Goal: Task Accomplishment & Management: Use online tool/utility

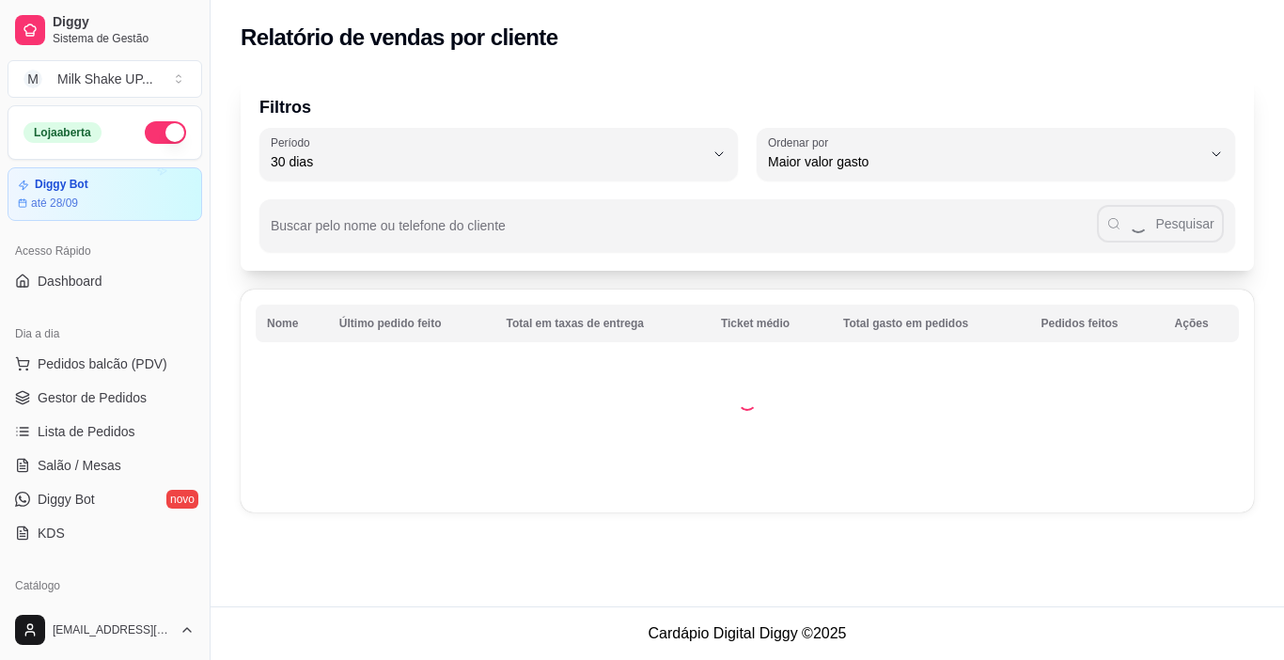
select select "30"
select select "HIGHEST_TOTAL_SPENT_WITH_ORDERS"
click at [107, 404] on span "Gestor de Pedidos" at bounding box center [92, 397] width 109 height 19
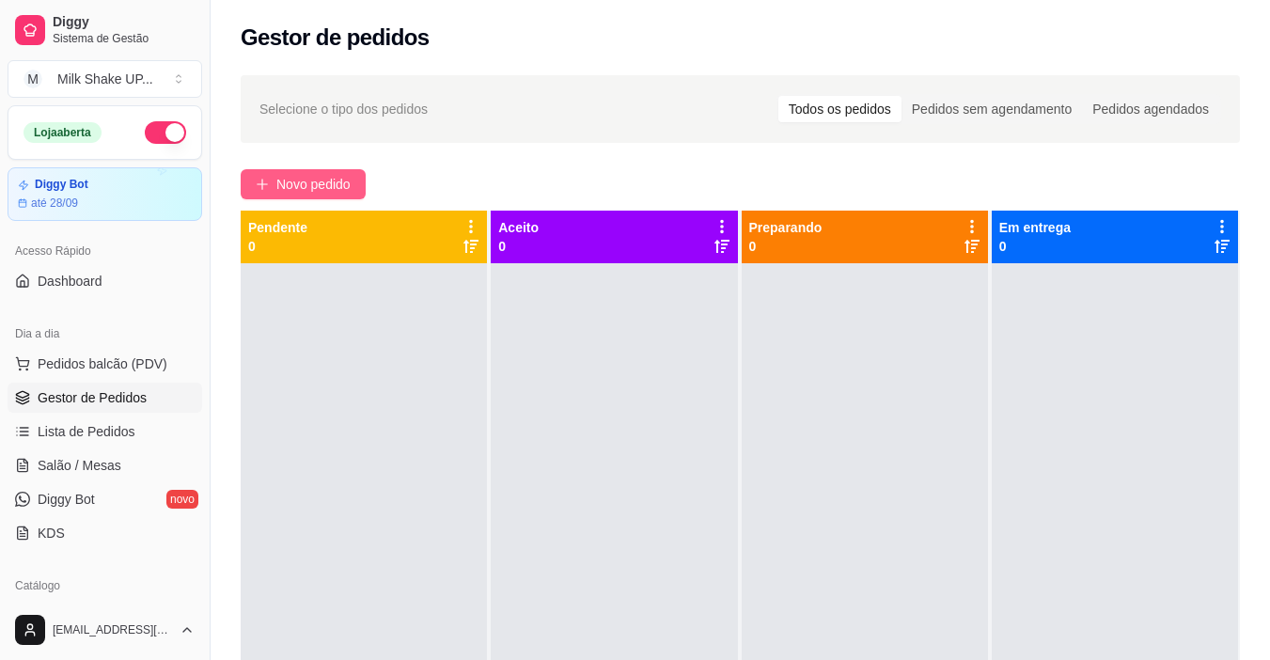
click at [350, 190] on span "Novo pedido" at bounding box center [313, 184] width 74 height 21
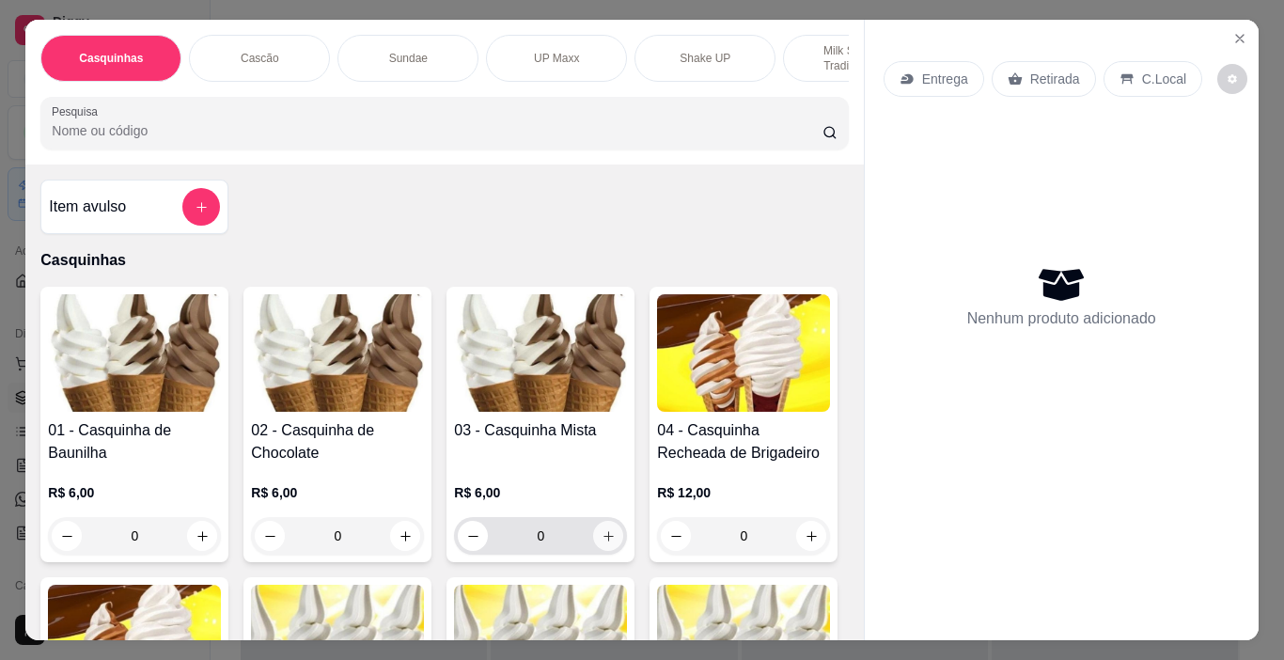
click at [605, 541] on icon "increase-product-quantity" at bounding box center [608, 536] width 14 height 14
type input "1"
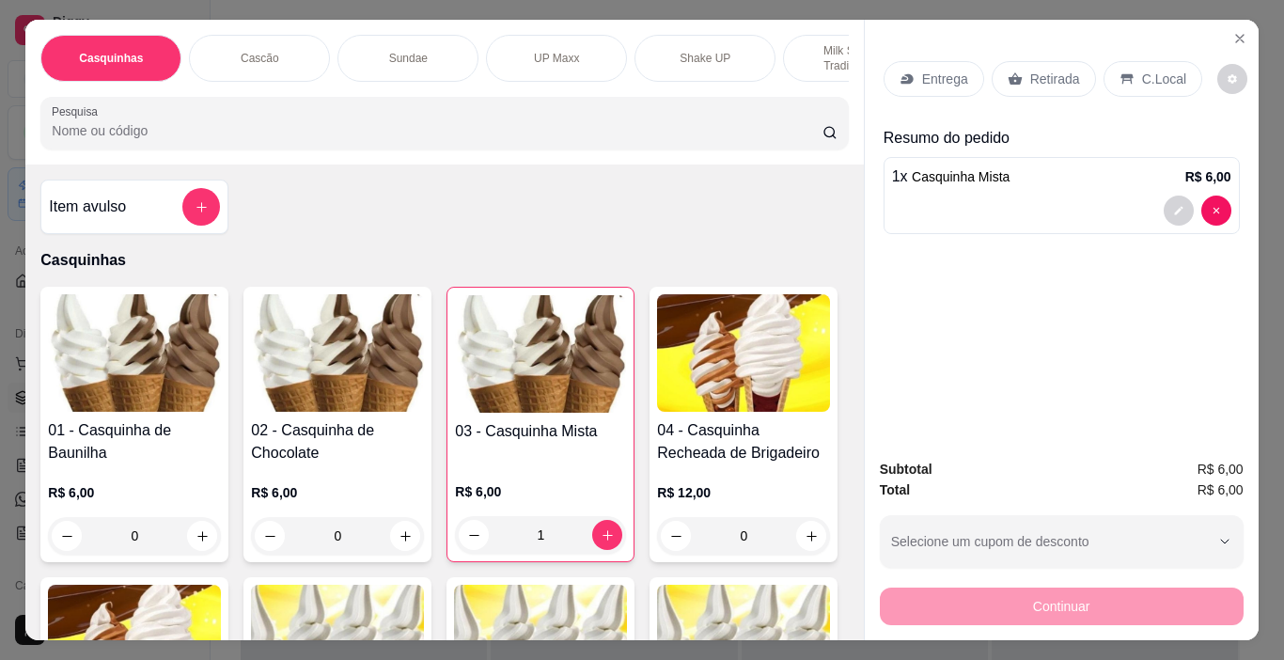
click at [1171, 79] on p "C.Local" at bounding box center [1164, 79] width 44 height 19
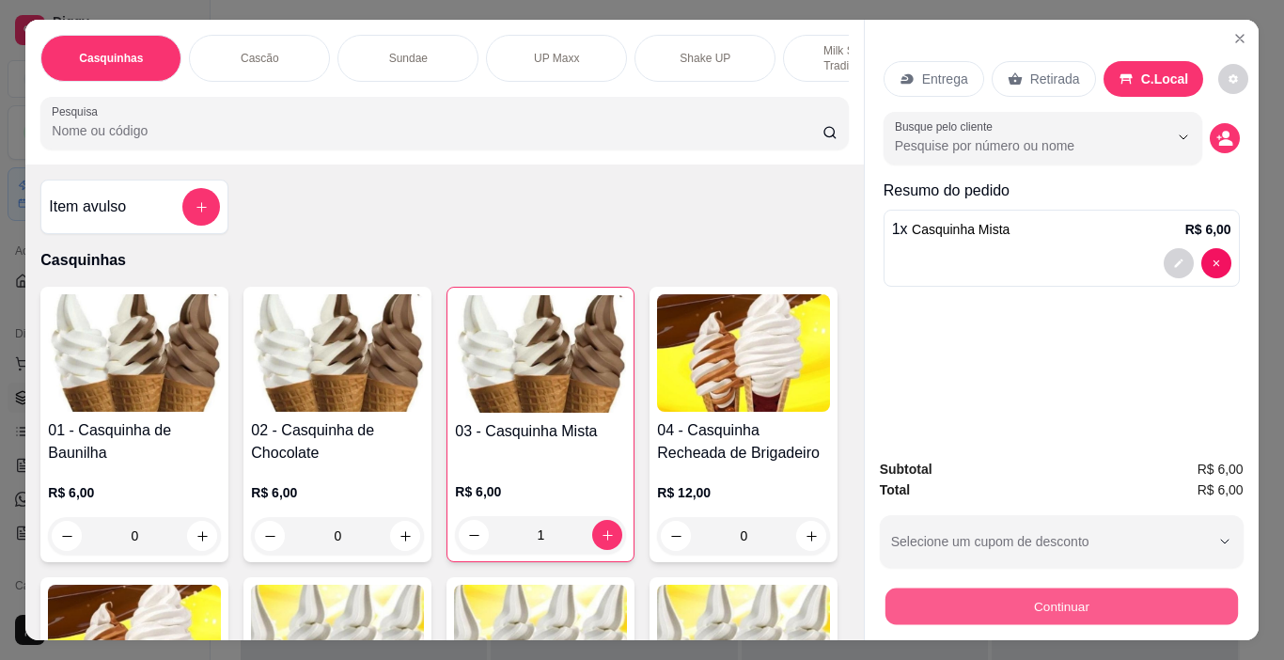
click at [1185, 603] on button "Continuar" at bounding box center [1060, 606] width 352 height 37
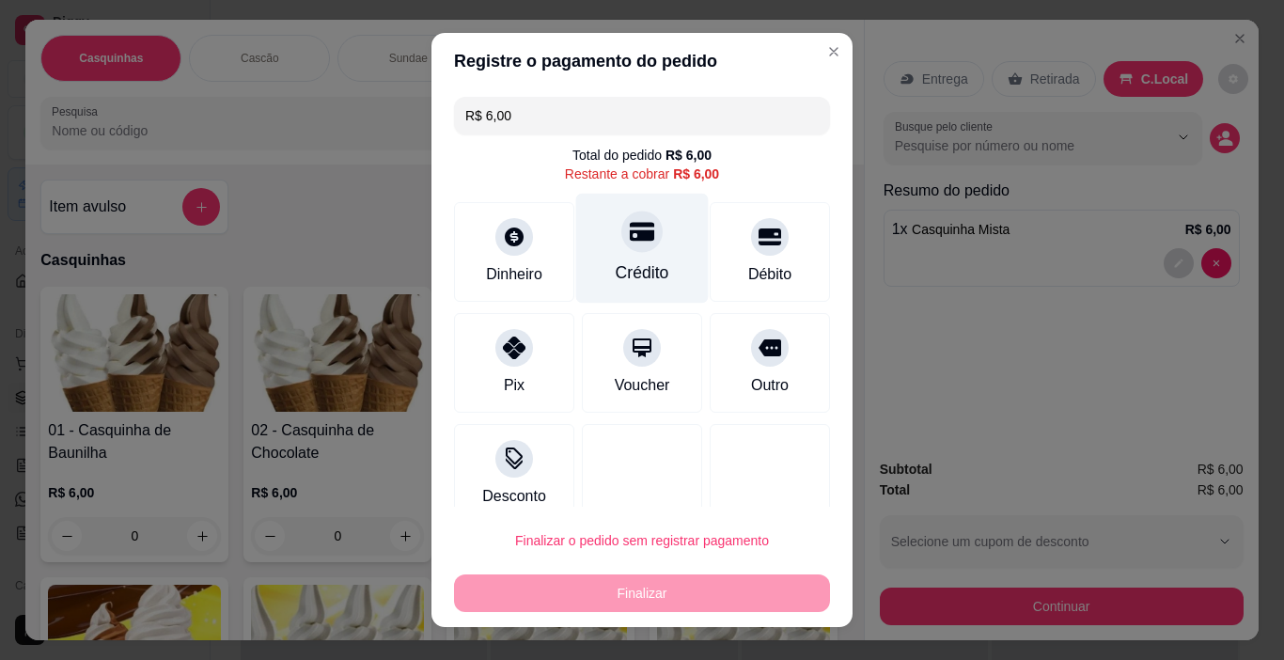
click at [611, 252] on div "Crédito" at bounding box center [642, 249] width 133 height 110
type input "R$ 0,00"
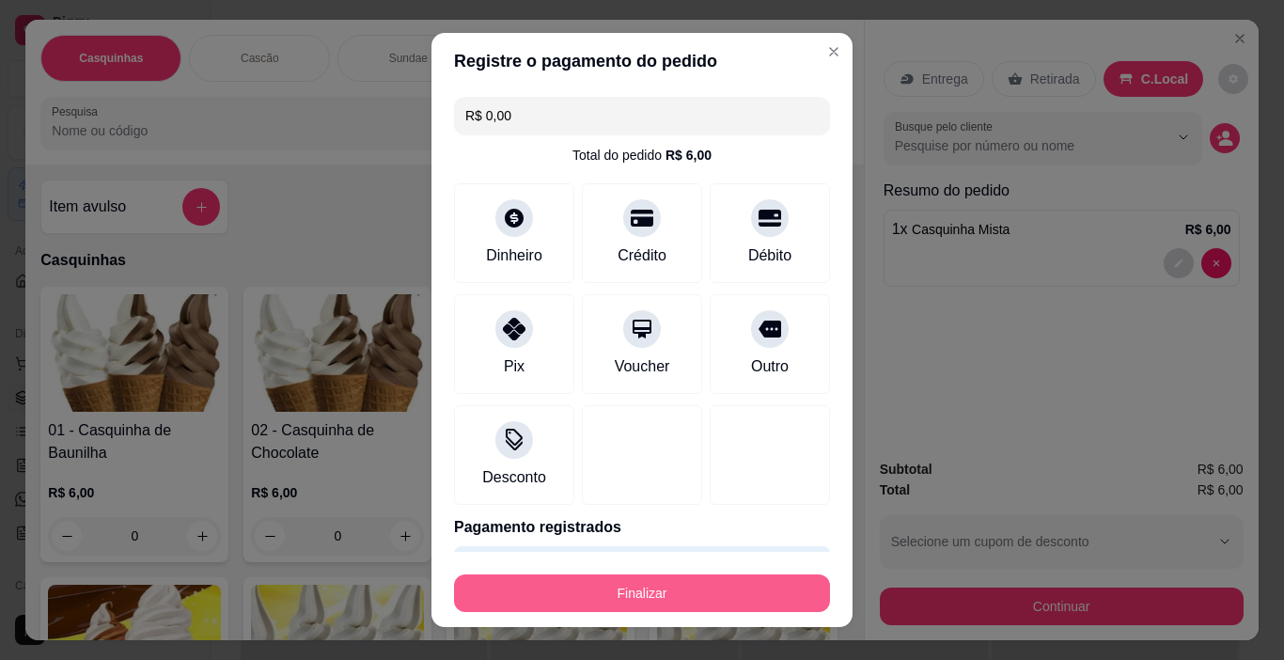
click at [726, 583] on button "Finalizar" at bounding box center [642, 593] width 376 height 38
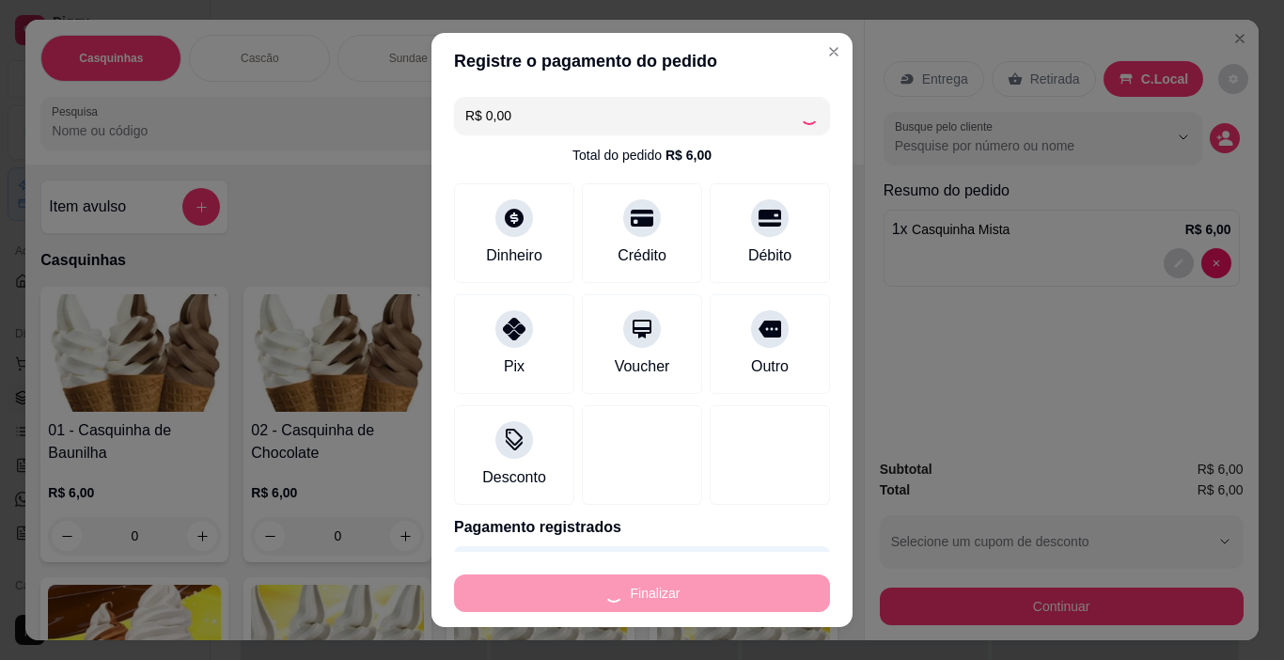
type input "0"
type input "-R$ 6,00"
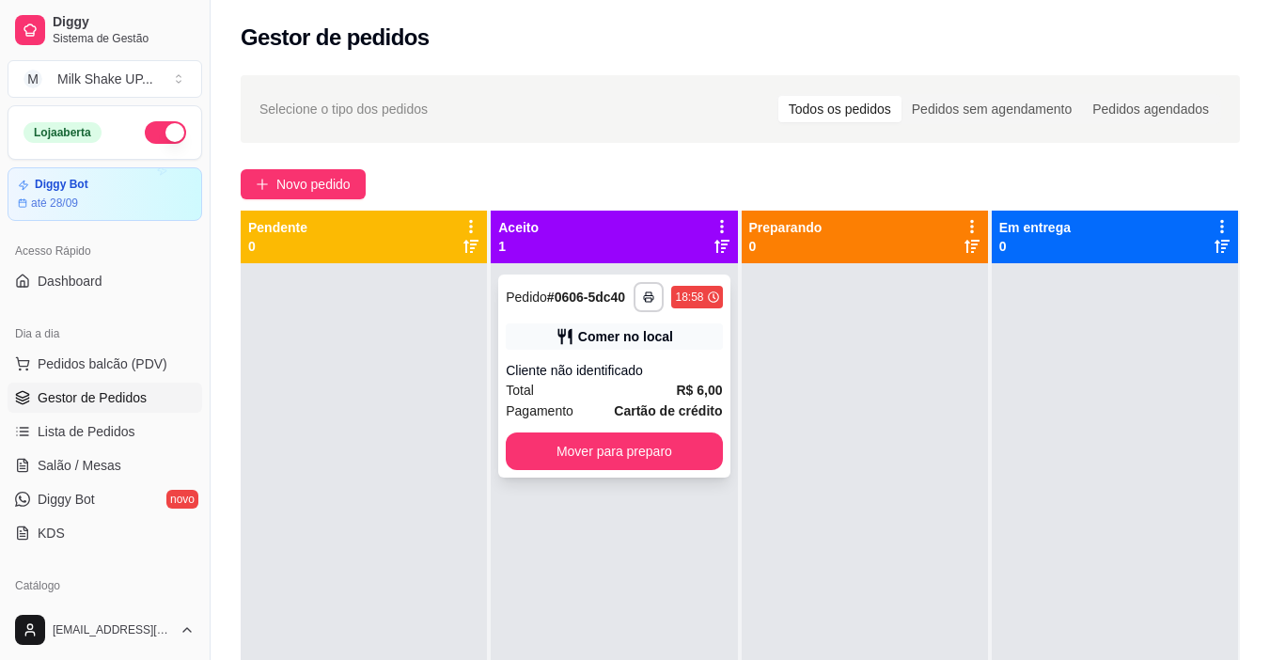
click at [655, 454] on button "Mover para preparo" at bounding box center [614, 451] width 216 height 38
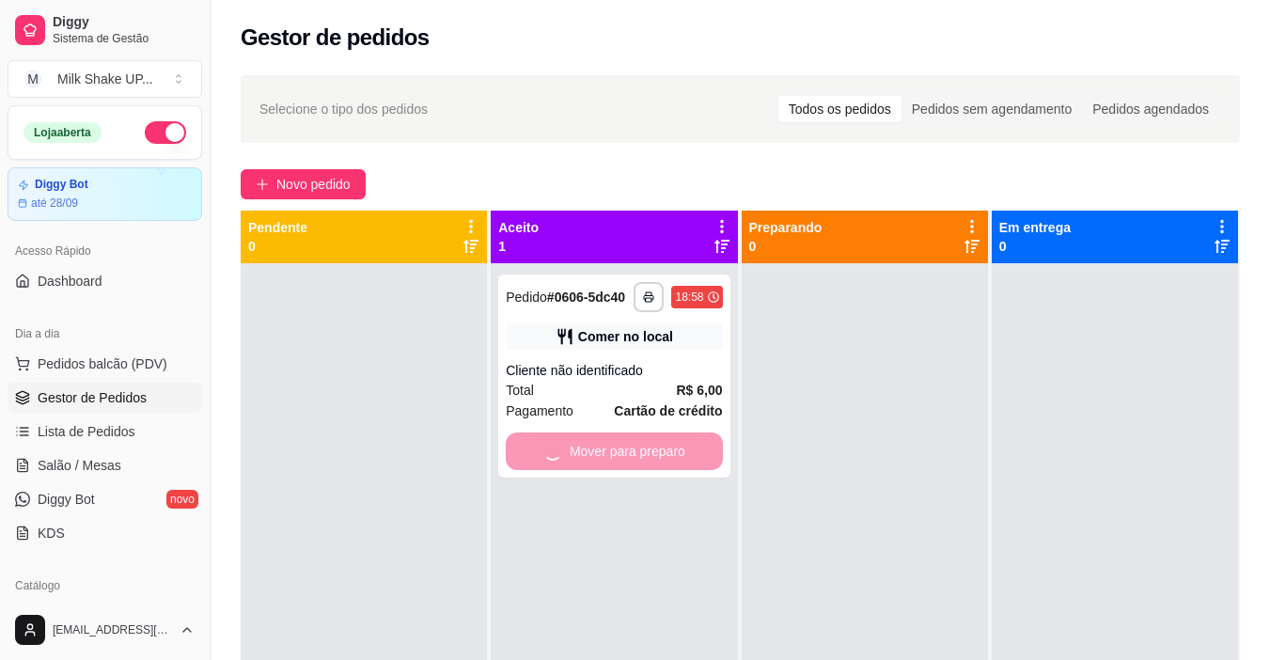
click at [814, 449] on div at bounding box center [865, 593] width 246 height 660
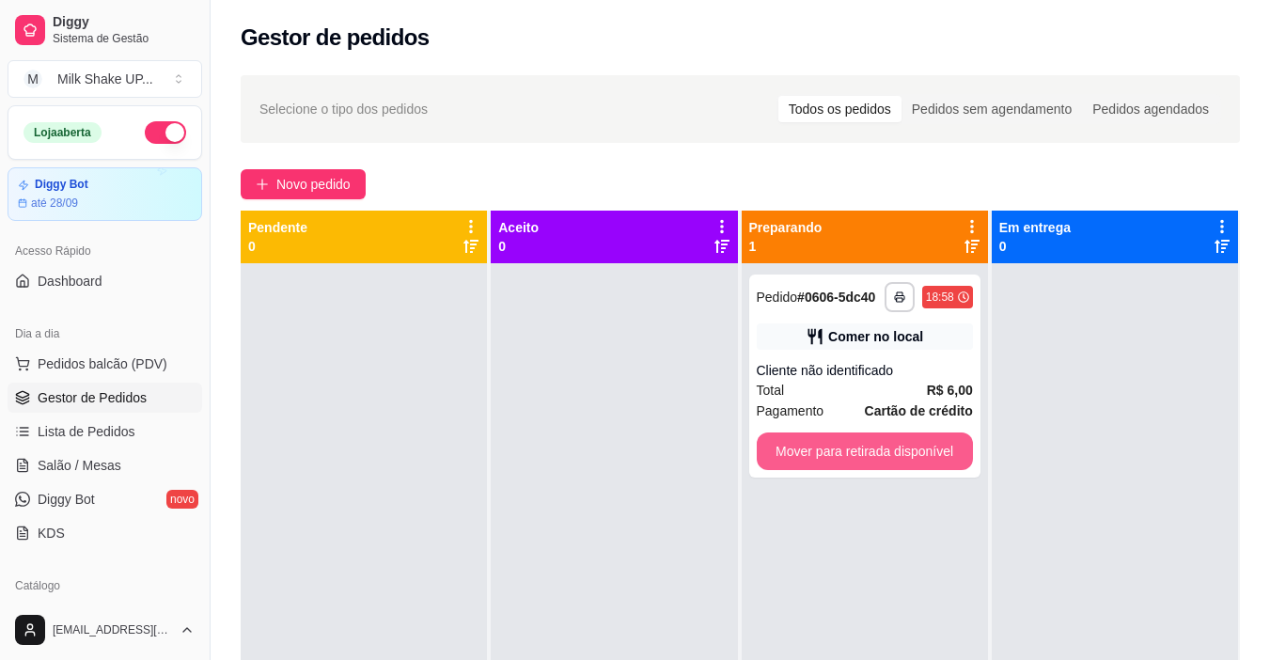
click at [814, 449] on button "Mover para retirada disponível" at bounding box center [865, 451] width 216 height 38
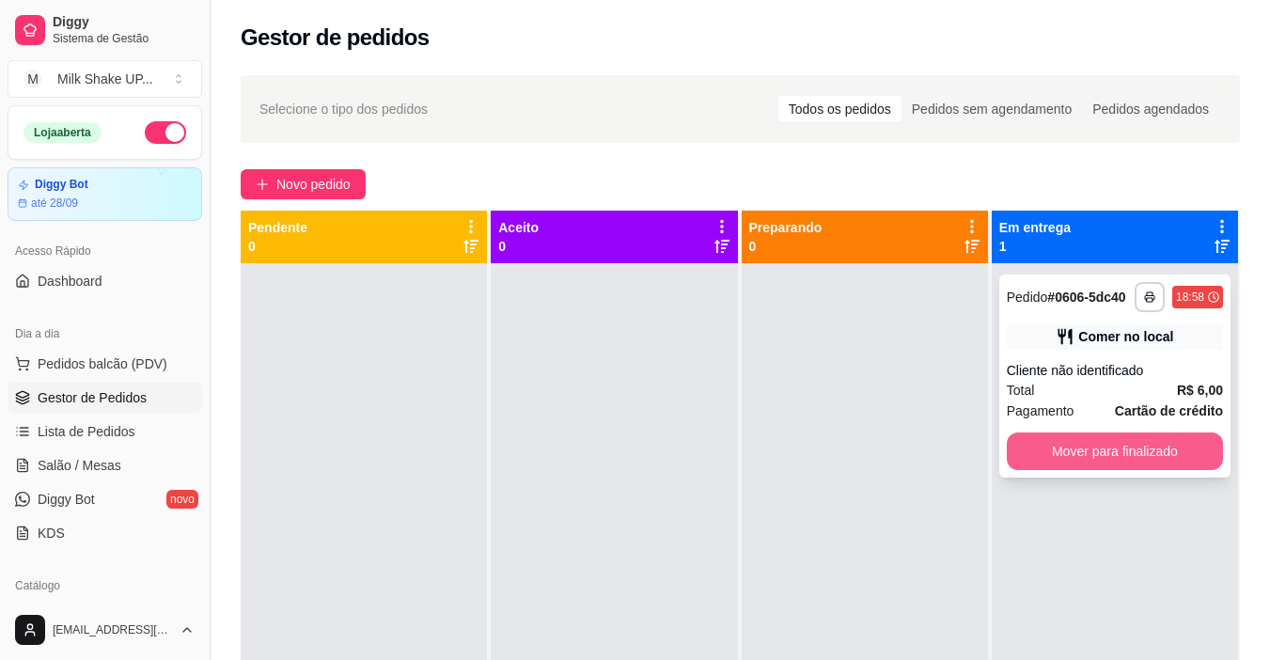
click at [1143, 453] on button "Mover para finalizado" at bounding box center [1115, 451] width 216 height 38
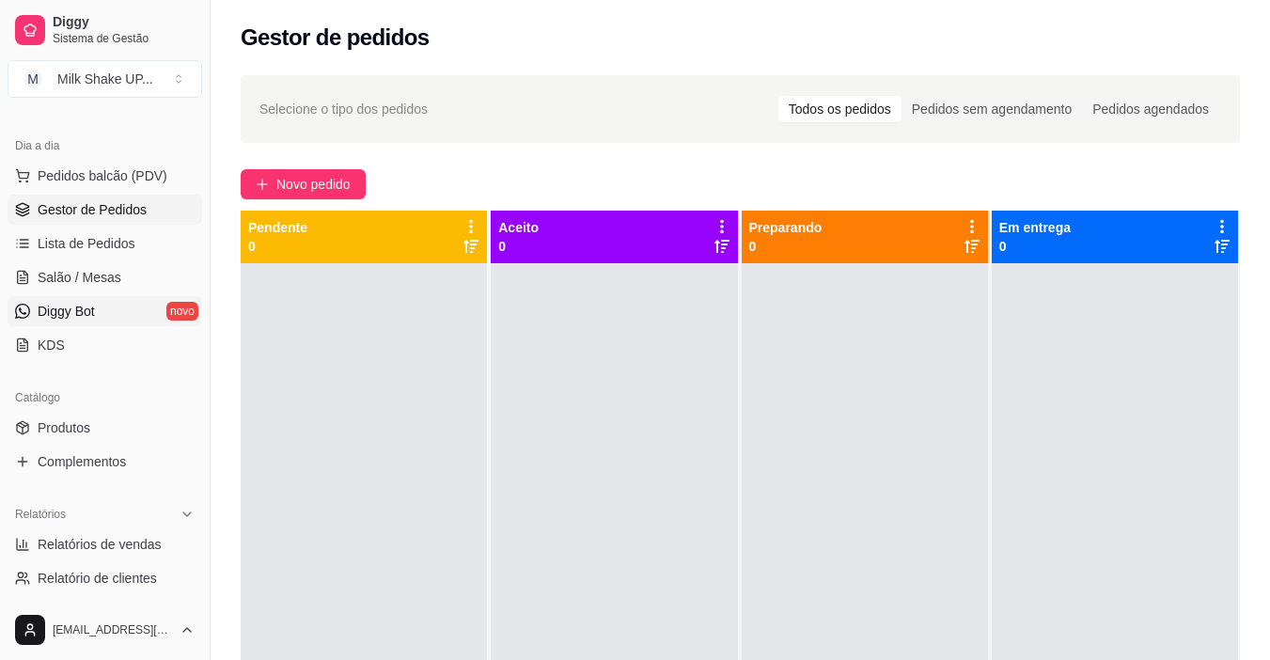
scroll to position [282, 0]
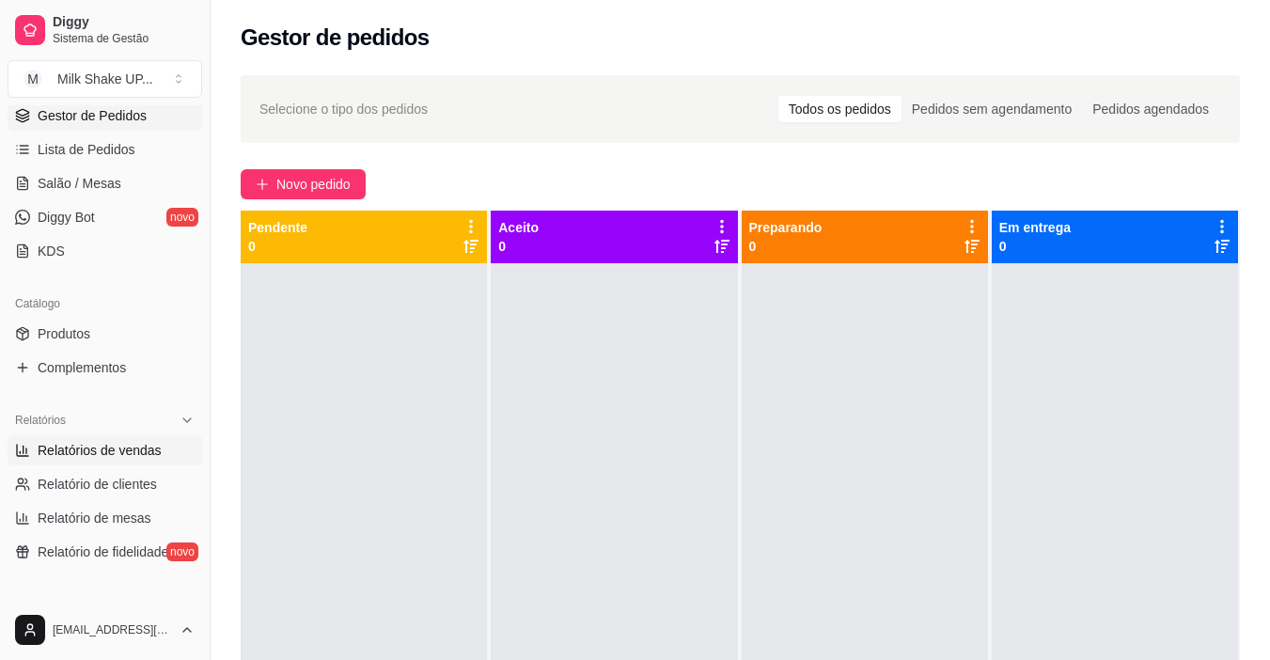
click at [95, 456] on span "Relatórios de vendas" at bounding box center [100, 450] width 124 height 19
select select "ALL"
select select "0"
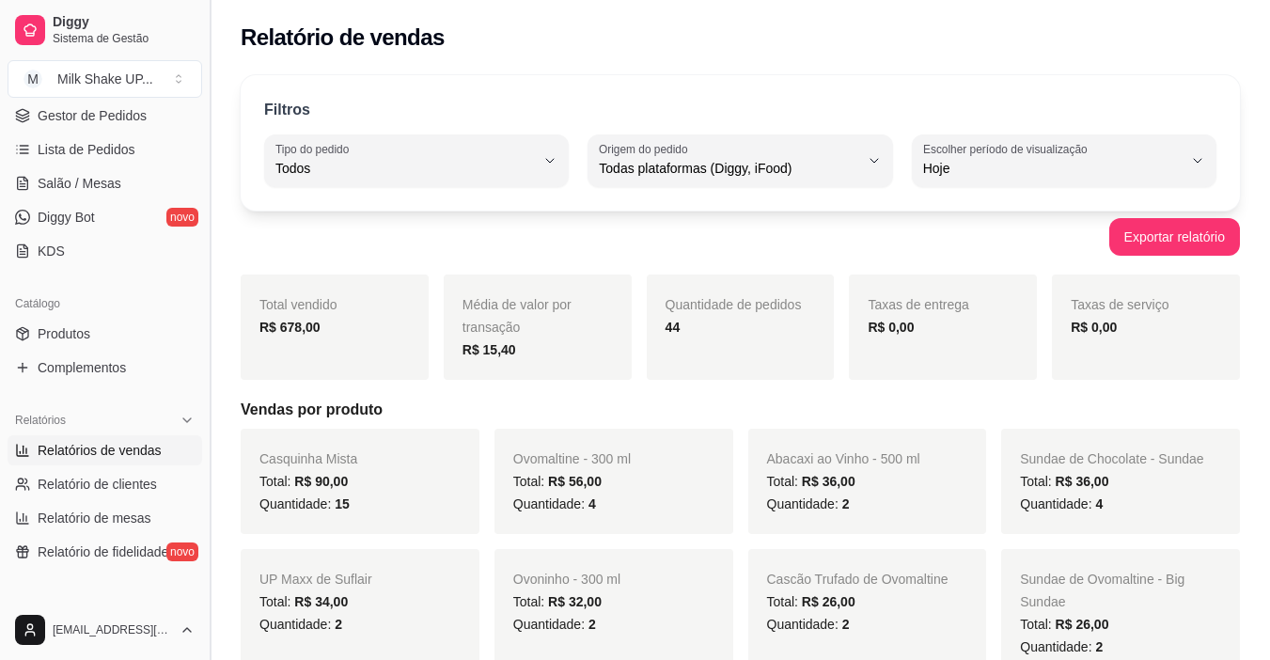
click at [203, 306] on button "Toggle Sidebar" at bounding box center [209, 330] width 15 height 660
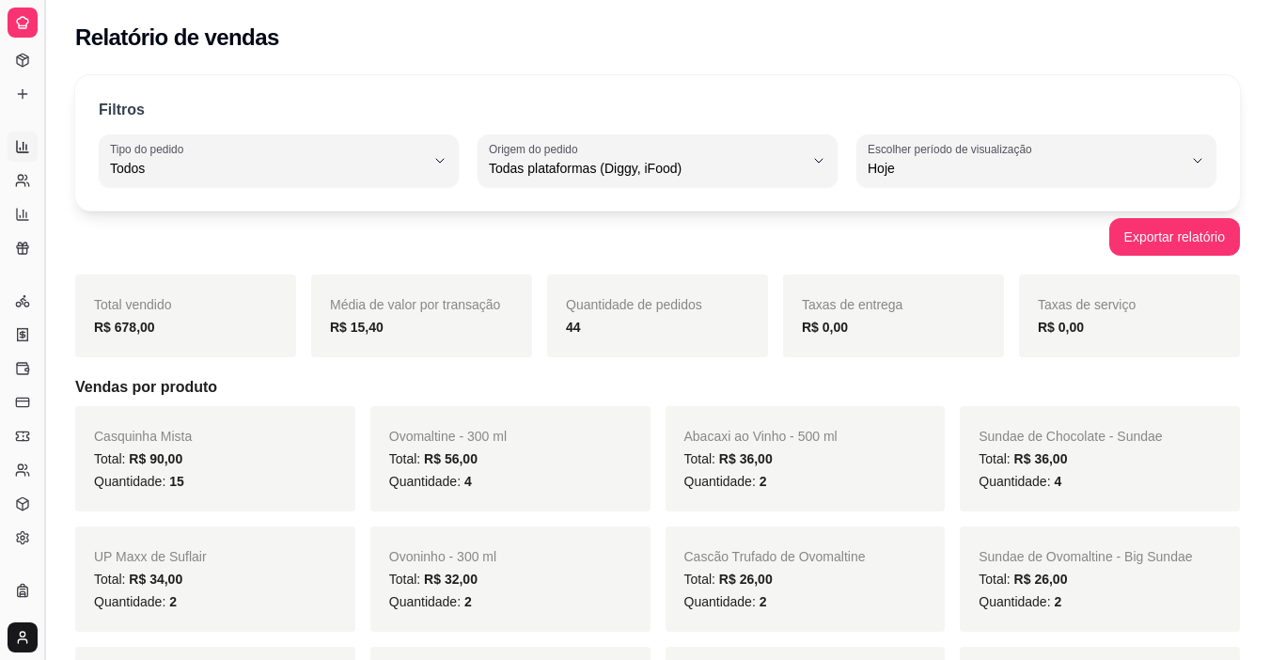
scroll to position [159, 0]
click at [41, 285] on button "Toggle Sidebar" at bounding box center [44, 330] width 15 height 660
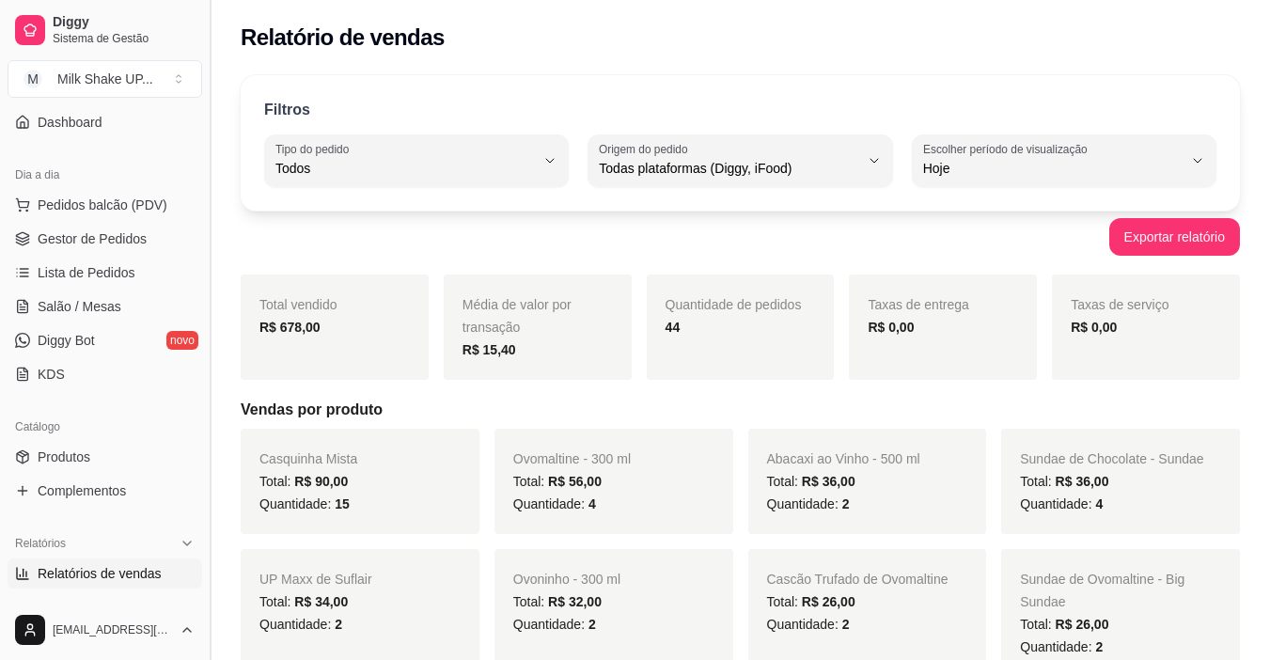
scroll to position [342, 0]
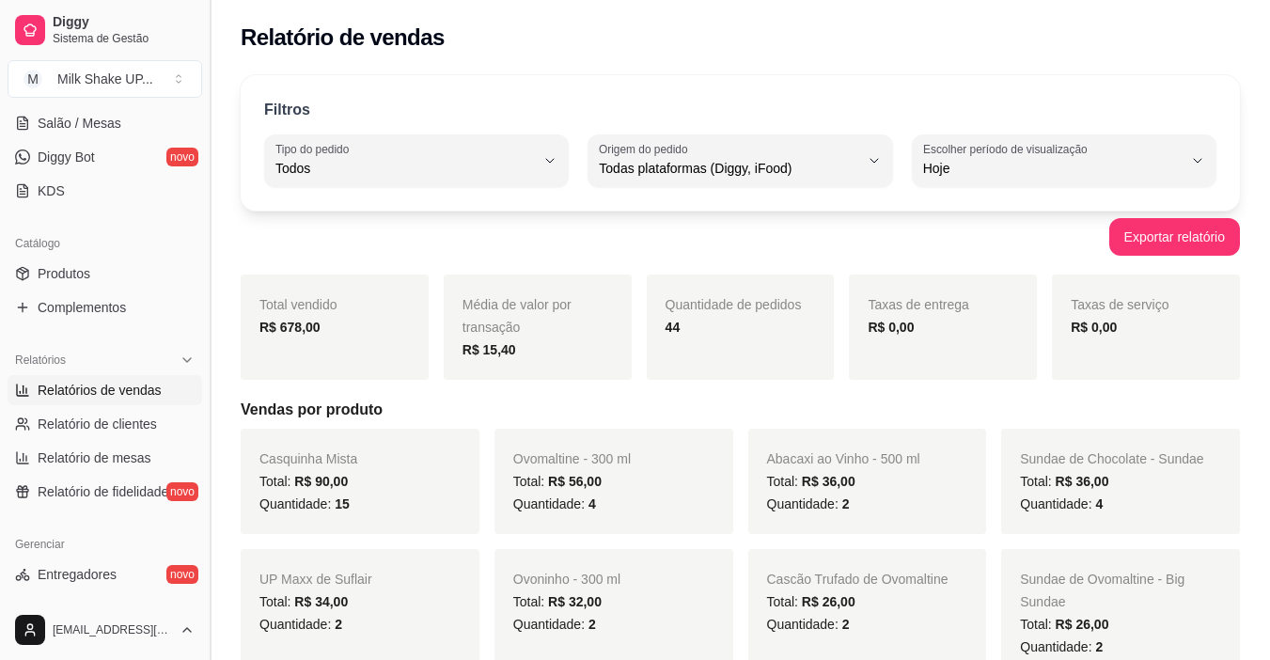
click at [204, 310] on button "Toggle Sidebar" at bounding box center [209, 330] width 15 height 660
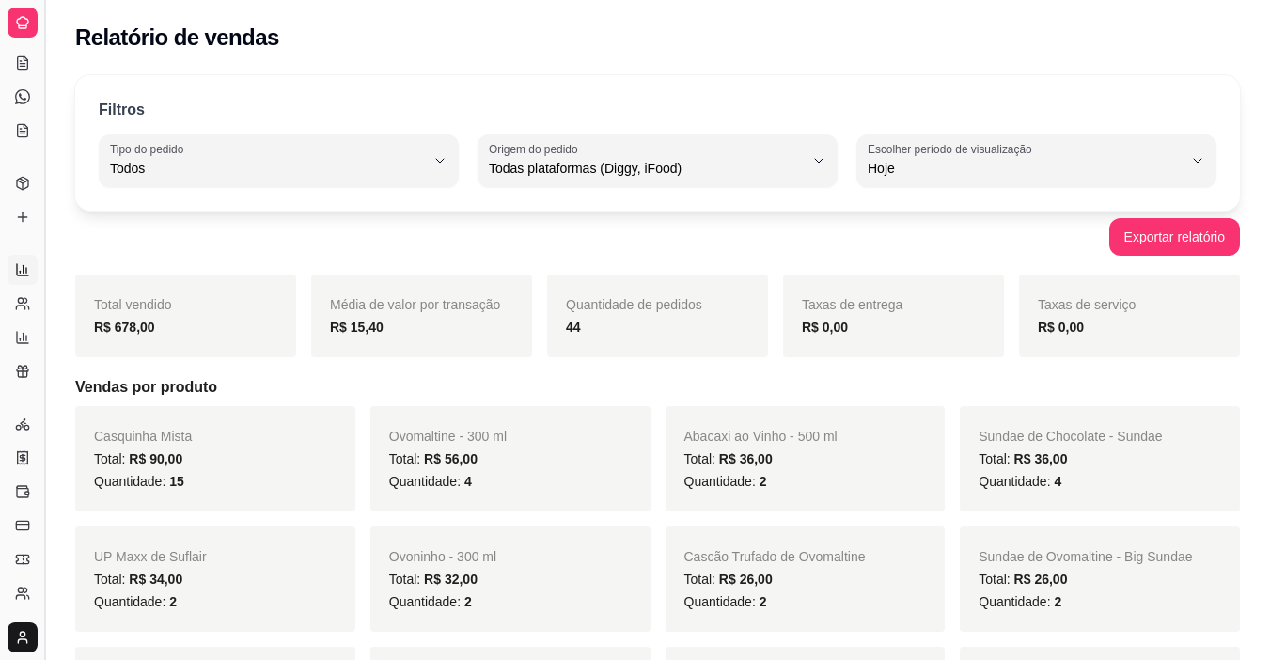
click at [42, 292] on button "Toggle Sidebar" at bounding box center [44, 330] width 15 height 660
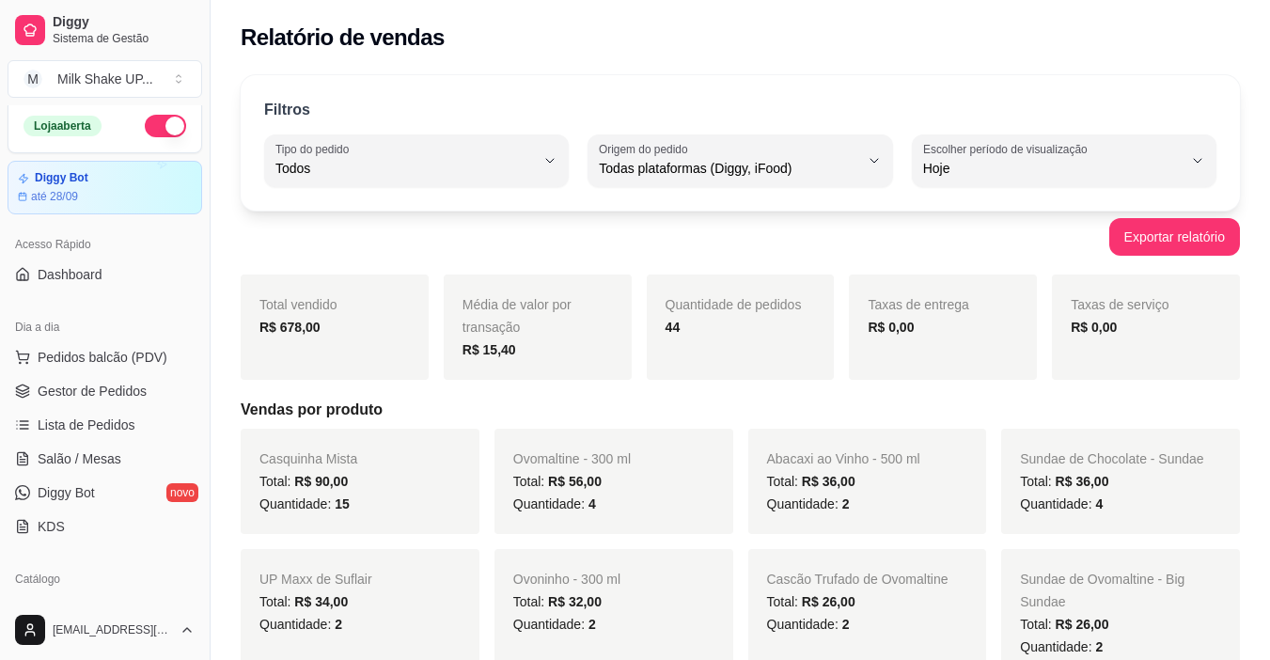
scroll to position [0, 0]
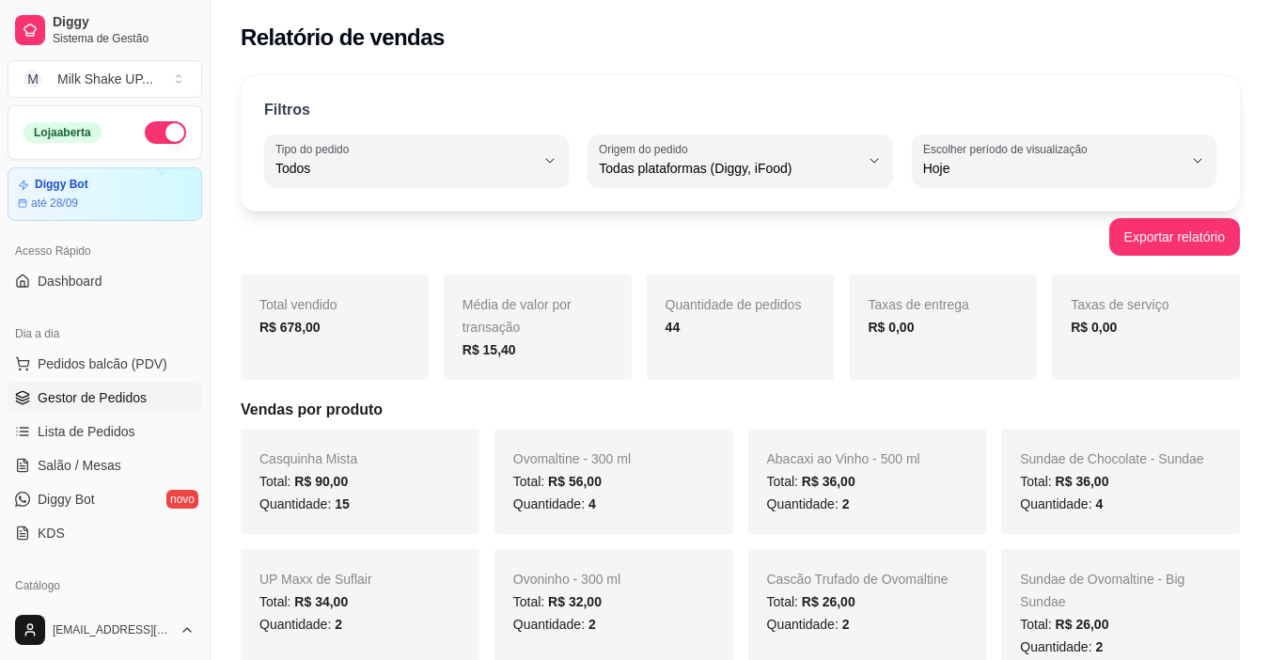
click at [120, 401] on span "Gestor de Pedidos" at bounding box center [92, 397] width 109 height 19
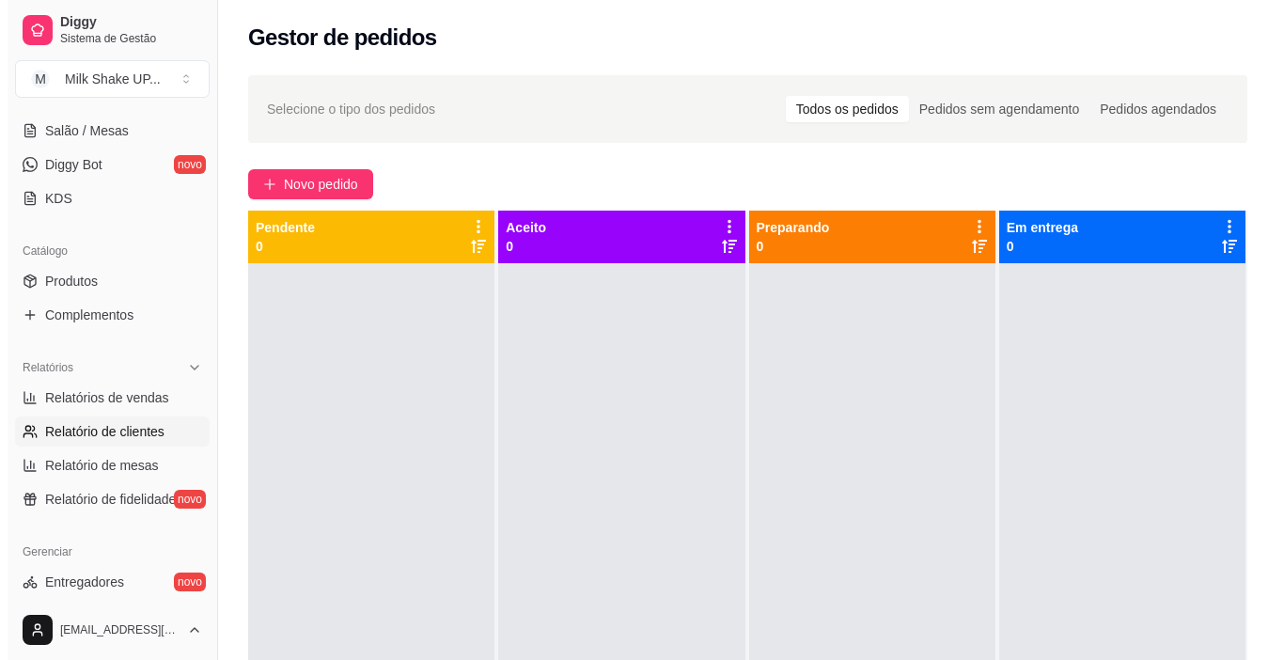
scroll to position [376, 0]
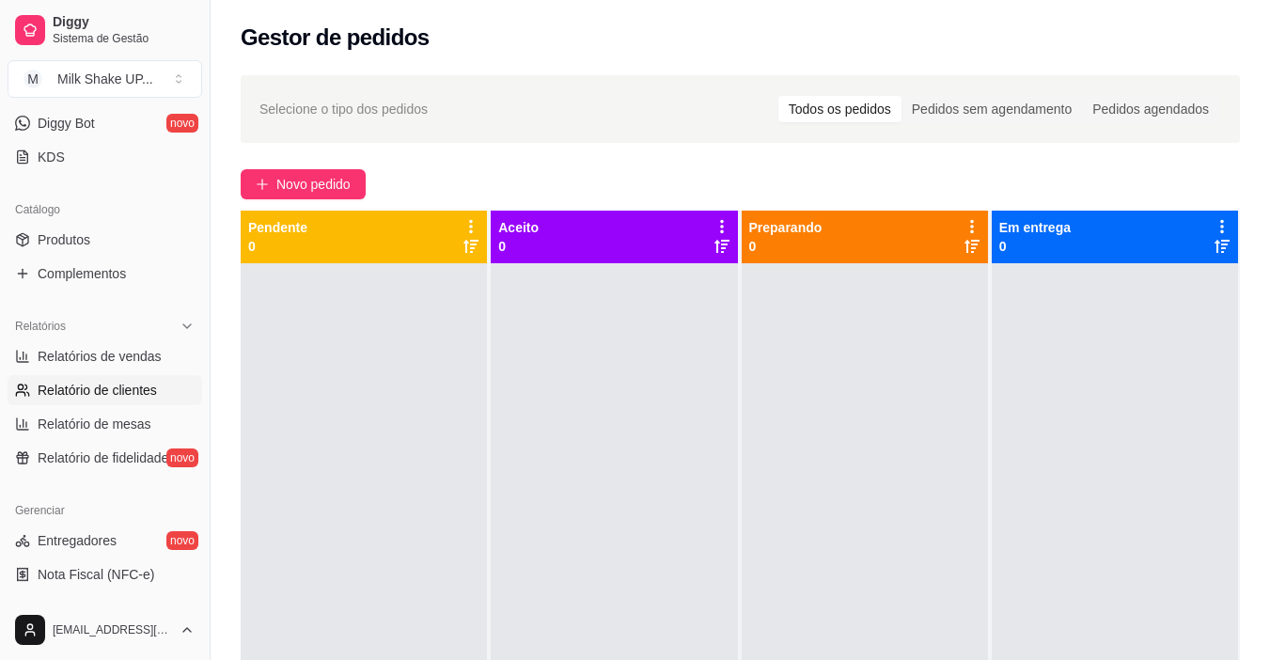
click at [136, 397] on span "Relatório de clientes" at bounding box center [97, 390] width 119 height 19
select select "30"
select select "HIGHEST_TOTAL_SPENT_WITH_ORDERS"
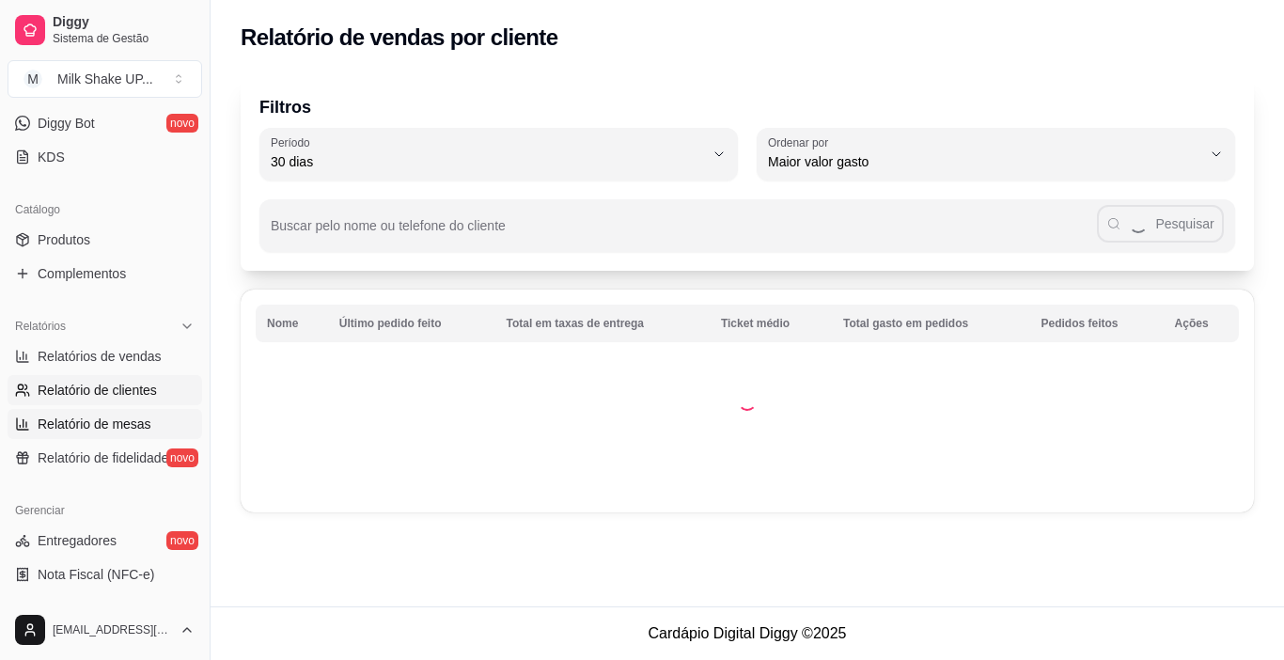
click at [124, 424] on span "Relatório de mesas" at bounding box center [95, 423] width 114 height 19
select select "TOTAL_OF_ORDERS"
select select "7"
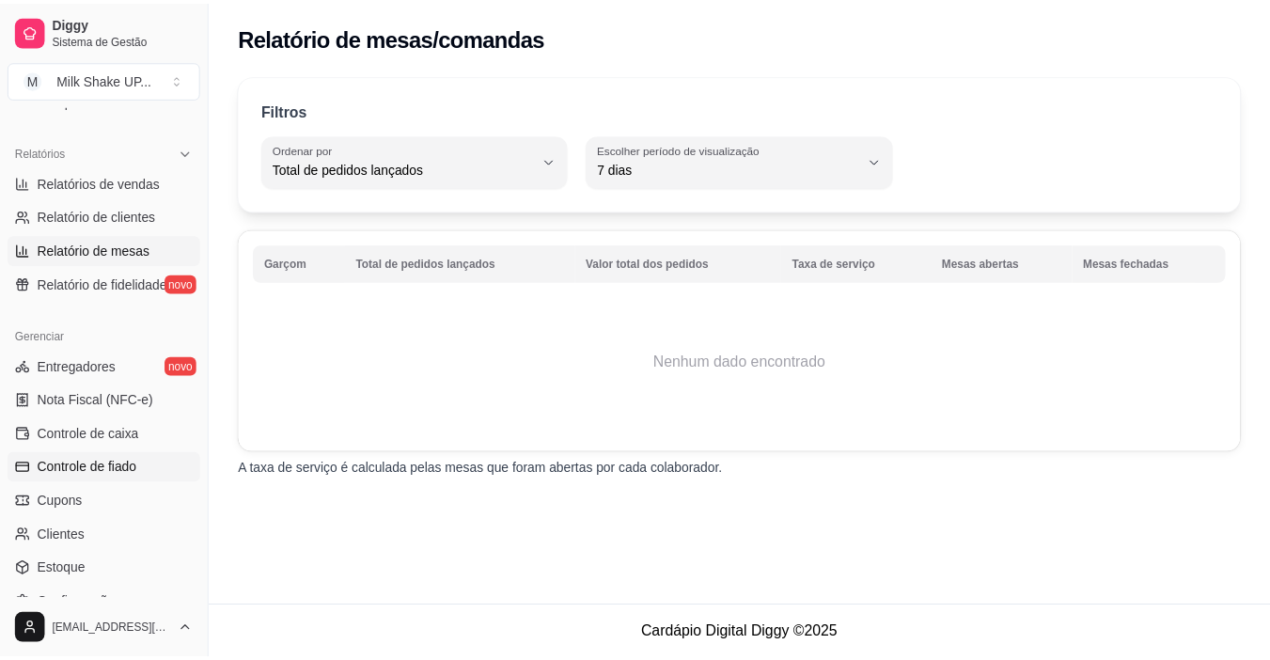
scroll to position [505, 0]
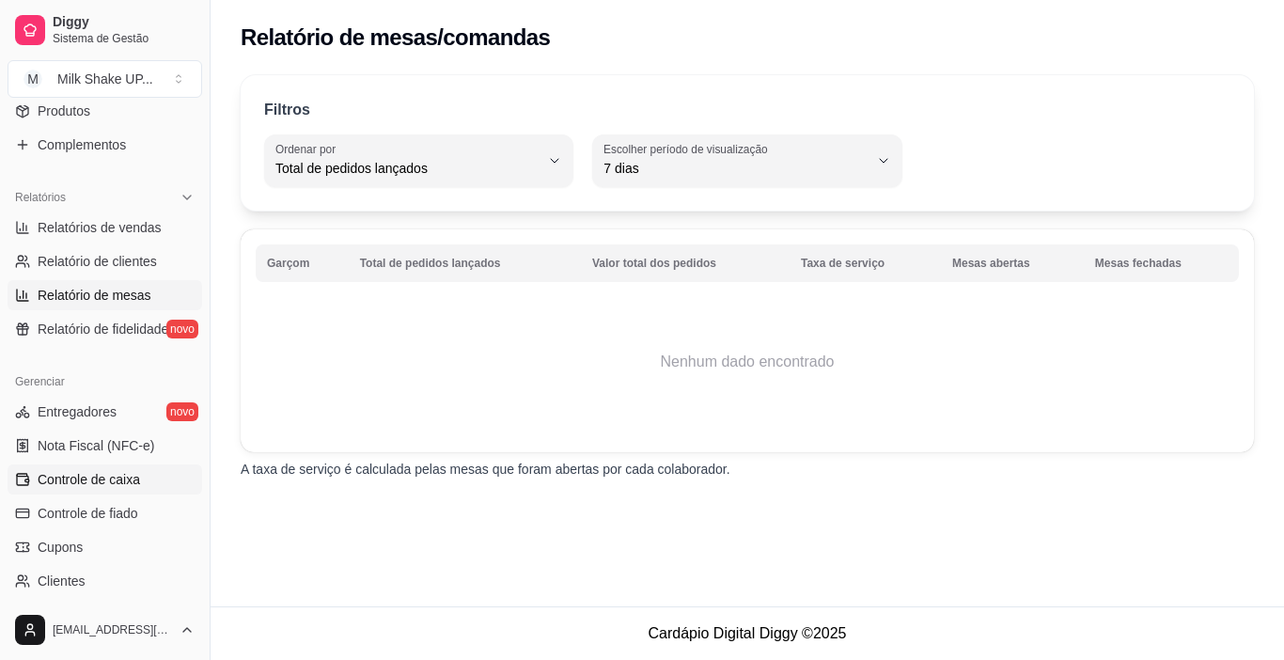
click at [141, 481] on link "Controle de caixa" at bounding box center [105, 479] width 195 height 30
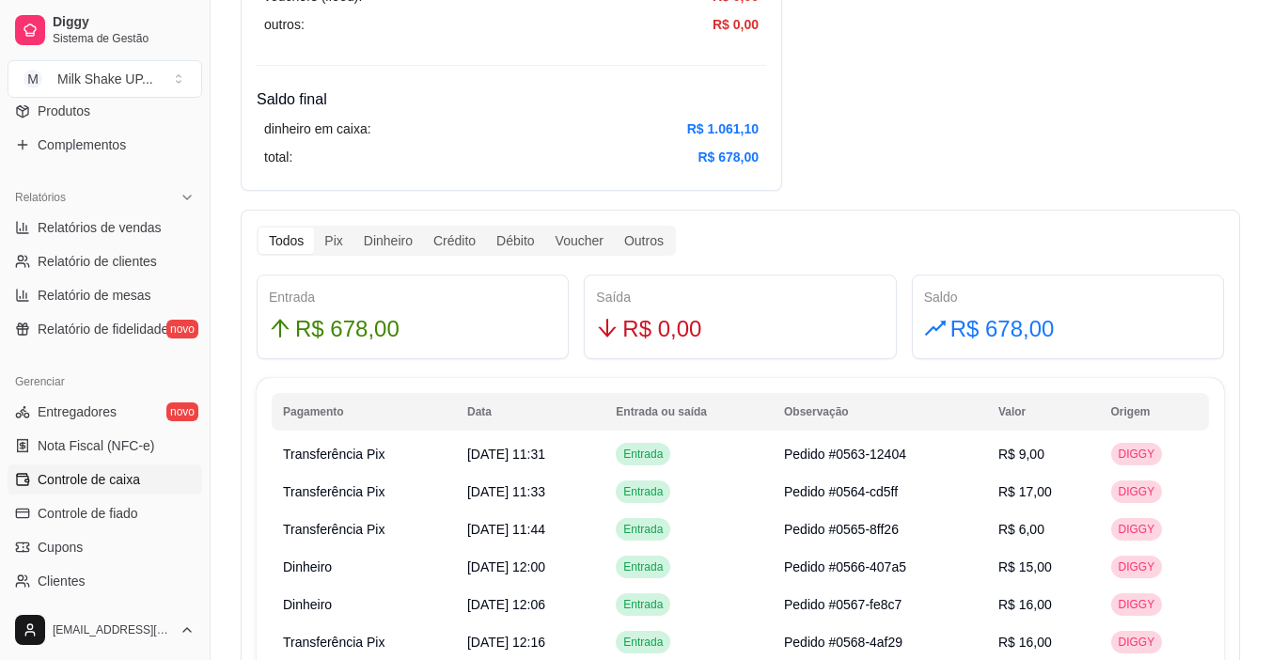
scroll to position [940, 0]
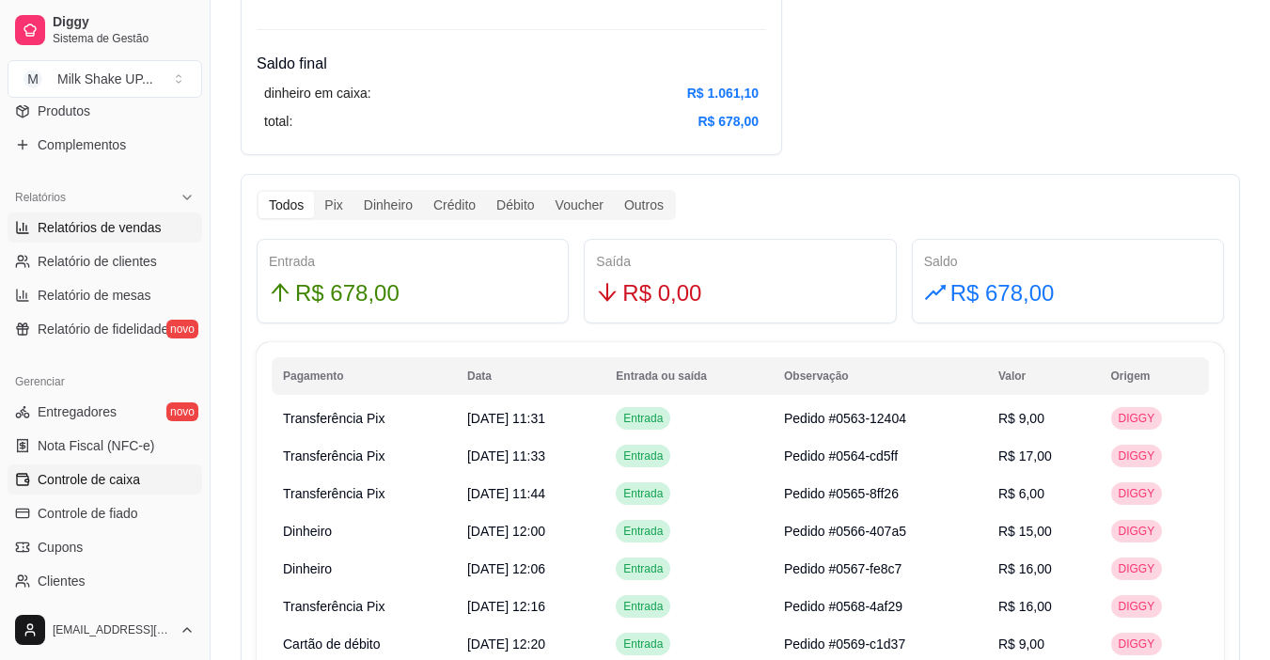
click at [145, 232] on span "Relatórios de vendas" at bounding box center [100, 227] width 124 height 19
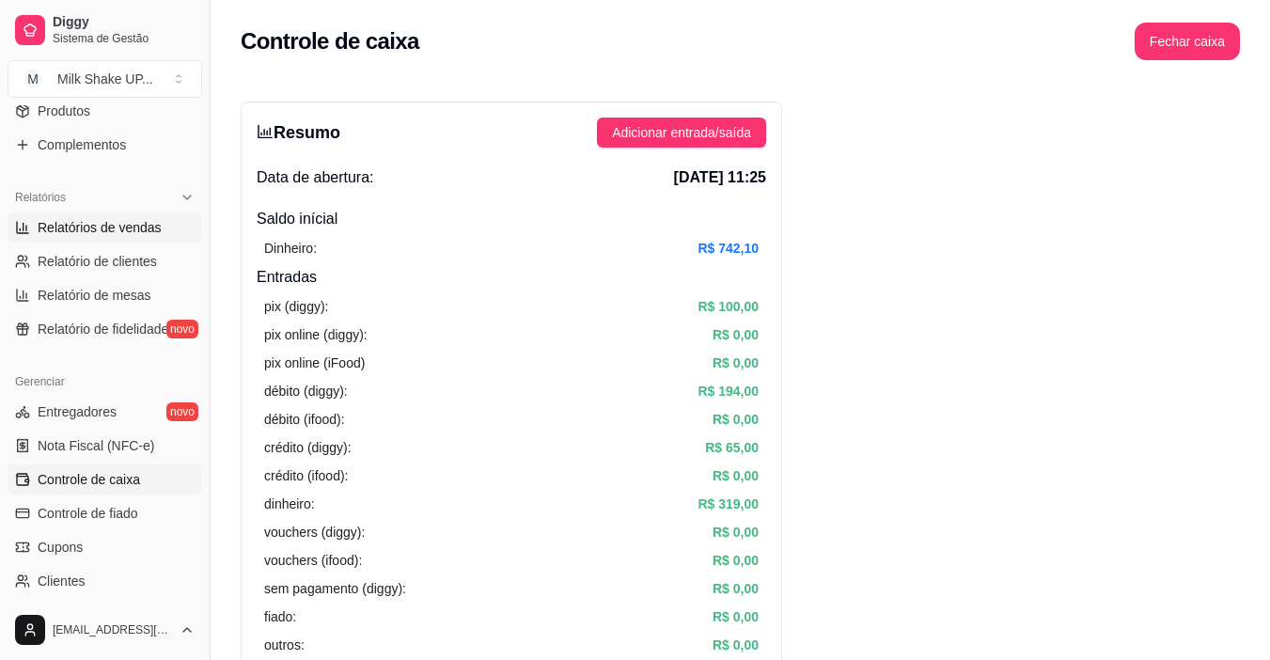
select select "ALL"
select select "0"
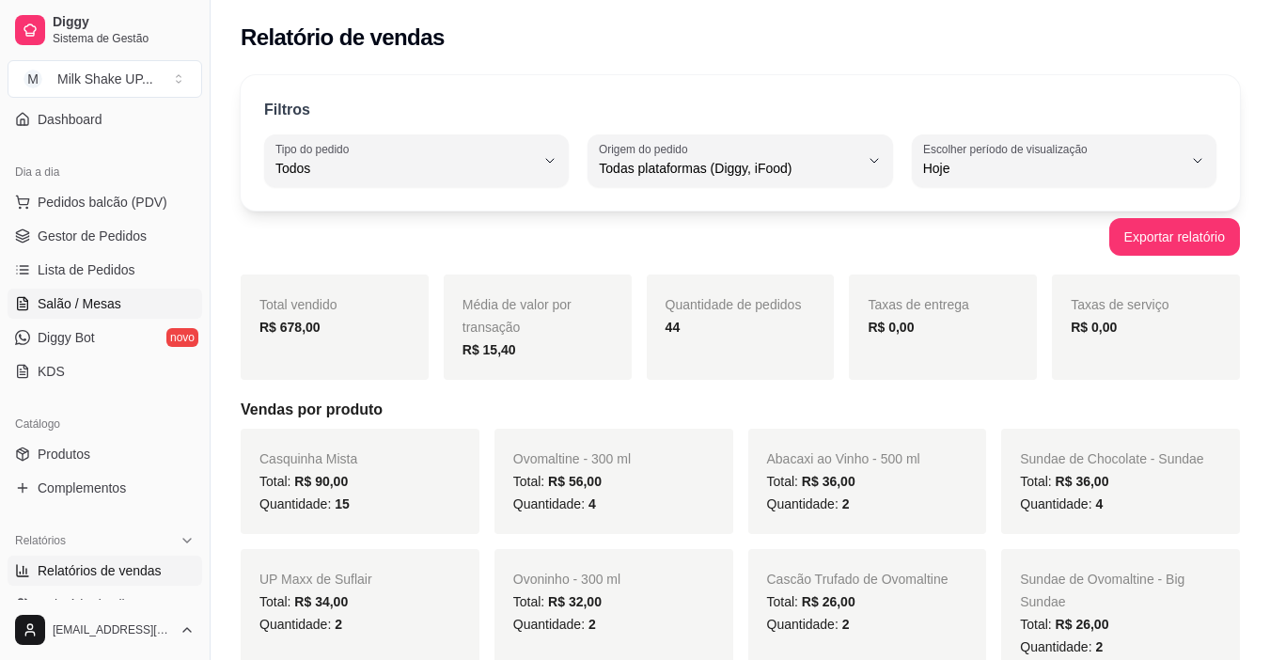
scroll to position [129, 0]
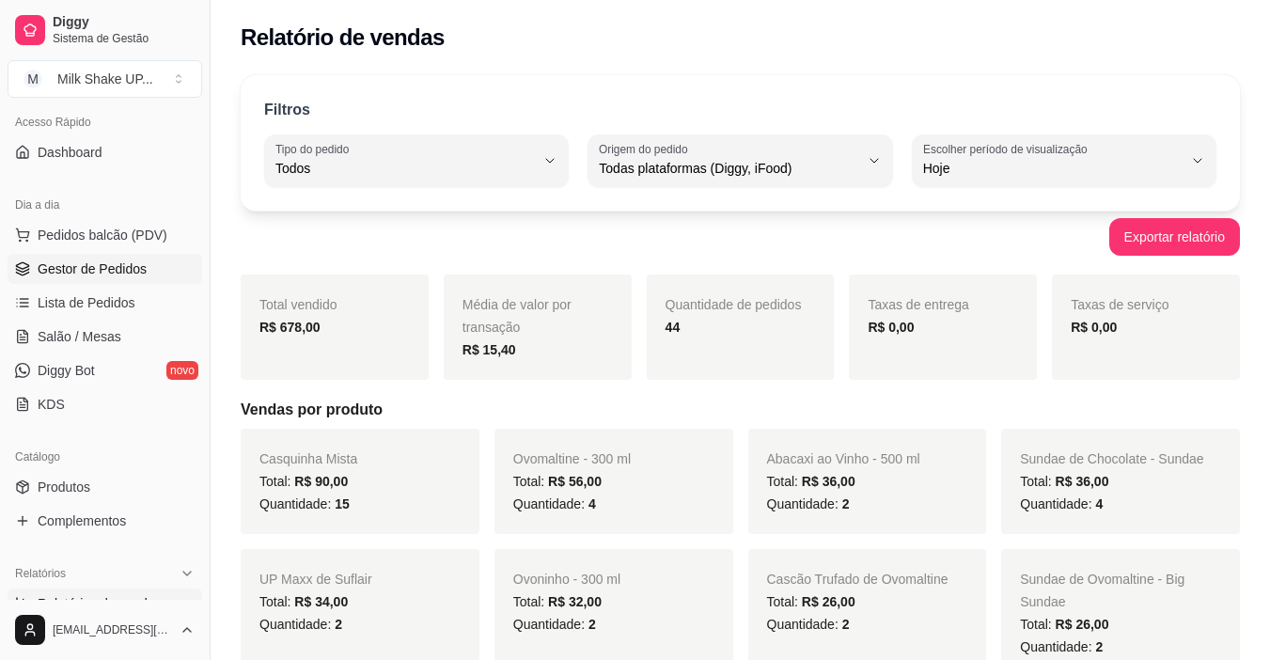
click at [132, 266] on span "Gestor de Pedidos" at bounding box center [92, 268] width 109 height 19
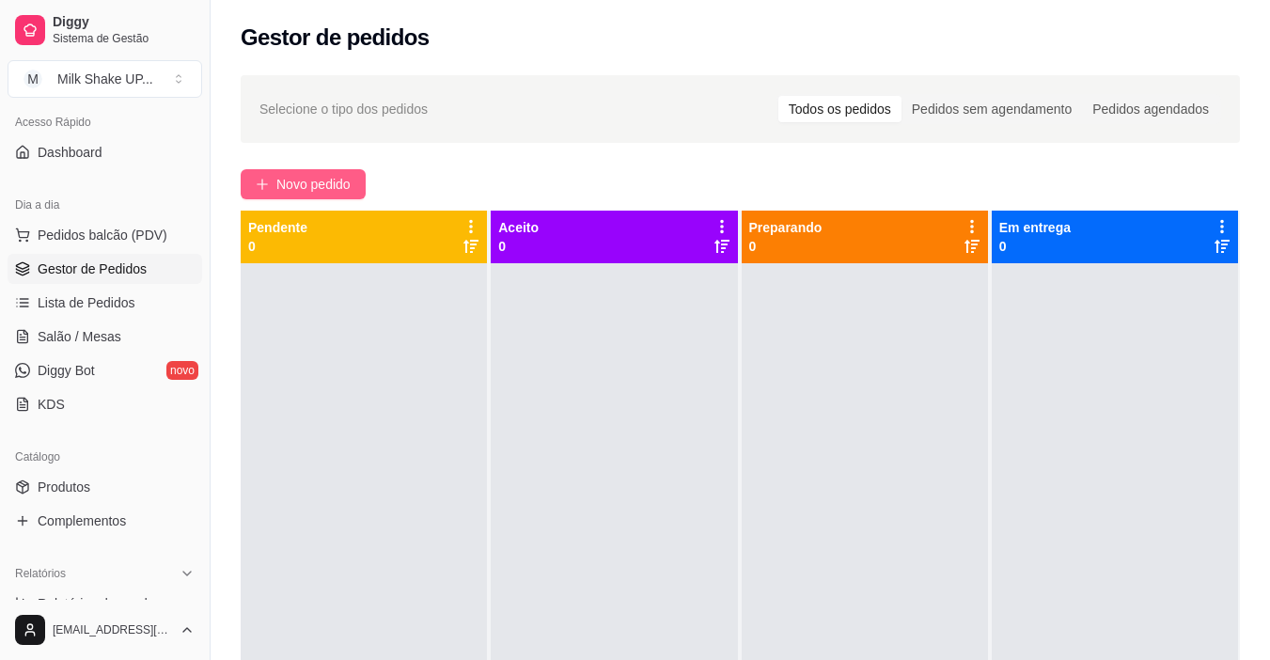
click at [318, 181] on span "Novo pedido" at bounding box center [313, 184] width 74 height 21
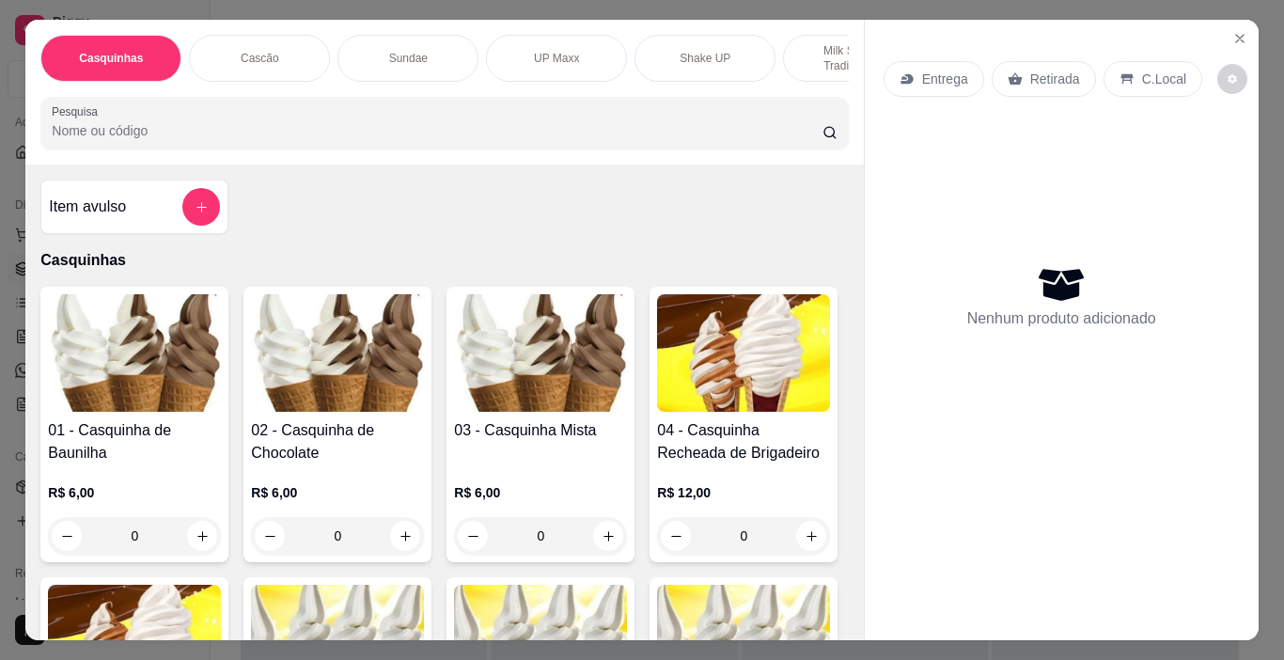
click at [567, 388] on img at bounding box center [540, 352] width 173 height 117
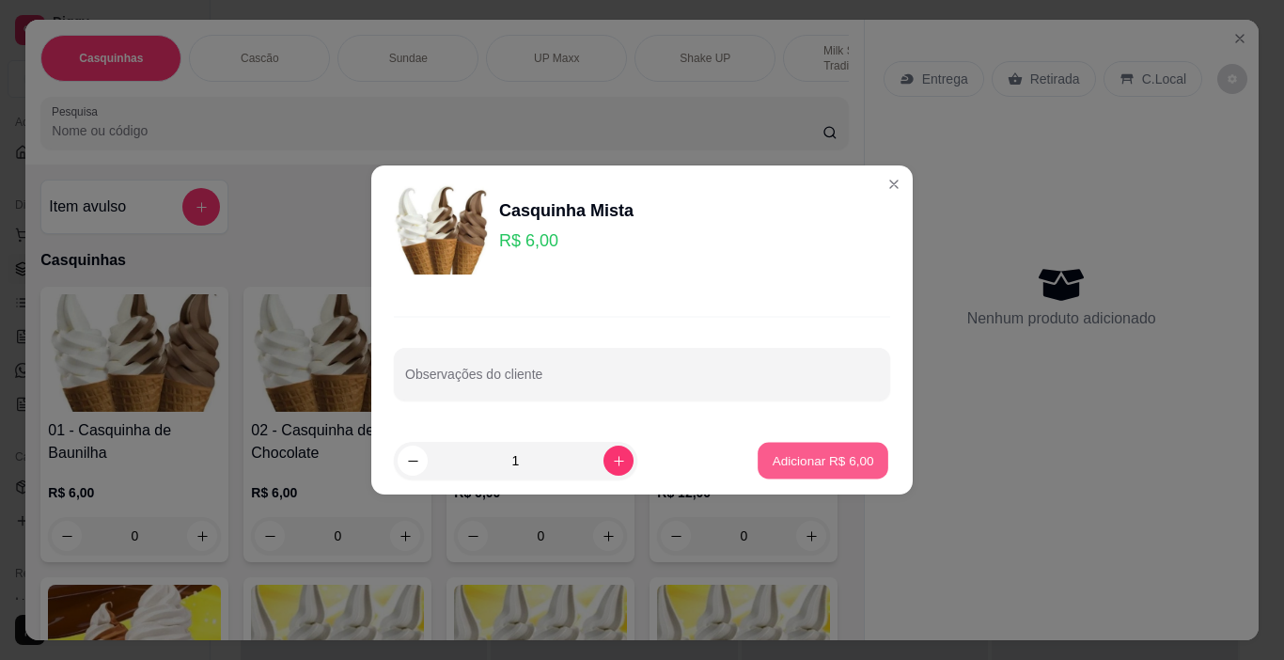
click at [826, 461] on p "Adicionar R$ 6,00" at bounding box center [823, 460] width 102 height 18
type input "1"
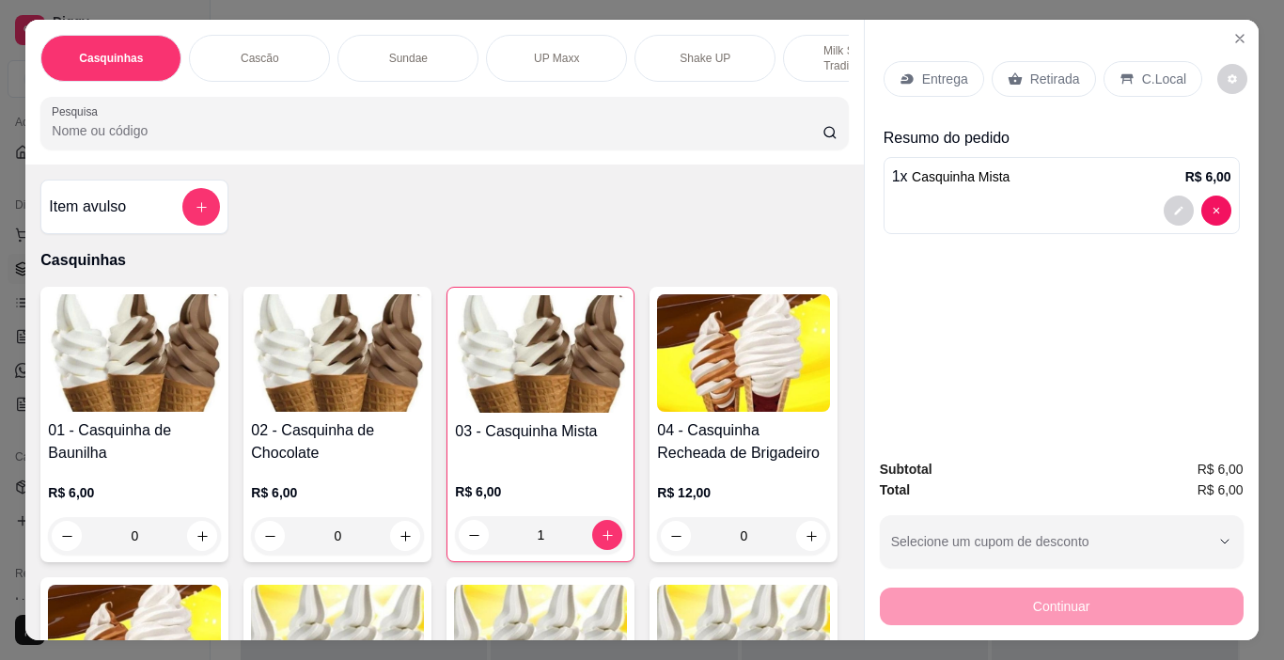
click at [1142, 71] on p "C.Local" at bounding box center [1164, 79] width 44 height 19
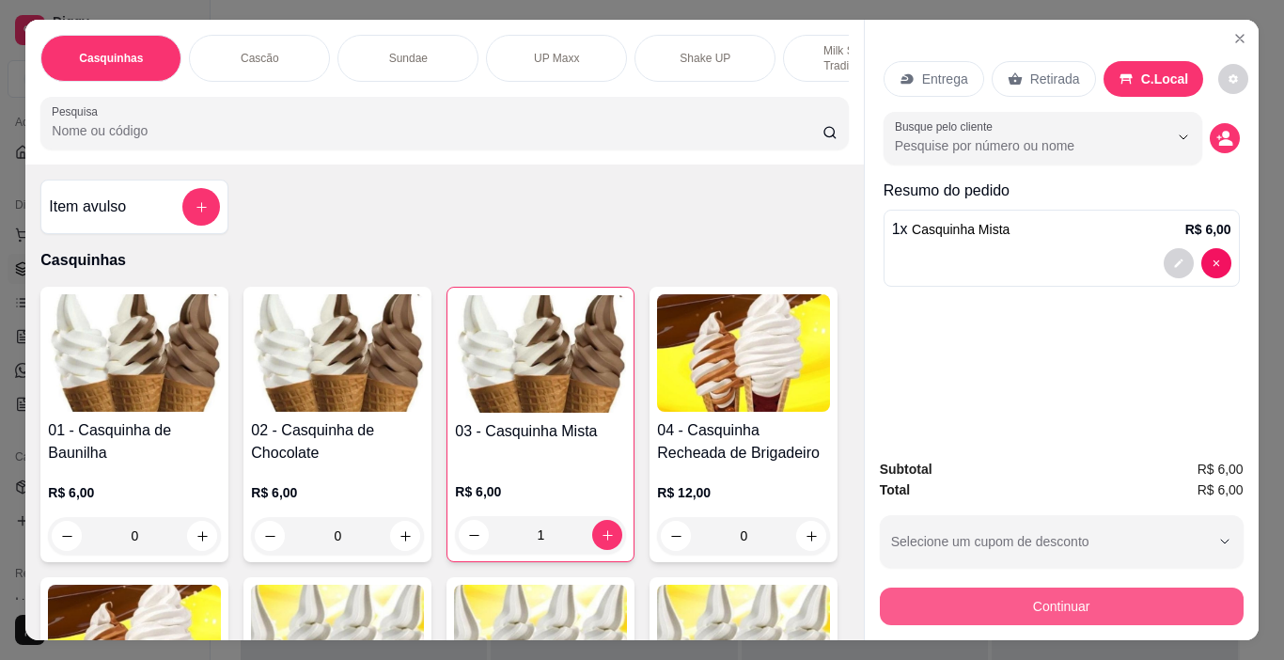
click at [1145, 587] on button "Continuar" at bounding box center [1062, 606] width 364 height 38
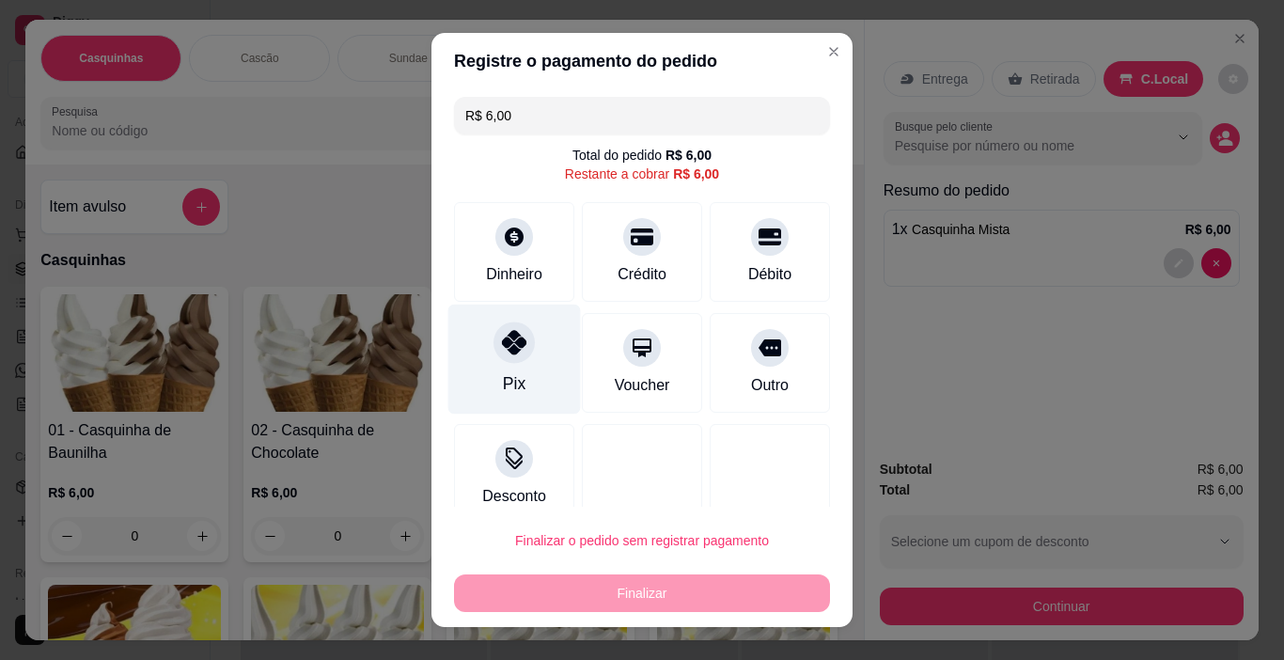
click at [475, 377] on div "Pix" at bounding box center [514, 360] width 133 height 110
type input "R$ 0,00"
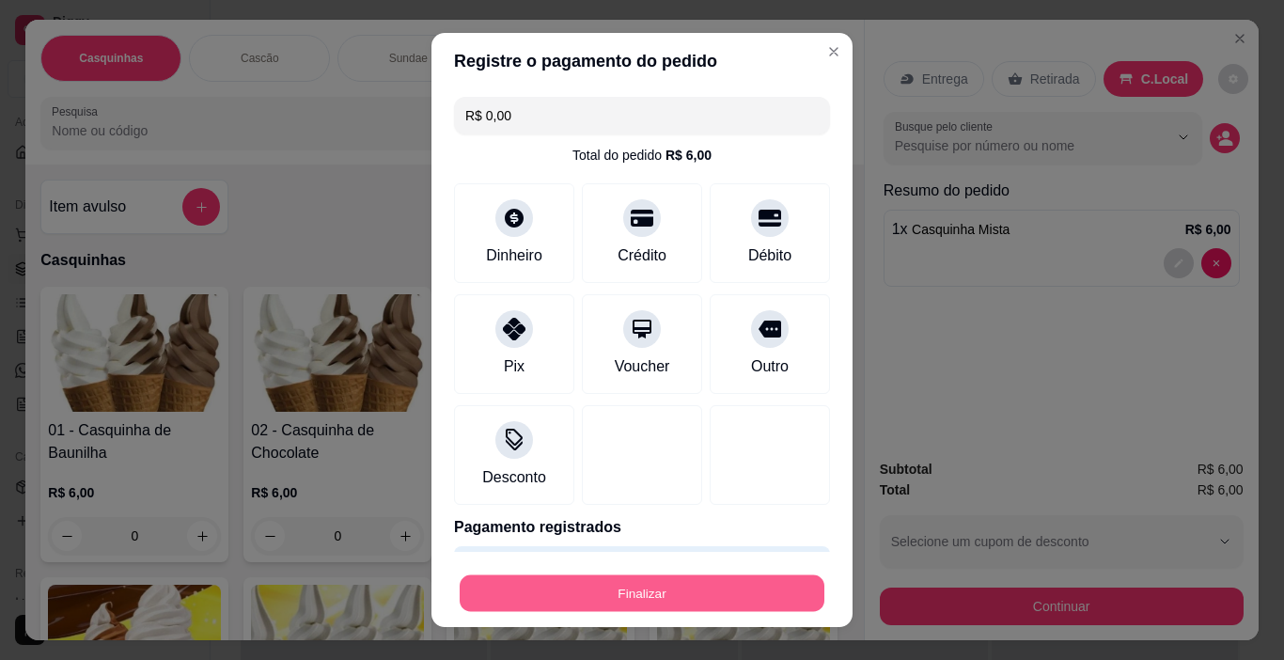
click at [713, 593] on button "Finalizar" at bounding box center [642, 593] width 365 height 37
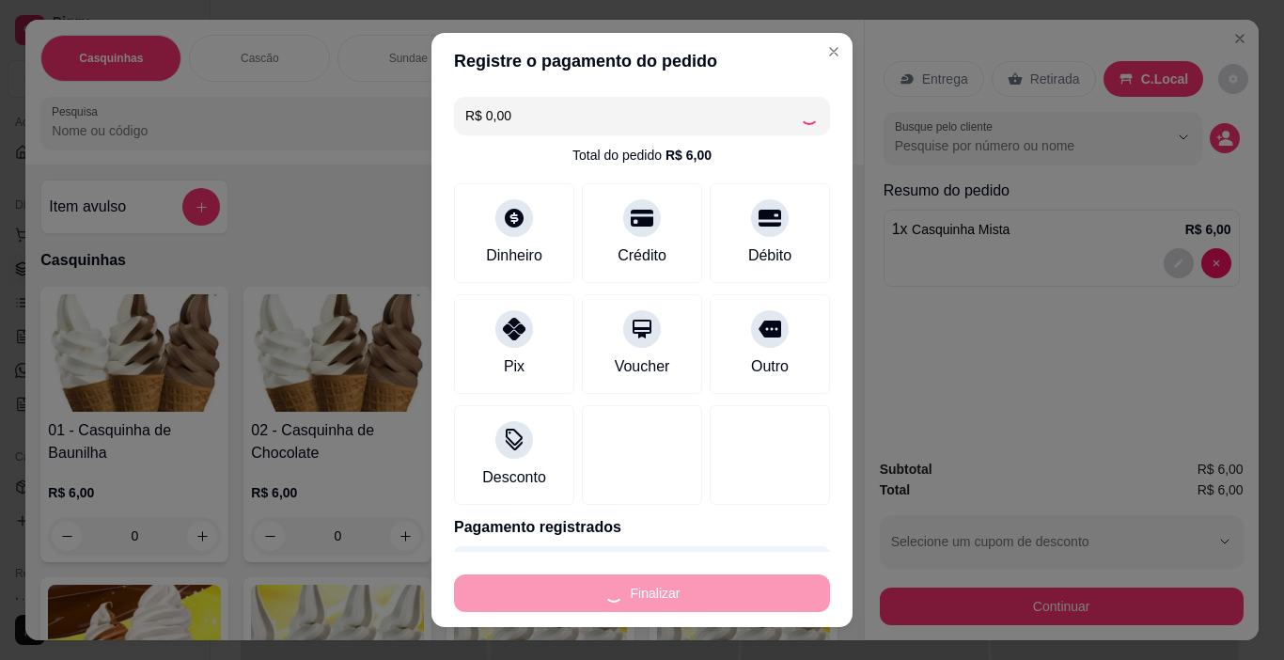
type input "0"
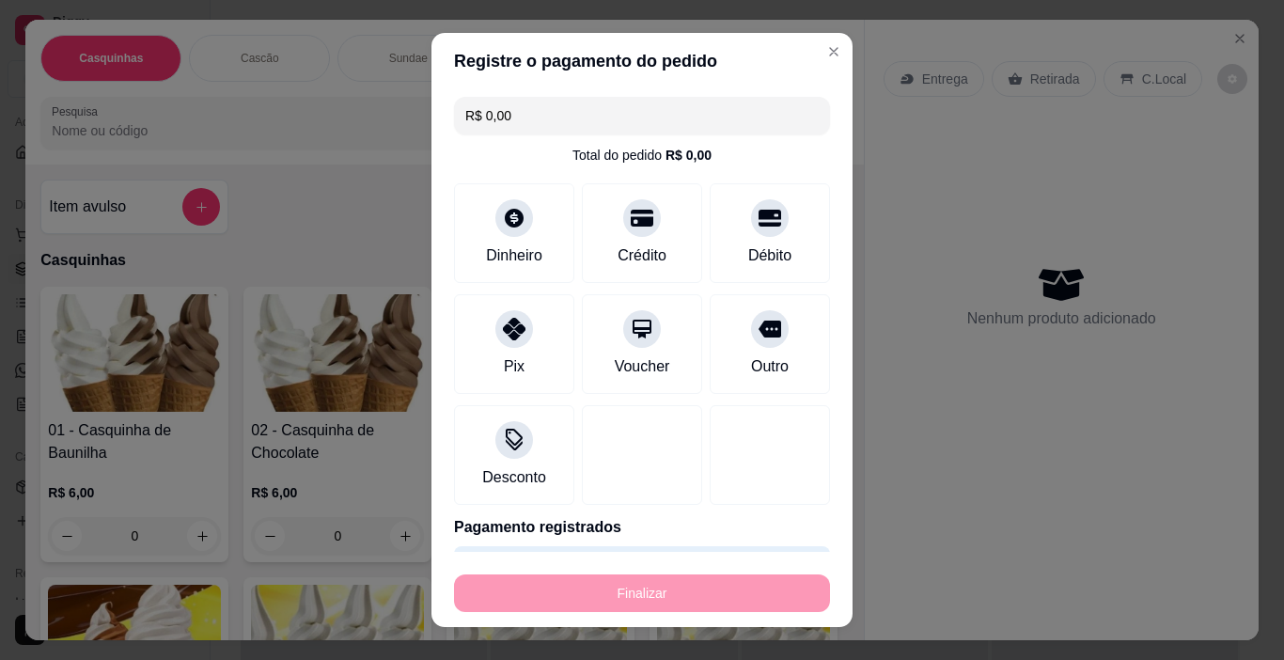
type input "-R$ 6,00"
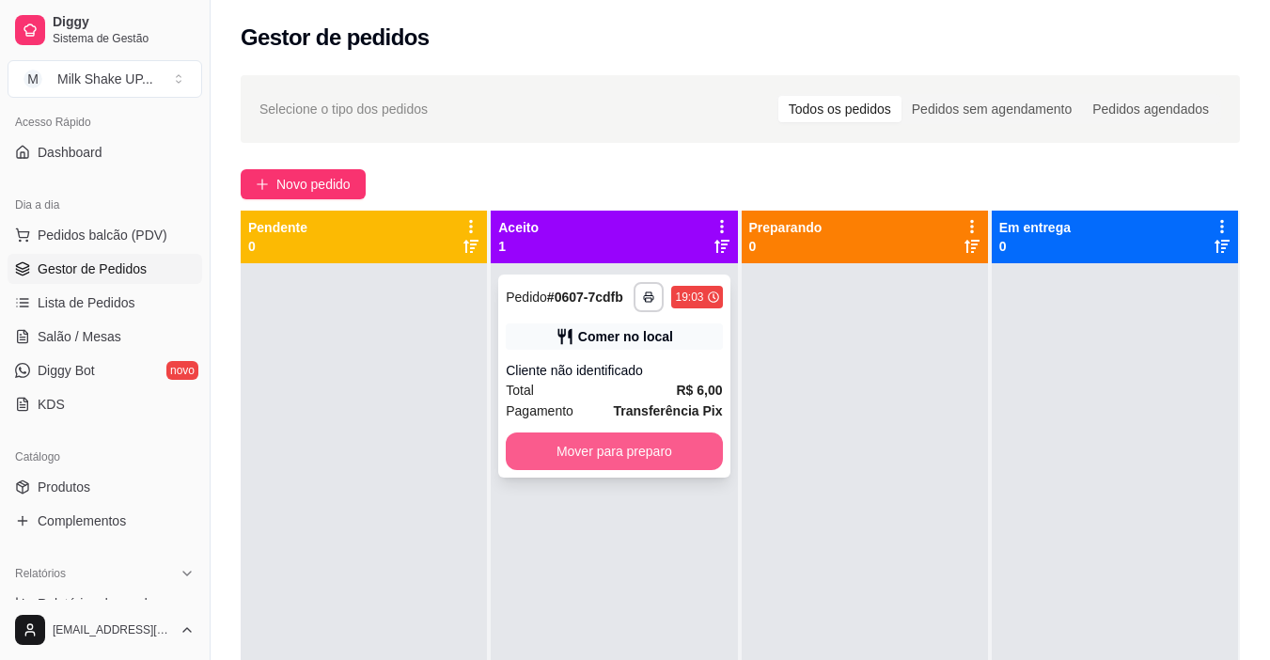
click at [685, 455] on button "Mover para preparo" at bounding box center [614, 451] width 216 height 38
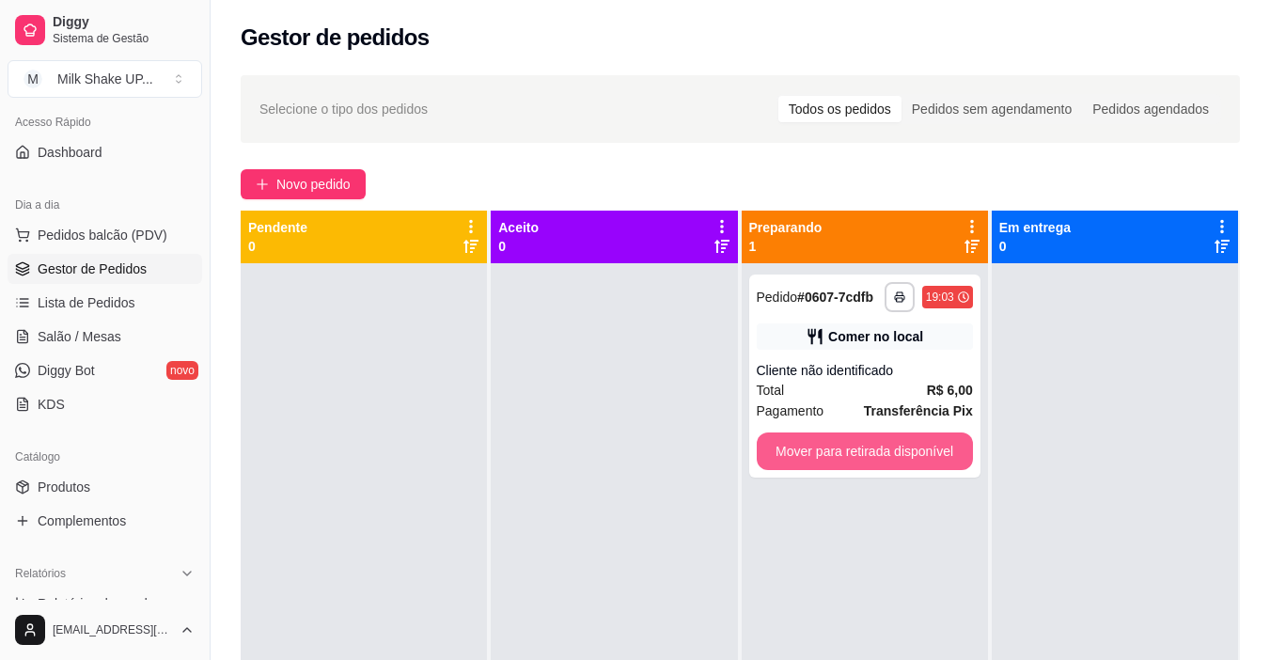
click at [867, 455] on button "Mover para retirada disponível" at bounding box center [865, 451] width 216 height 38
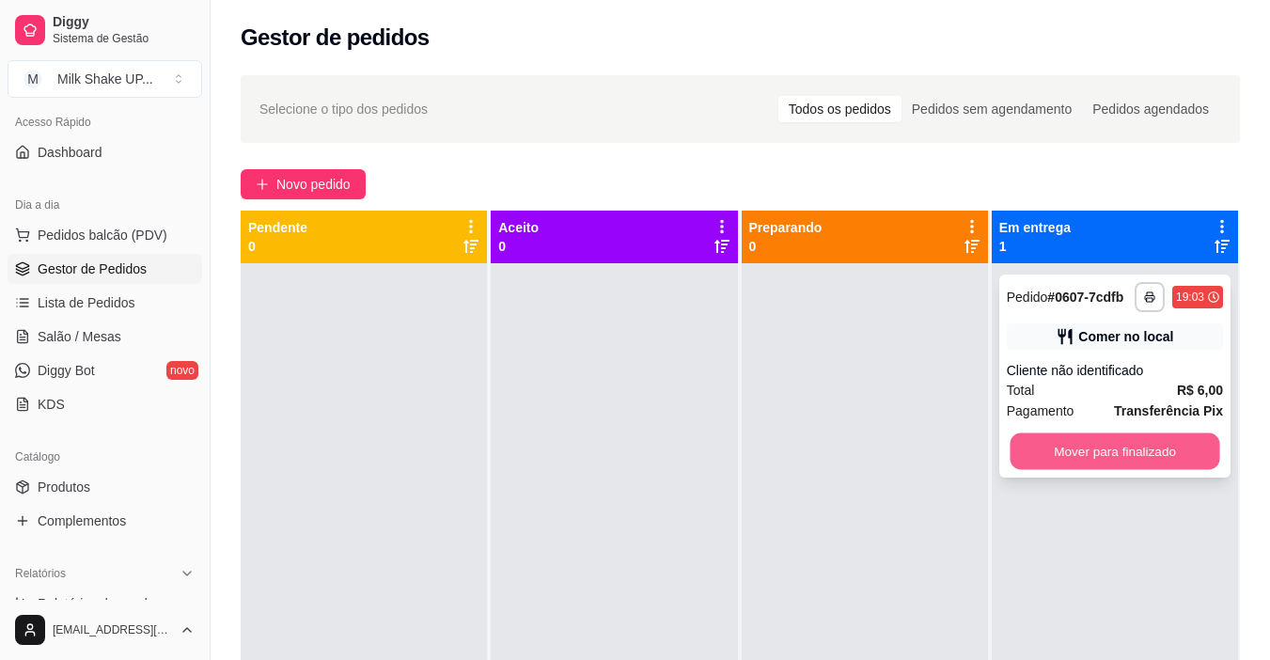
click at [1099, 452] on button "Mover para finalizado" at bounding box center [1114, 451] width 210 height 37
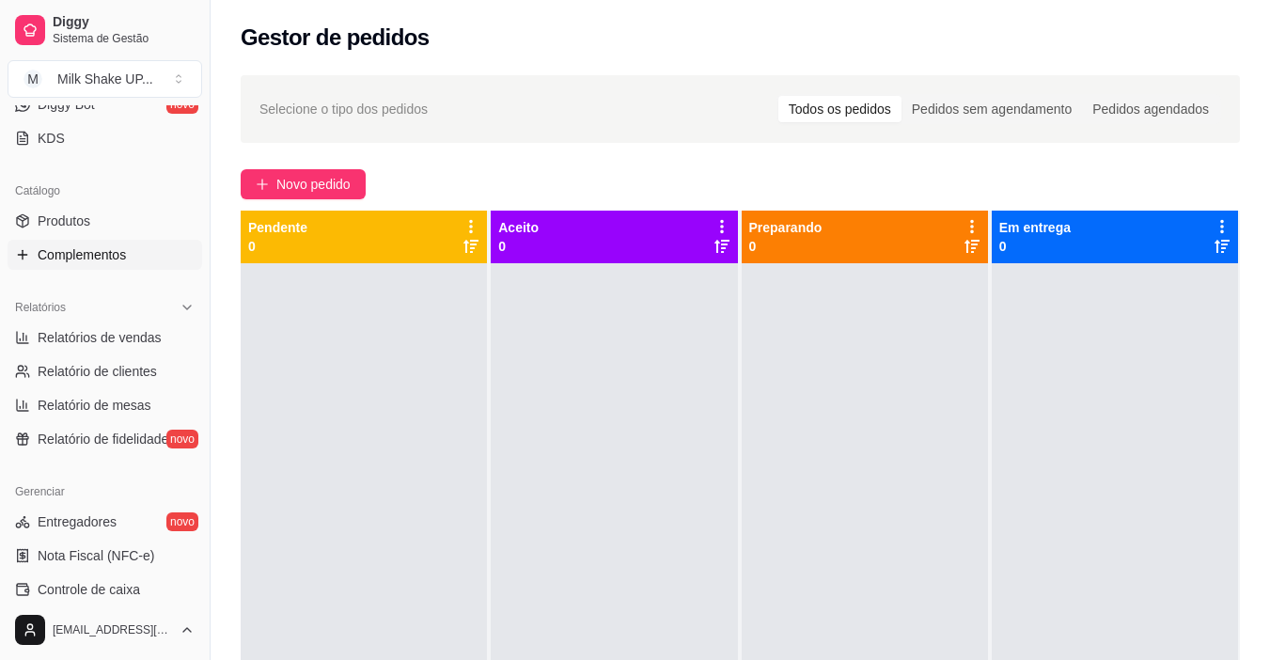
scroll to position [411, 0]
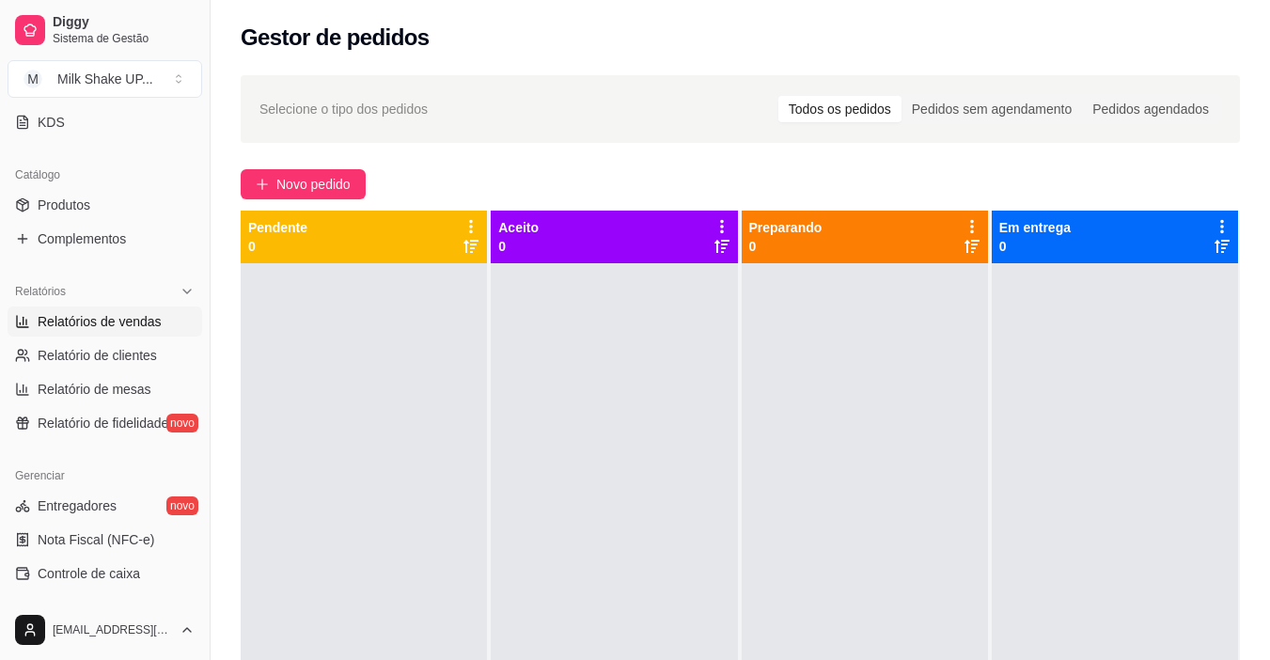
click at [129, 328] on span "Relatórios de vendas" at bounding box center [100, 321] width 124 height 19
select select "ALL"
select select "0"
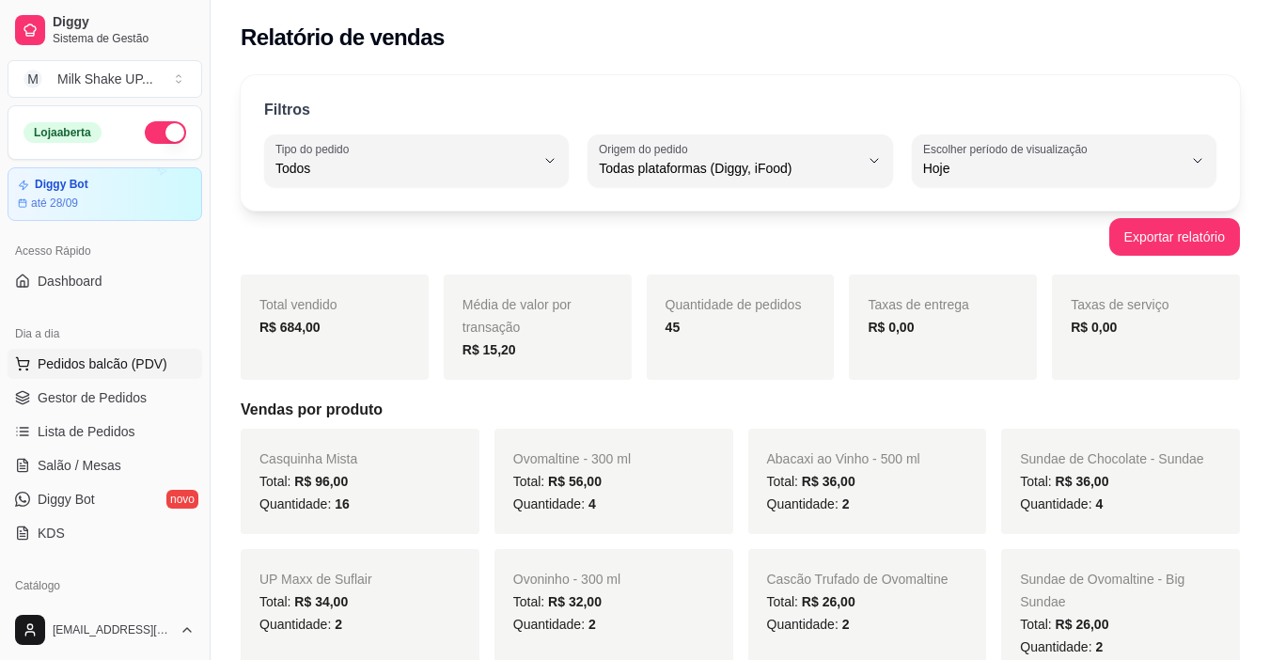
click at [121, 367] on span "Pedidos balcão (PDV)" at bounding box center [103, 363] width 130 height 19
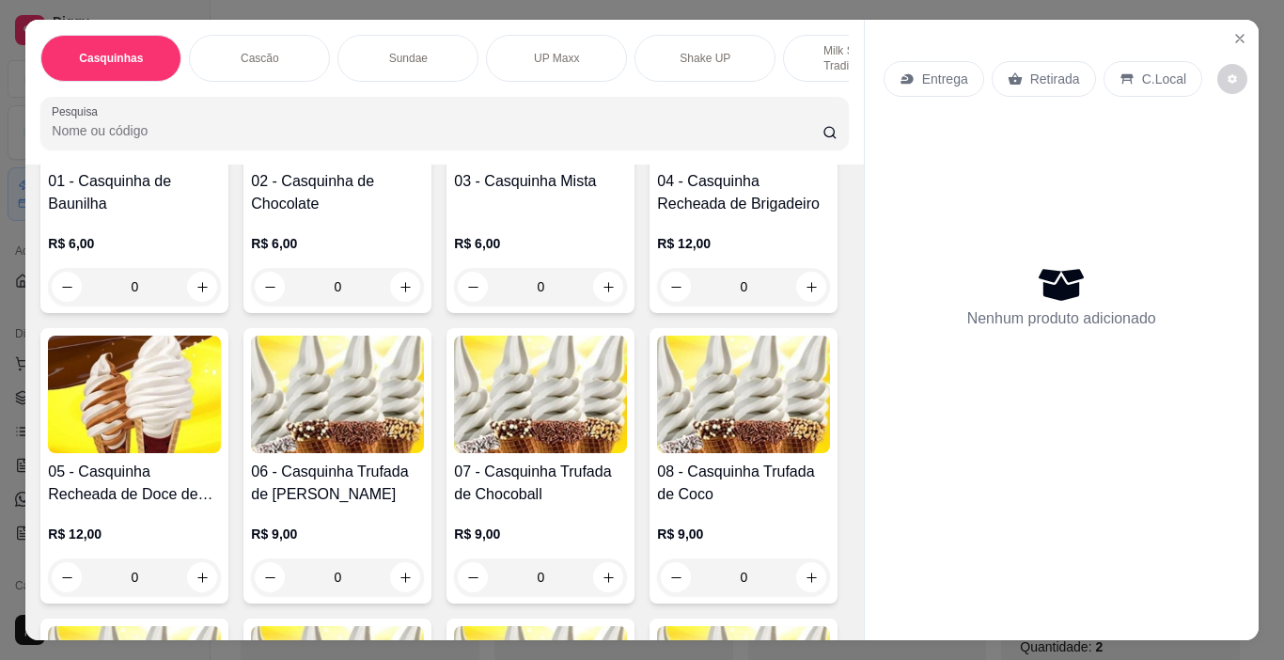
scroll to position [282, 0]
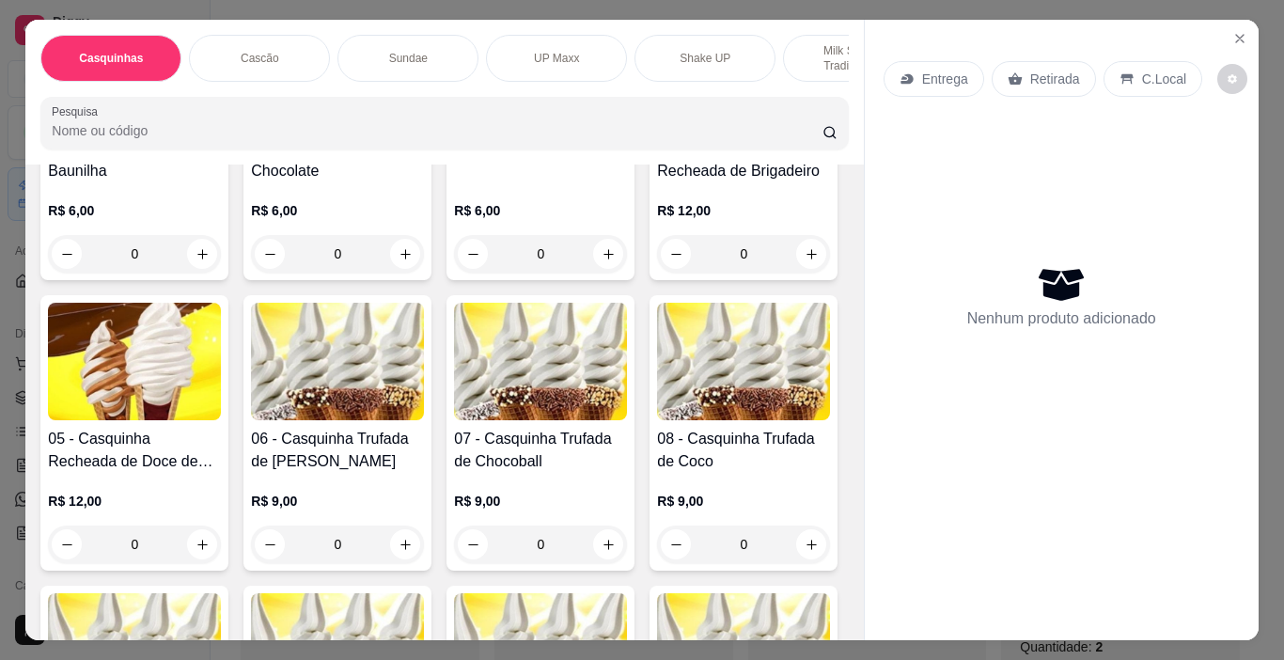
click at [403, 64] on div "Sundae" at bounding box center [407, 58] width 141 height 47
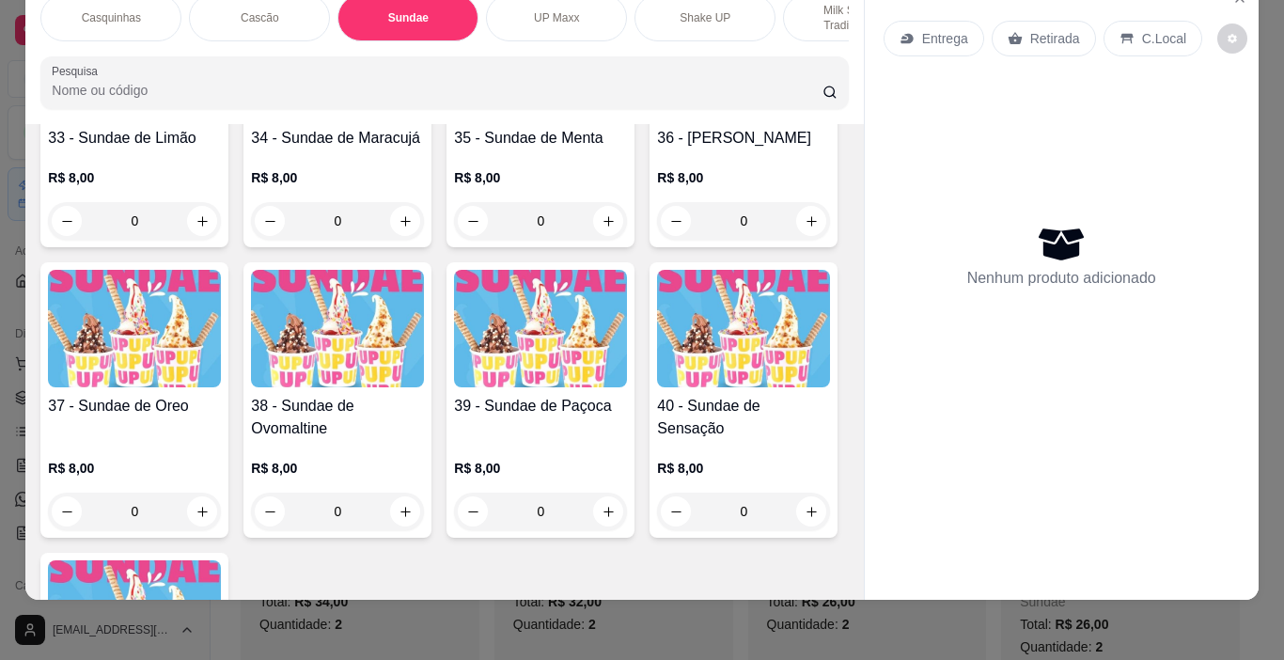
scroll to position [2648, 0]
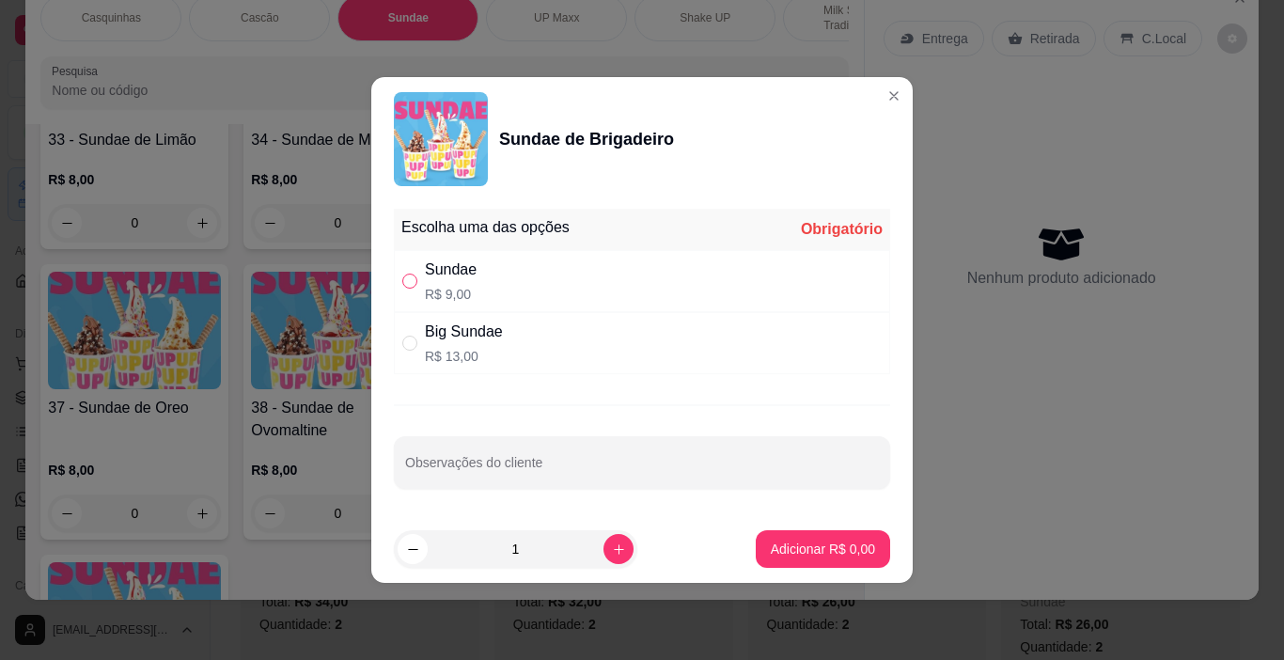
click at [416, 282] on input "" at bounding box center [409, 280] width 15 height 15
radio input "true"
click at [816, 552] on p "Adicionar R$ 9,00" at bounding box center [823, 548] width 102 height 18
type input "1"
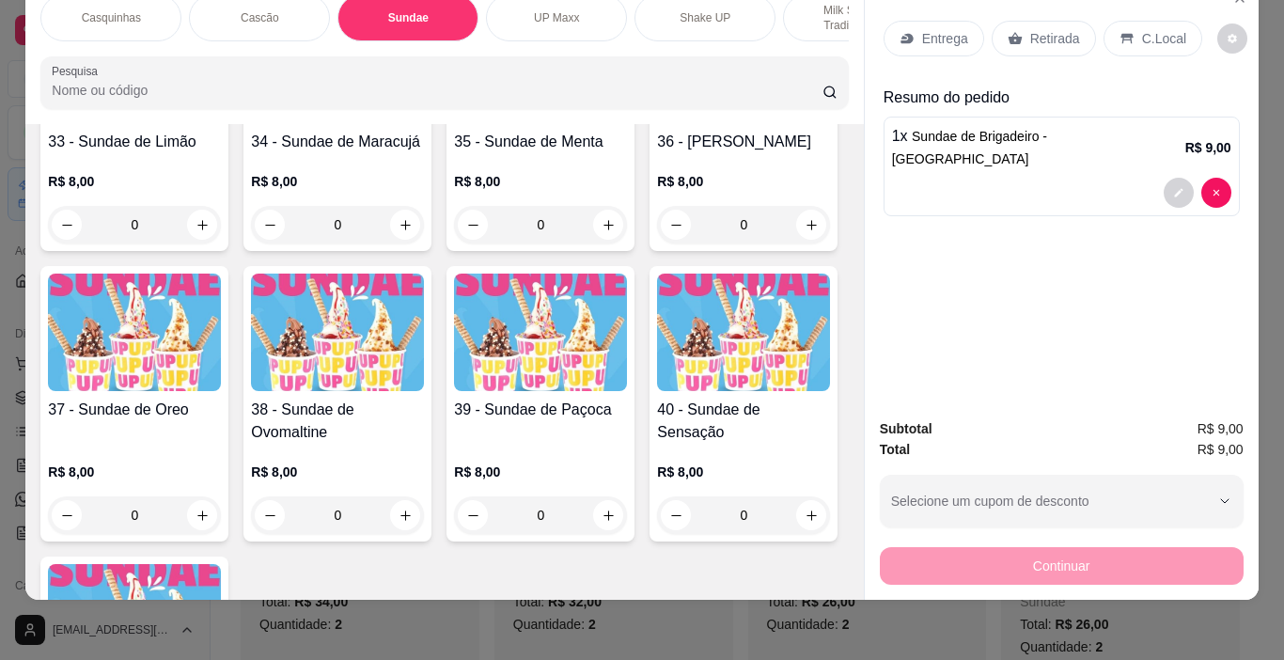
scroll to position [2366, 0]
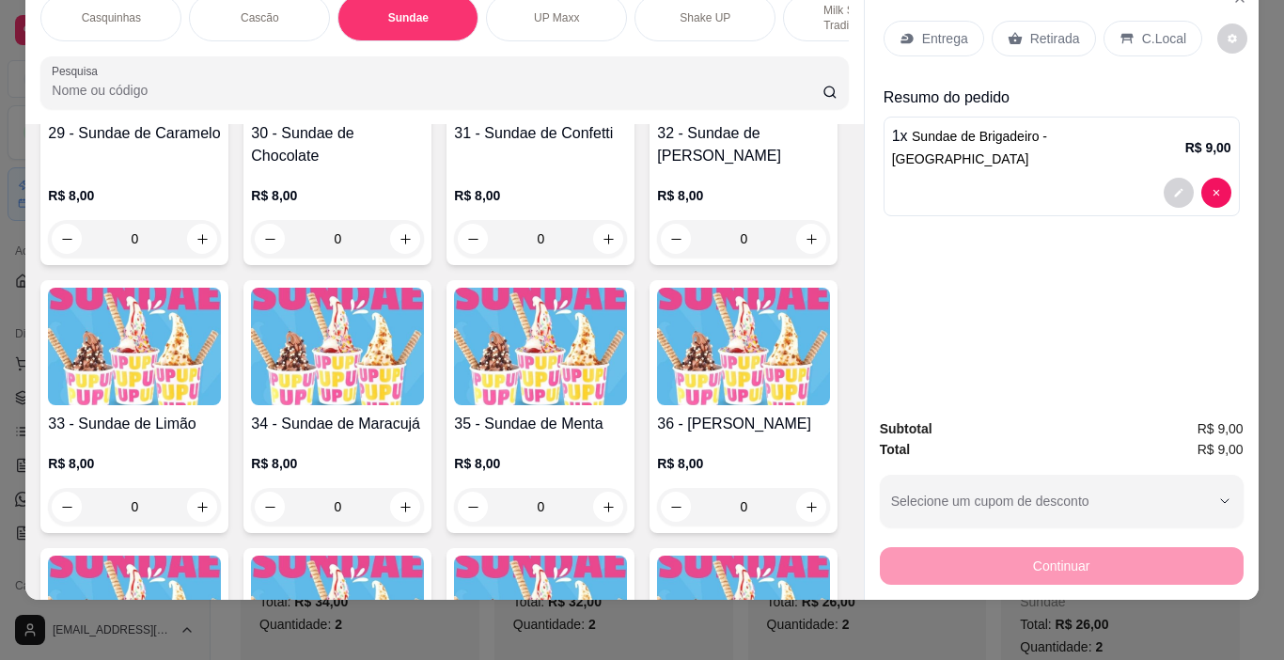
click at [1142, 29] on p "C.Local" at bounding box center [1164, 38] width 44 height 19
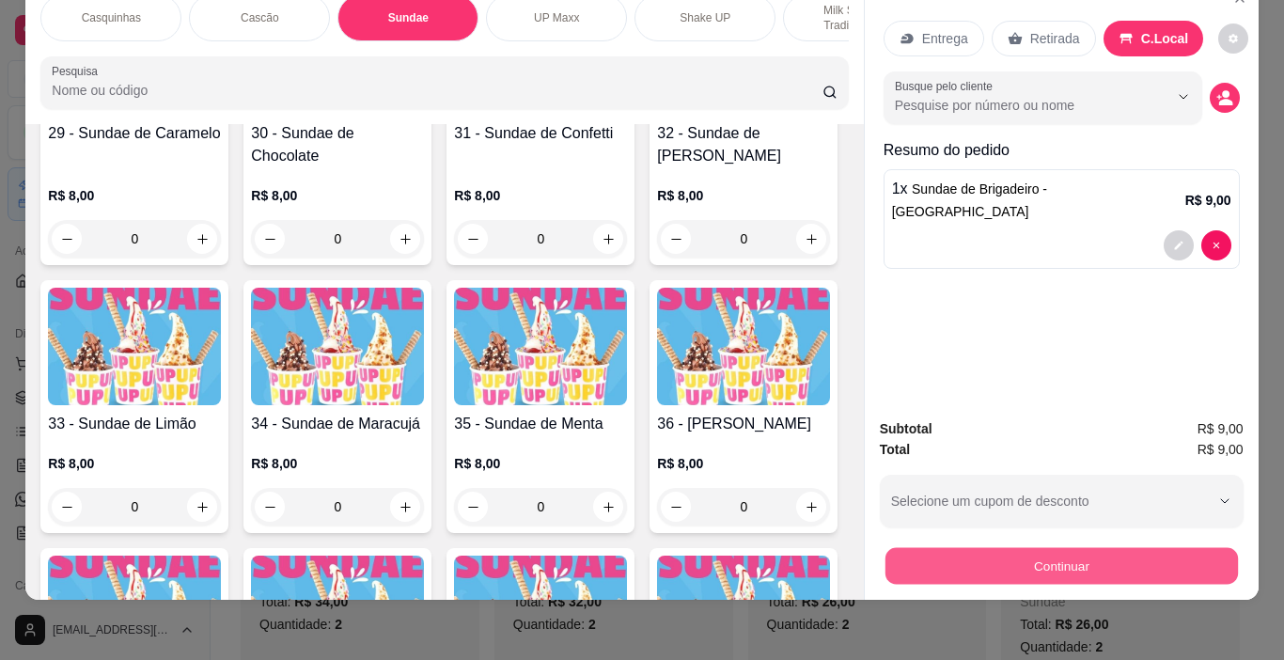
click at [1148, 548] on button "Continuar" at bounding box center [1060, 566] width 352 height 37
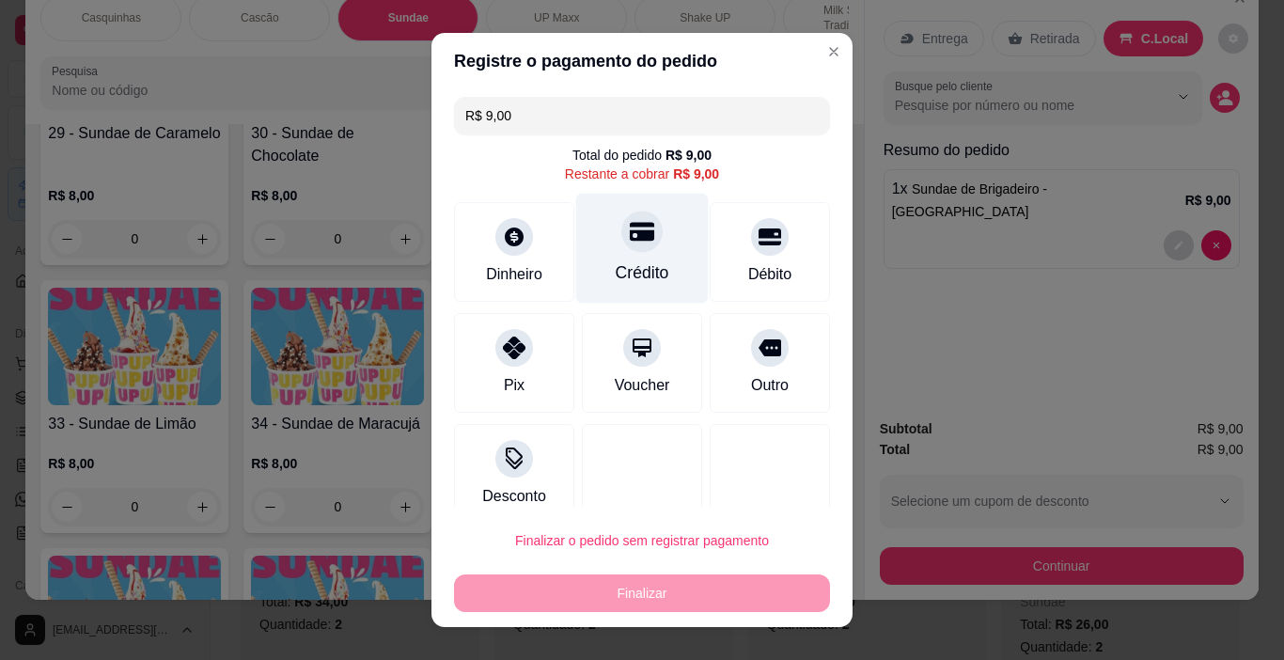
click at [631, 231] on icon at bounding box center [642, 232] width 24 height 19
type input "R$ 0,00"
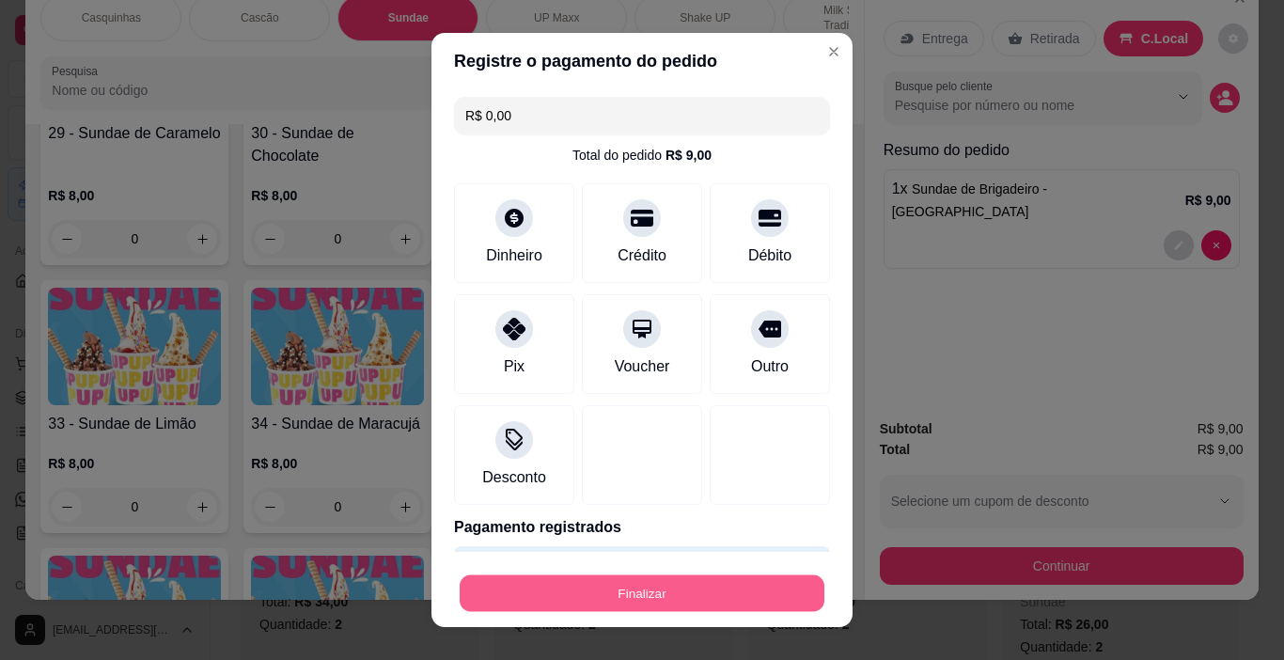
click at [749, 583] on button "Finalizar" at bounding box center [642, 593] width 365 height 37
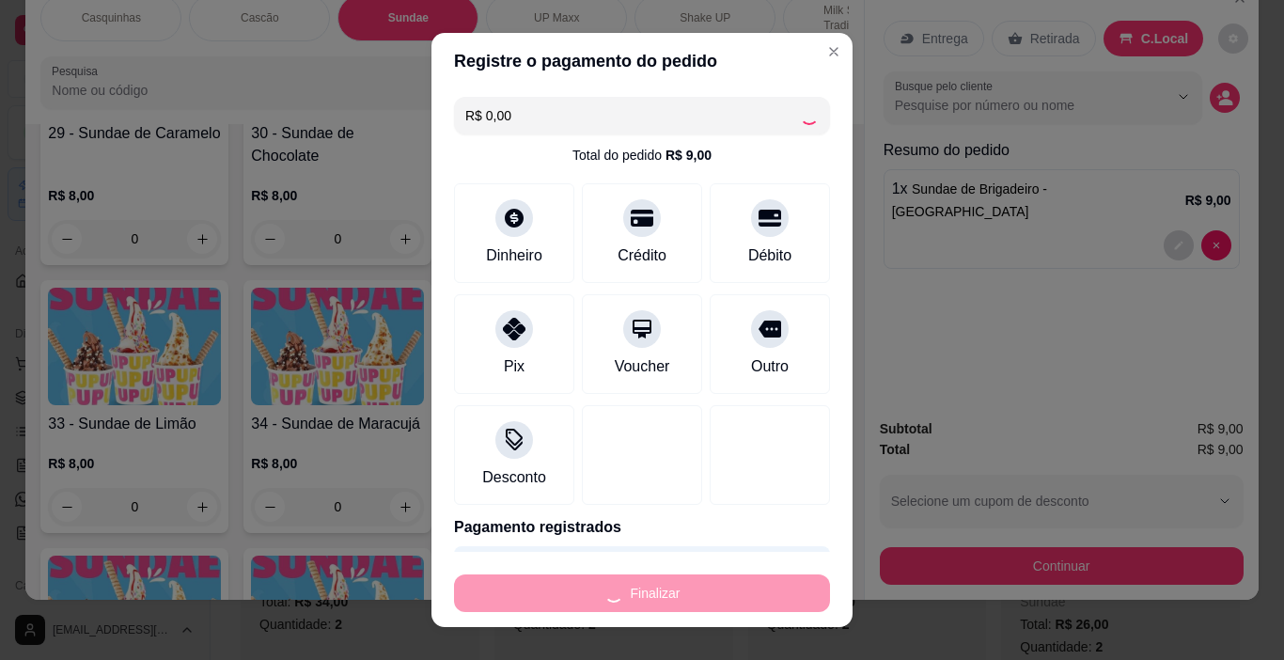
type input "0"
type input "-R$ 9,00"
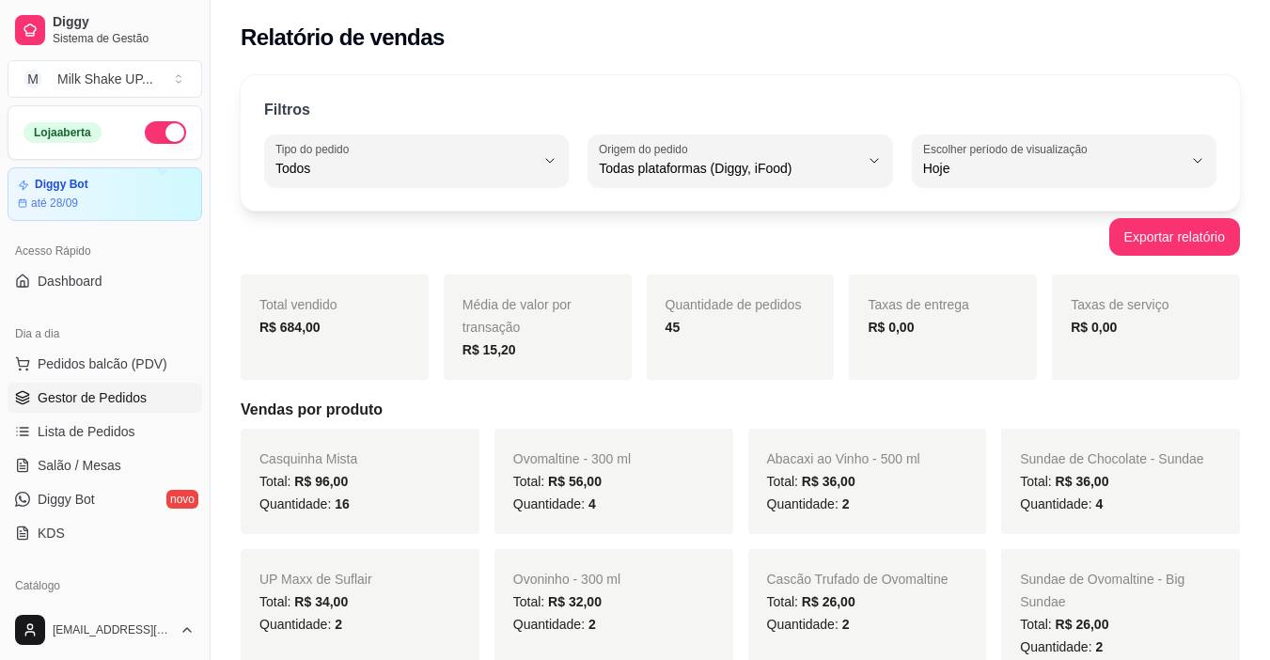
click at [104, 406] on span "Gestor de Pedidos" at bounding box center [92, 397] width 109 height 19
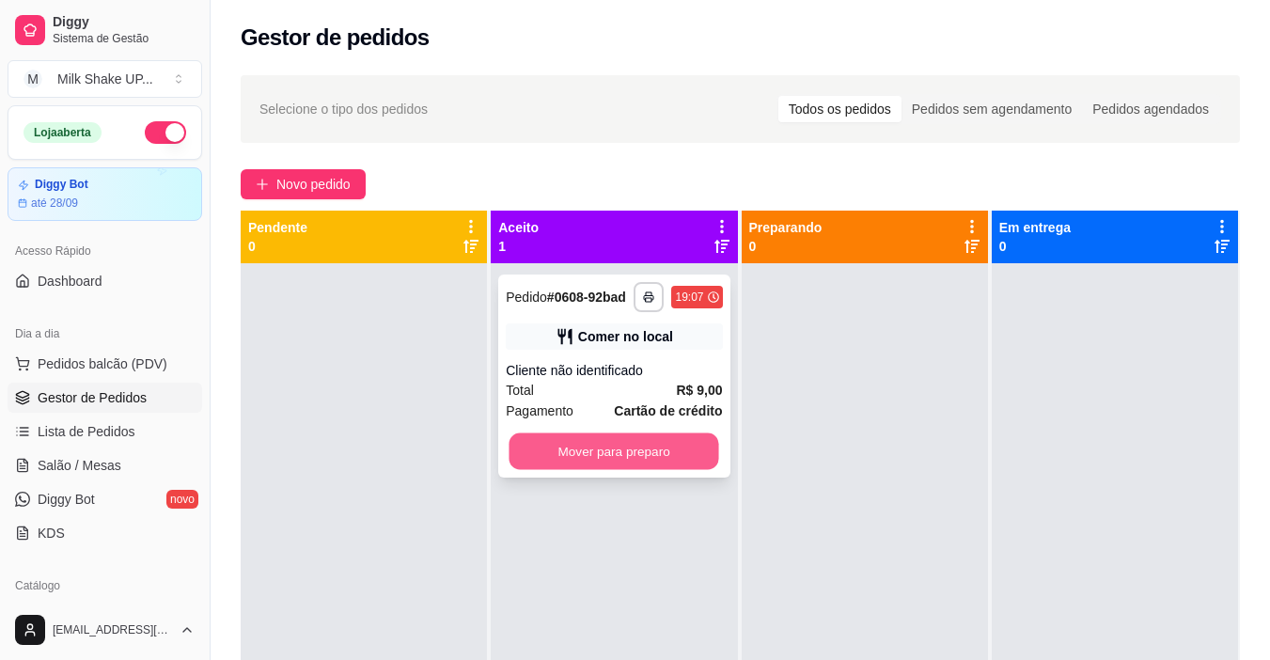
click at [580, 454] on button "Mover para preparo" at bounding box center [614, 451] width 210 height 37
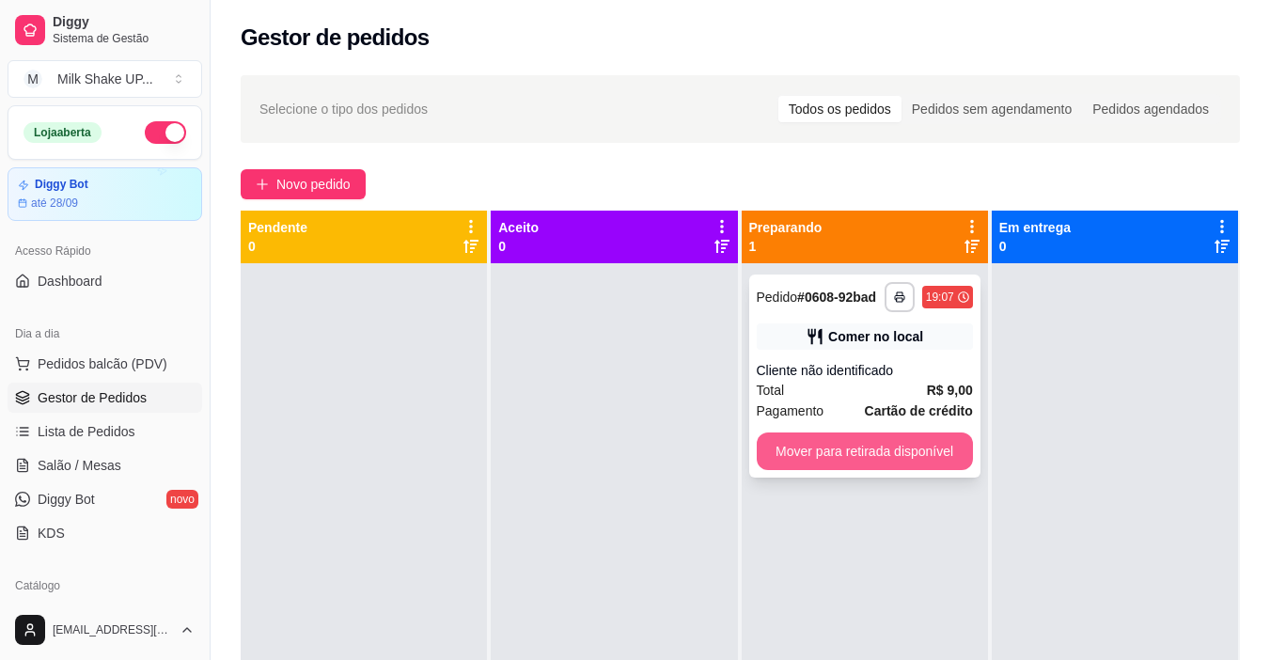
click at [892, 445] on button "Mover para retirada disponível" at bounding box center [865, 451] width 216 height 38
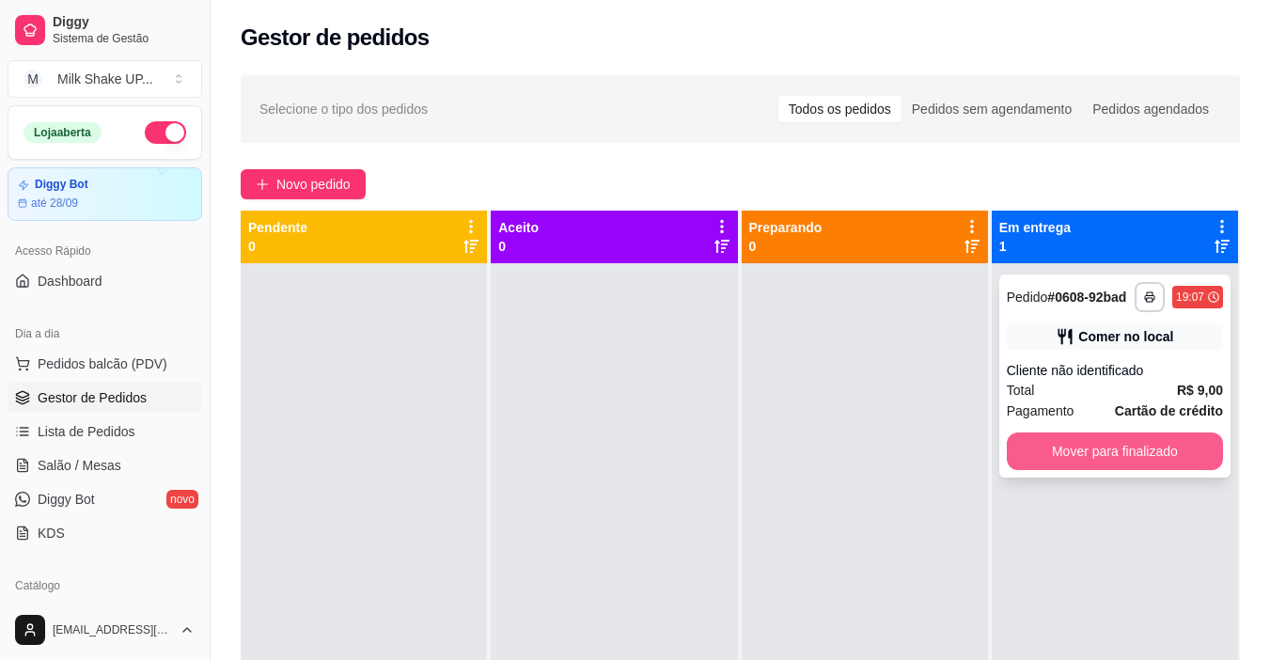
click at [1050, 448] on button "Mover para finalizado" at bounding box center [1115, 451] width 216 height 38
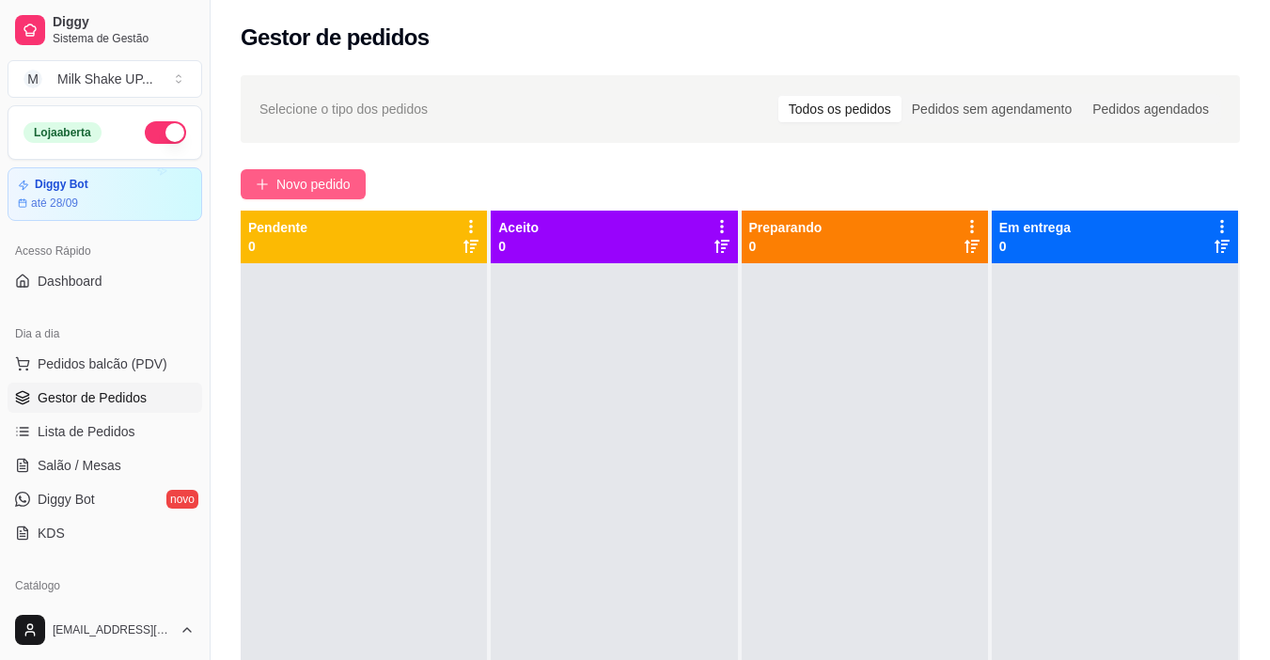
click at [263, 189] on icon "plus" at bounding box center [262, 184] width 13 height 13
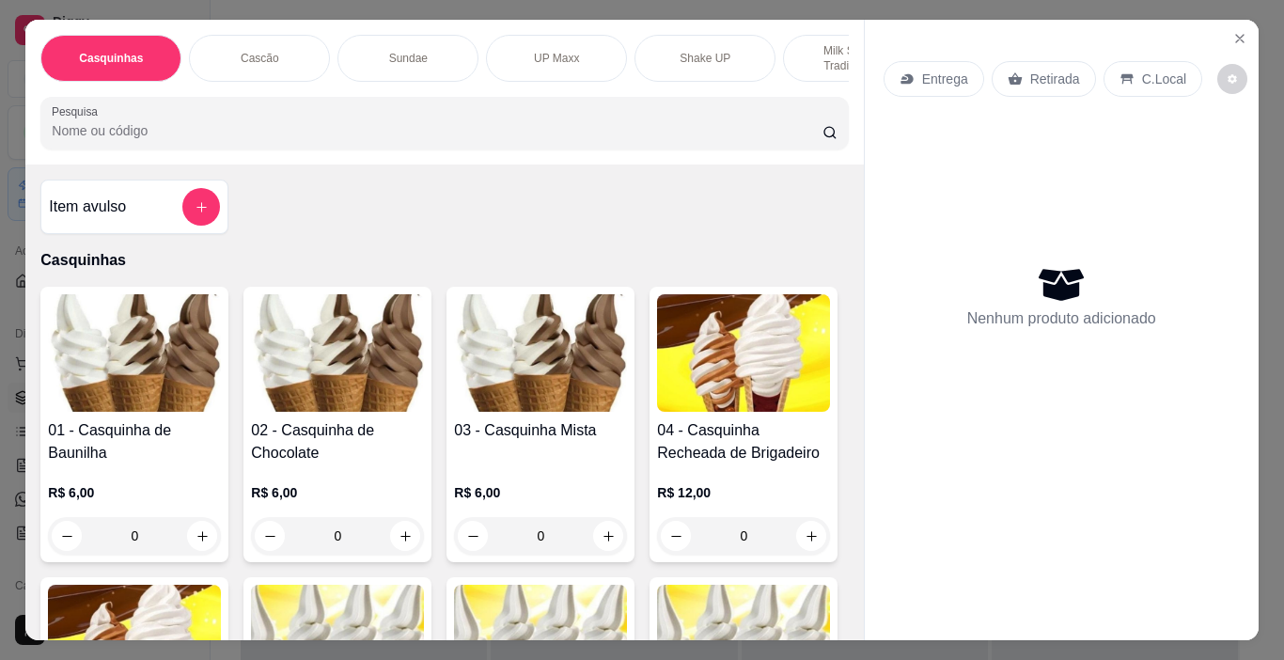
click at [531, 398] on img at bounding box center [540, 352] width 173 height 117
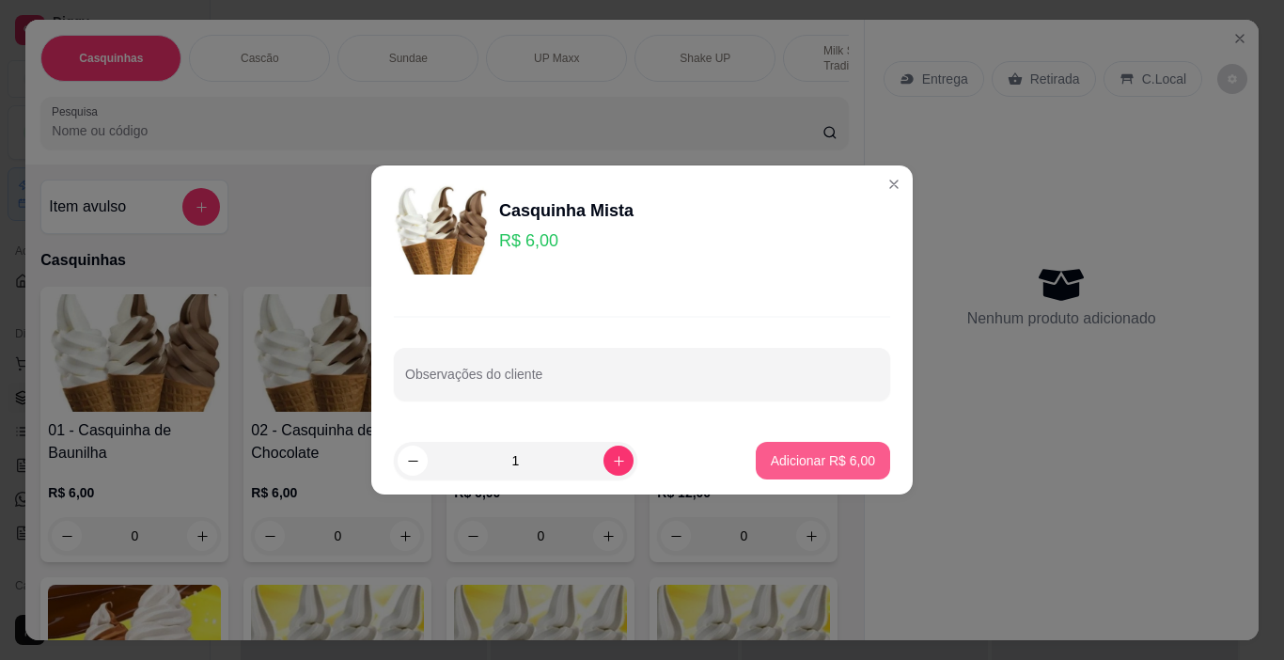
click at [816, 477] on button "Adicionar R$ 6,00" at bounding box center [823, 461] width 134 height 38
type input "1"
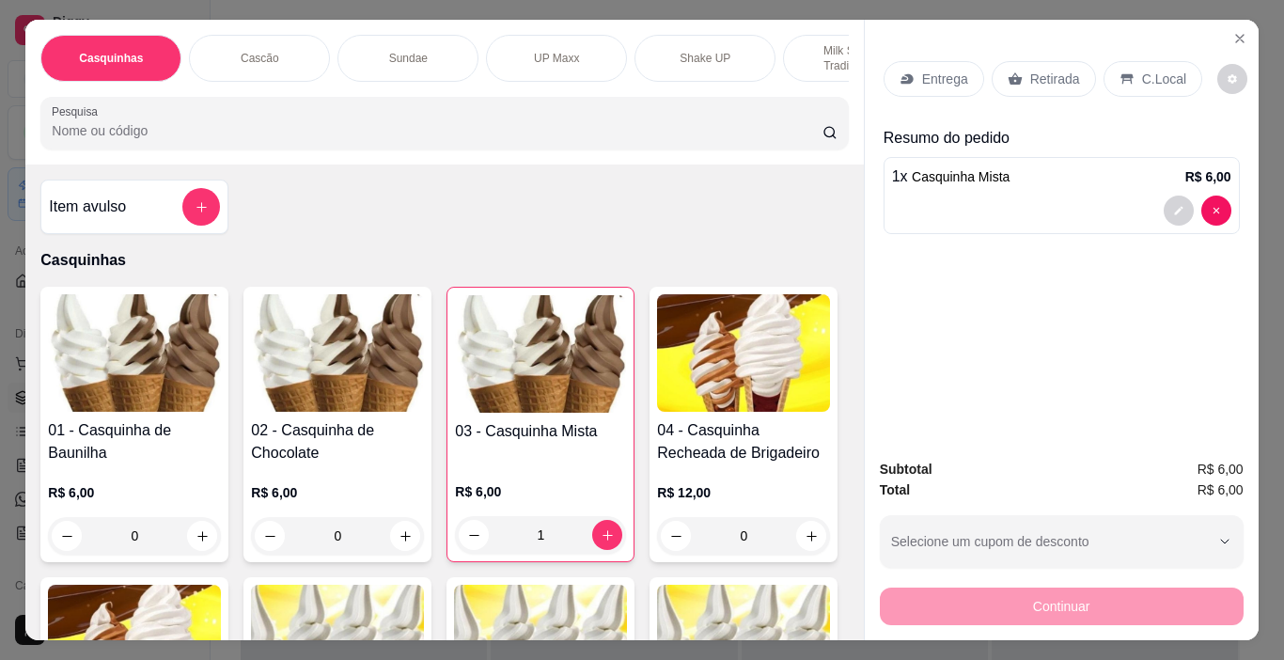
click at [1155, 83] on div "C.Local" at bounding box center [1152, 79] width 99 height 36
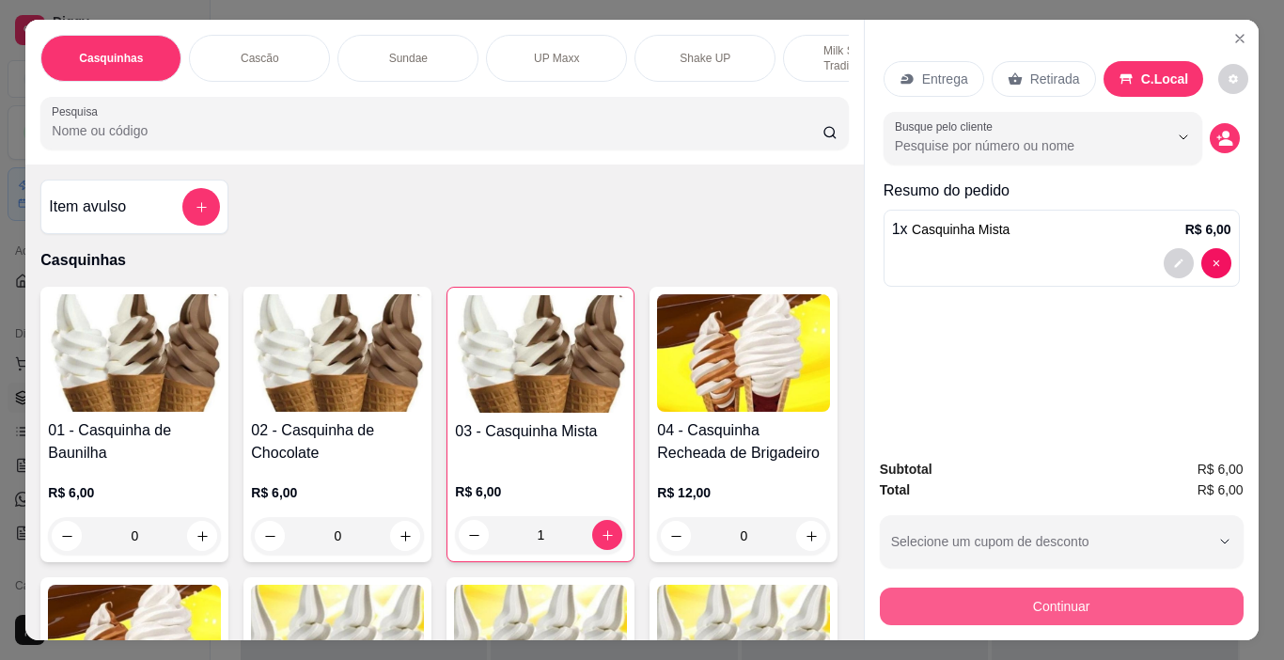
click at [1190, 595] on button "Continuar" at bounding box center [1062, 606] width 364 height 38
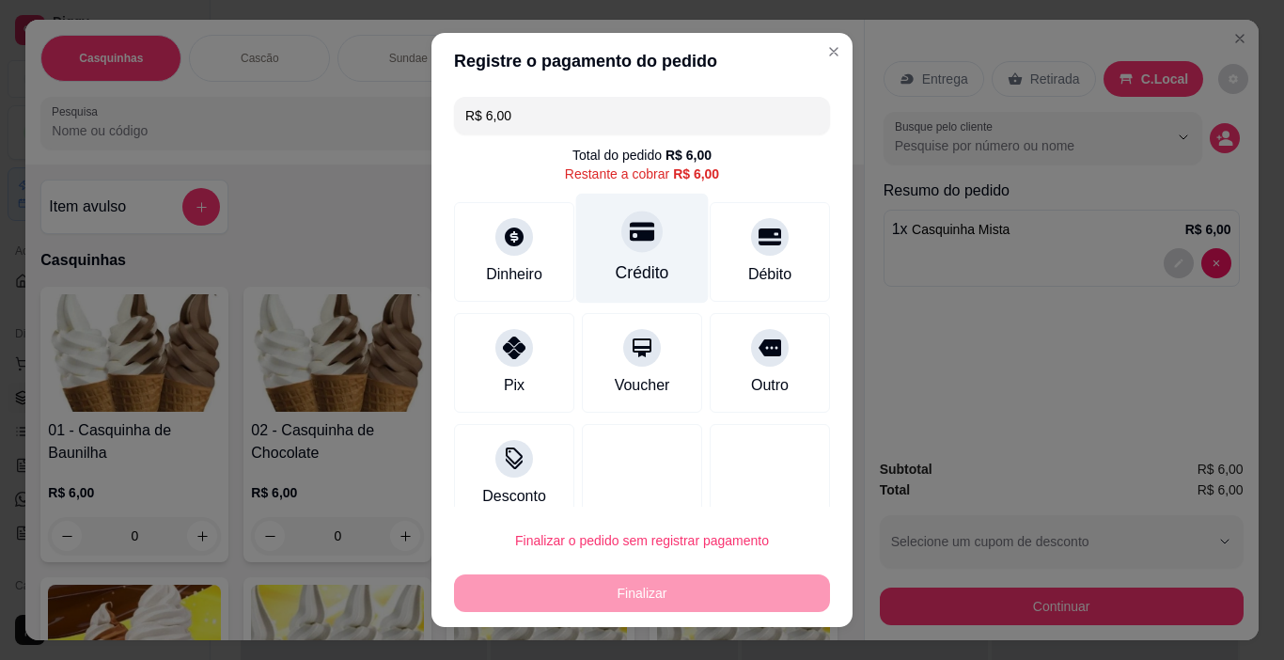
click at [583, 259] on div "Crédito" at bounding box center [642, 249] width 133 height 110
type input "R$ 0,00"
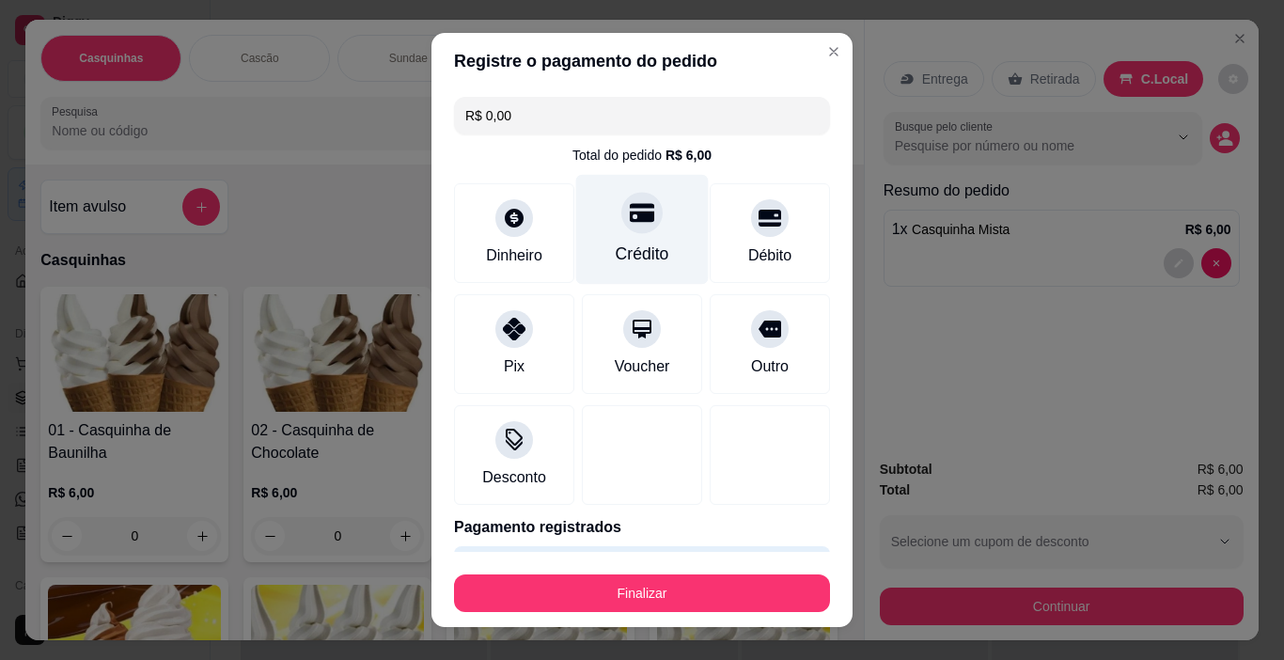
click at [632, 228] on div at bounding box center [641, 213] width 41 height 41
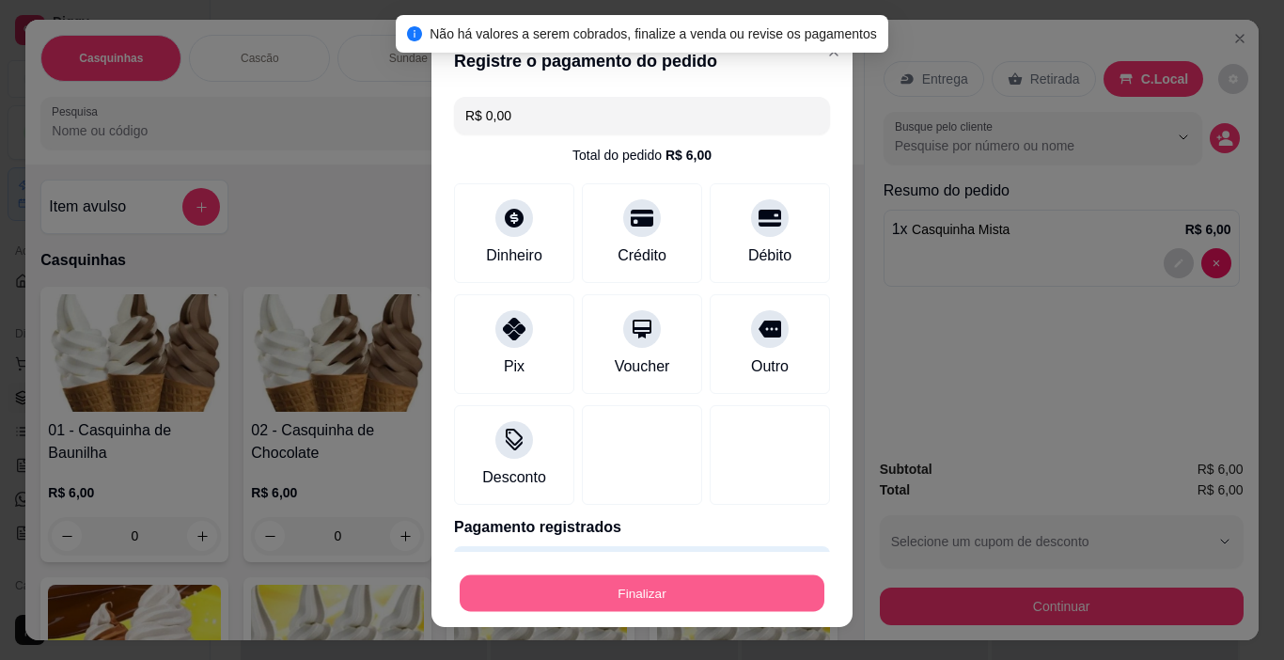
click at [742, 586] on button "Finalizar" at bounding box center [642, 593] width 365 height 37
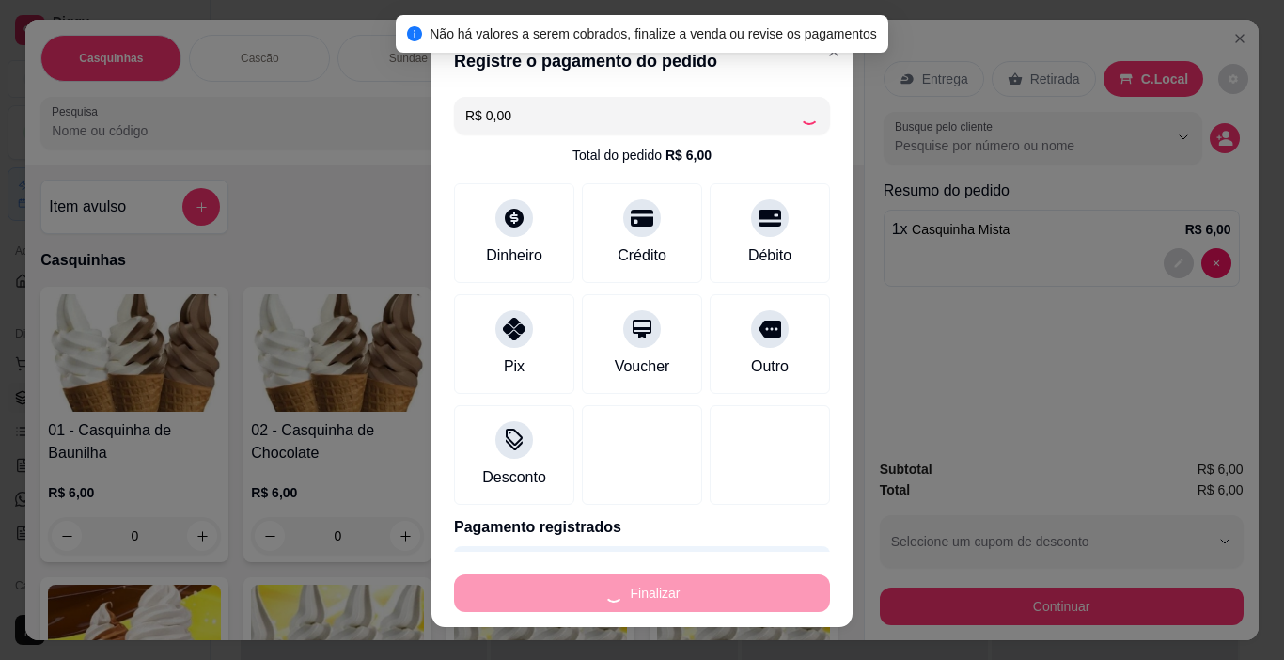
type input "0"
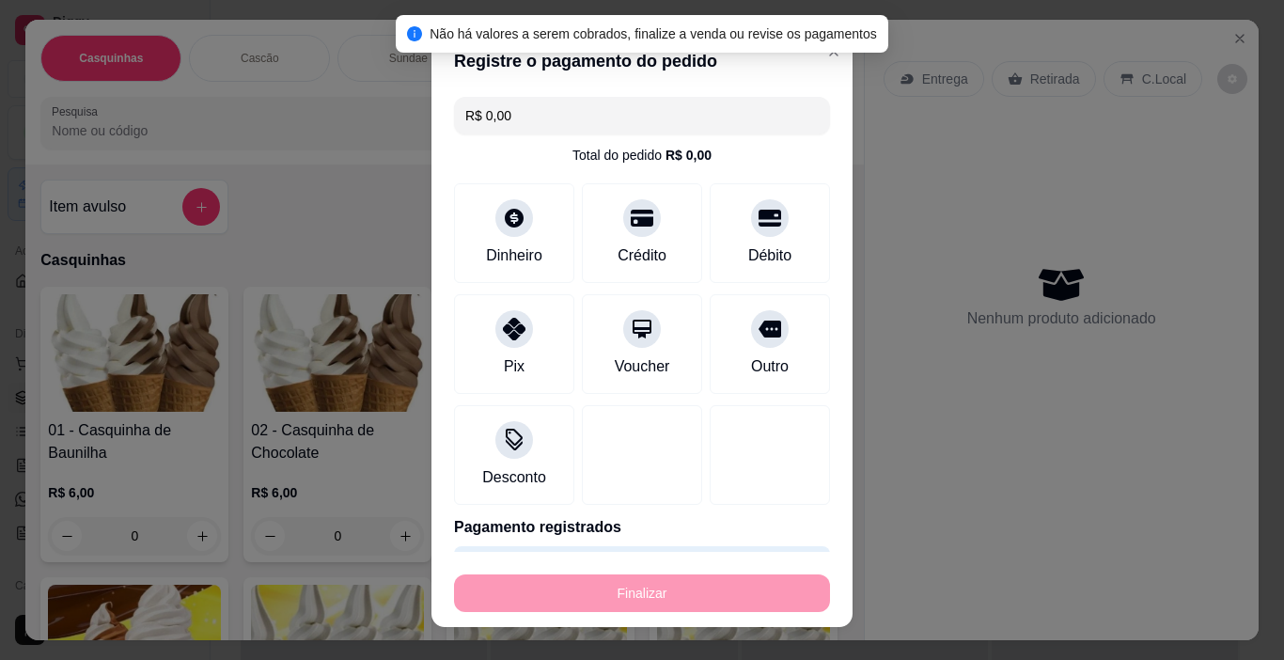
type input "-R$ 6,00"
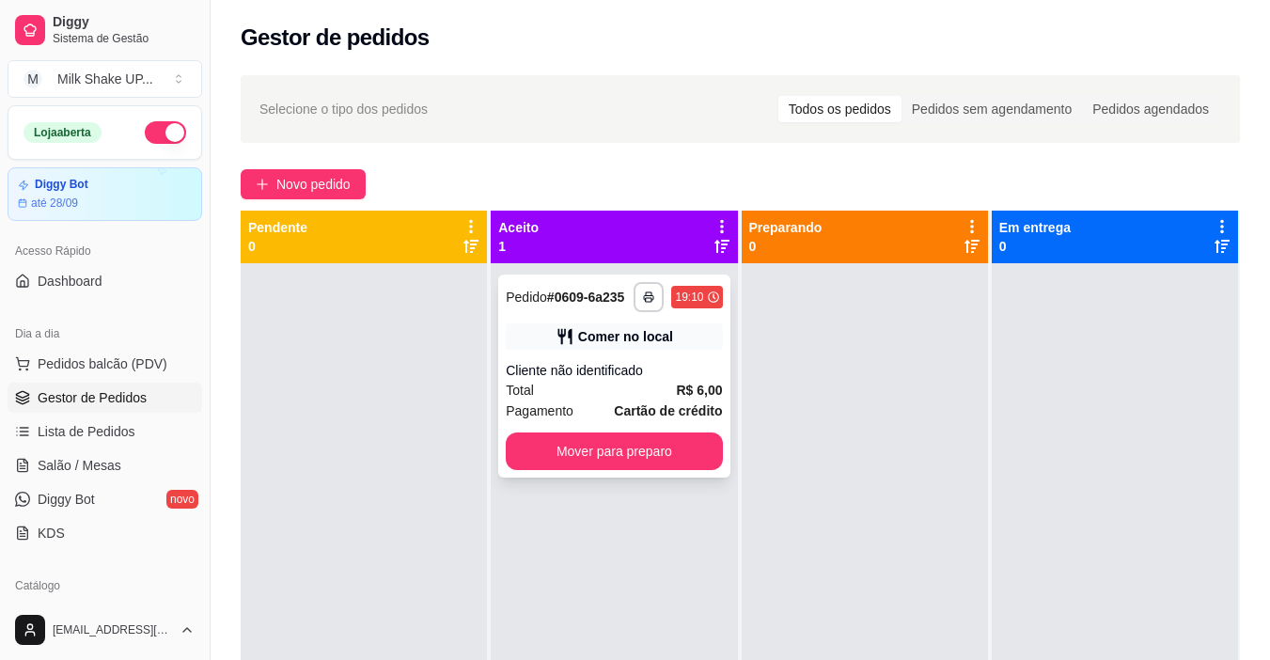
click at [692, 460] on button "Mover para preparo" at bounding box center [614, 451] width 216 height 38
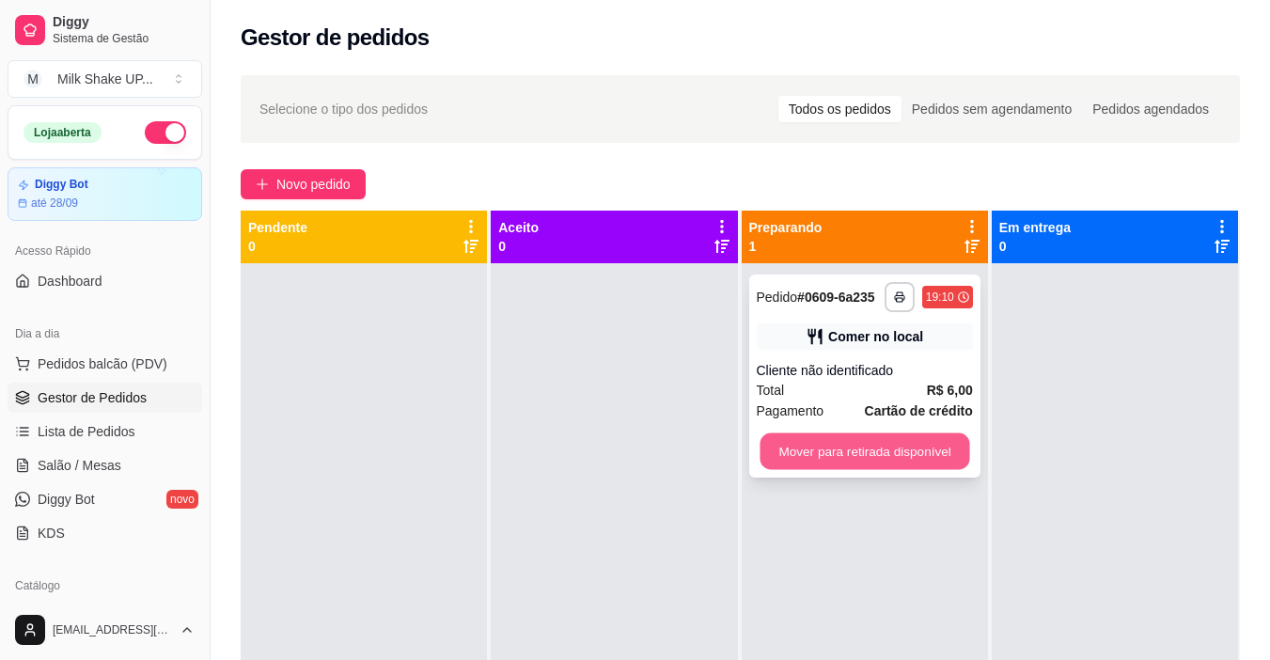
click at [878, 459] on button "Mover para retirada disponível" at bounding box center [864, 451] width 210 height 37
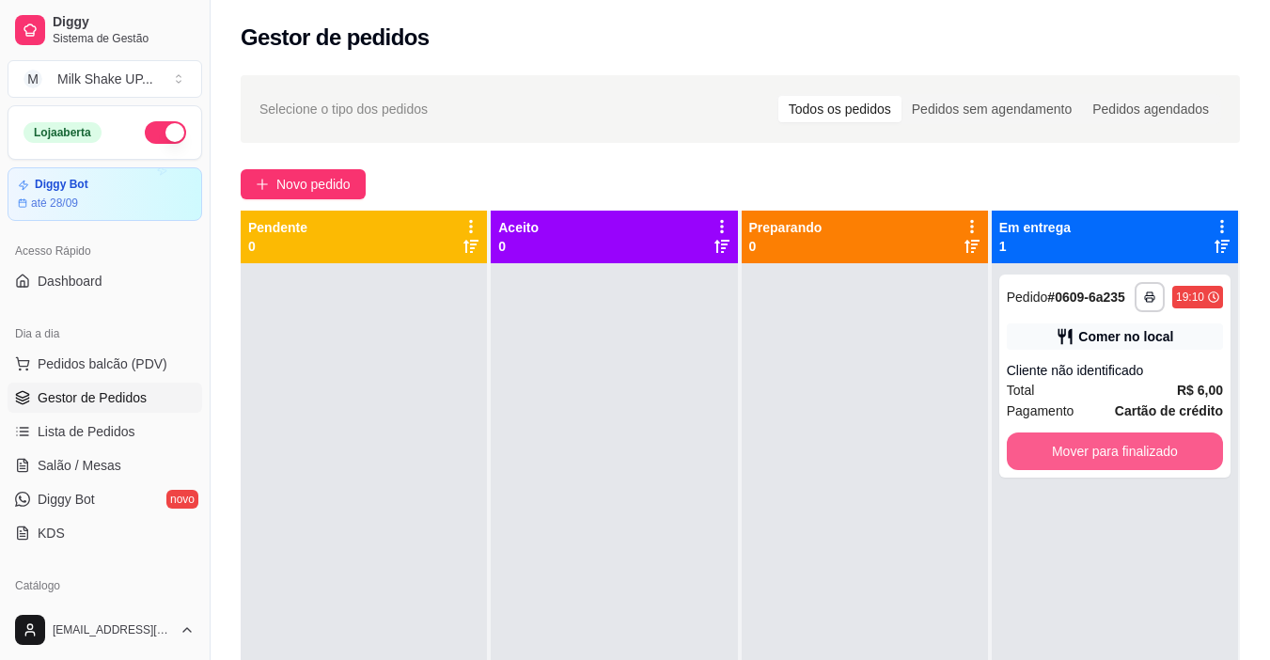
click at [1123, 447] on button "Mover para finalizado" at bounding box center [1115, 451] width 216 height 38
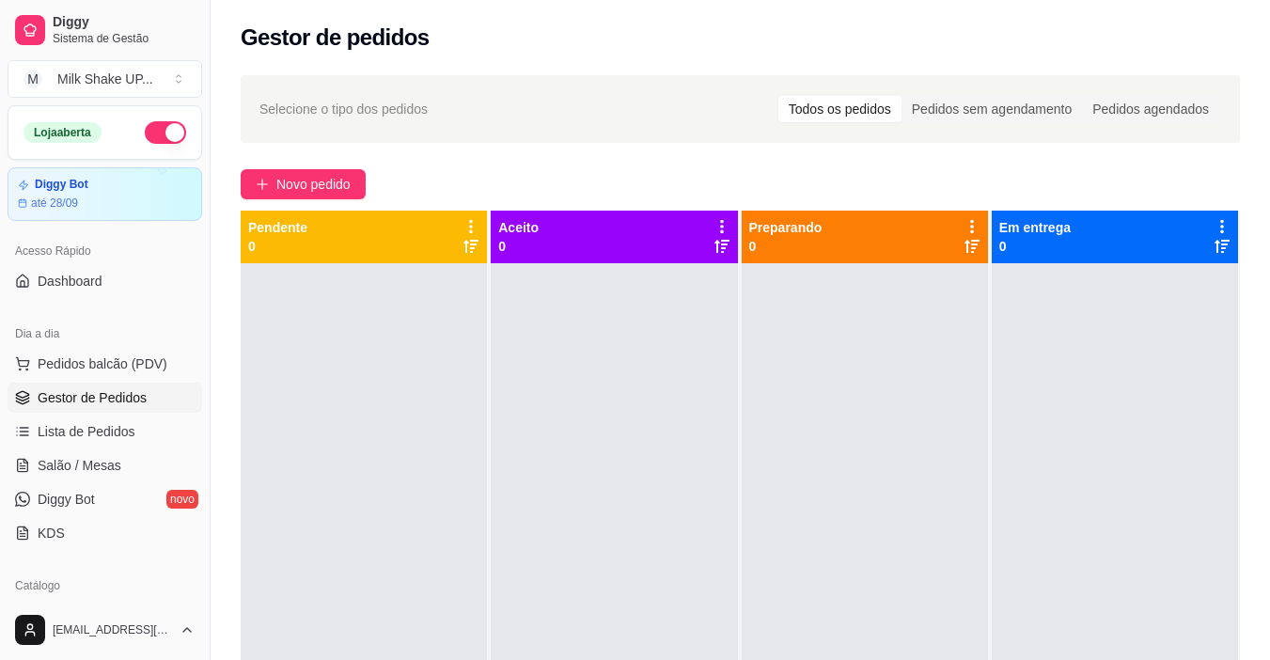
click at [273, 199] on div "Selecione o tipo dos pedidos Todos os pedidos Pedidos sem agendamento Pedidos a…" at bounding box center [740, 478] width 1059 height 829
click at [289, 181] on span "Novo pedido" at bounding box center [313, 184] width 74 height 21
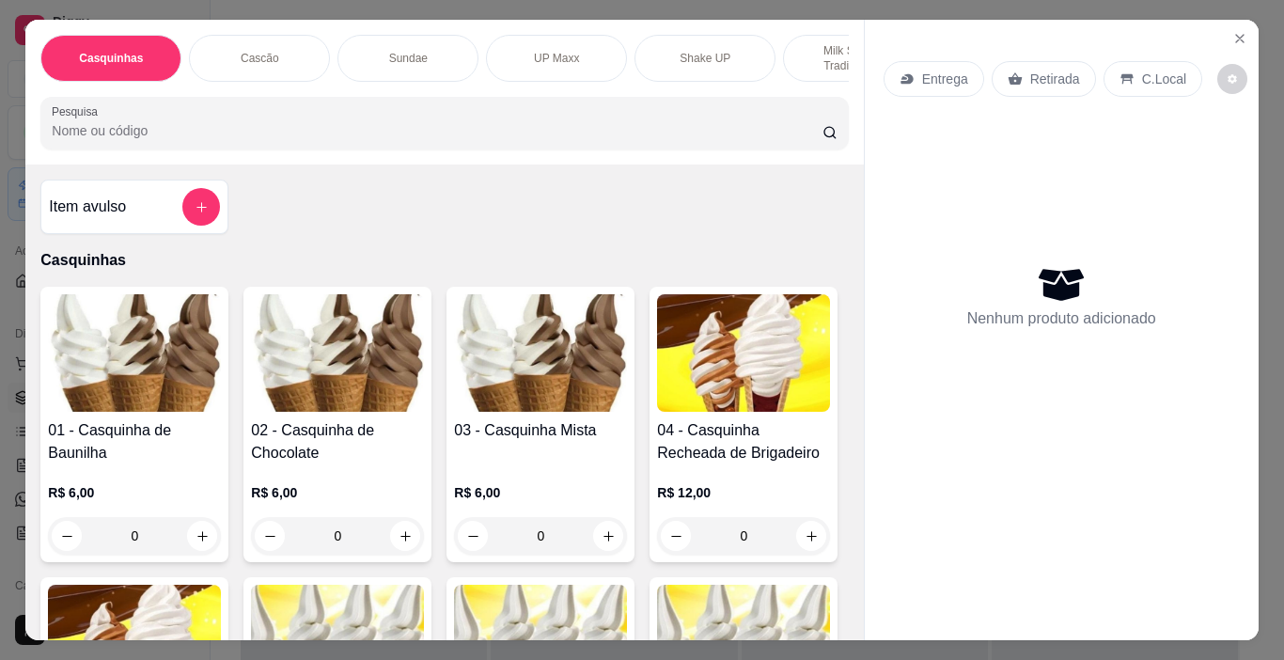
click at [405, 51] on p "Sundae" at bounding box center [408, 58] width 39 height 15
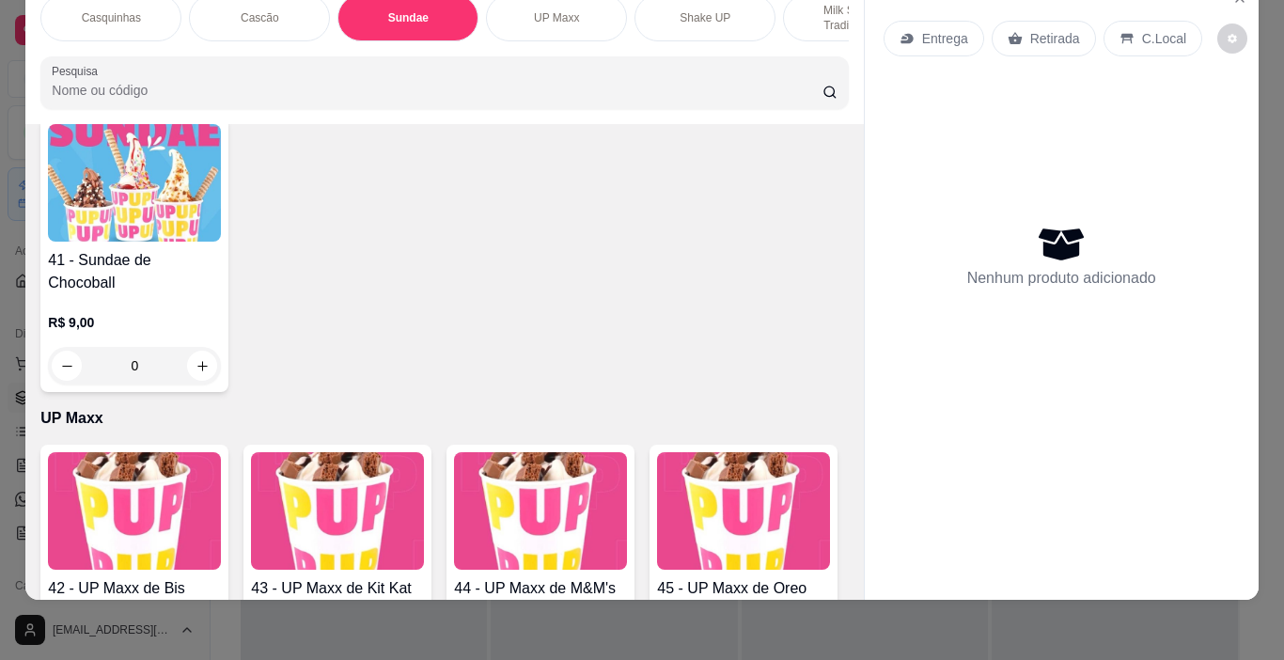
scroll to position [3212, 0]
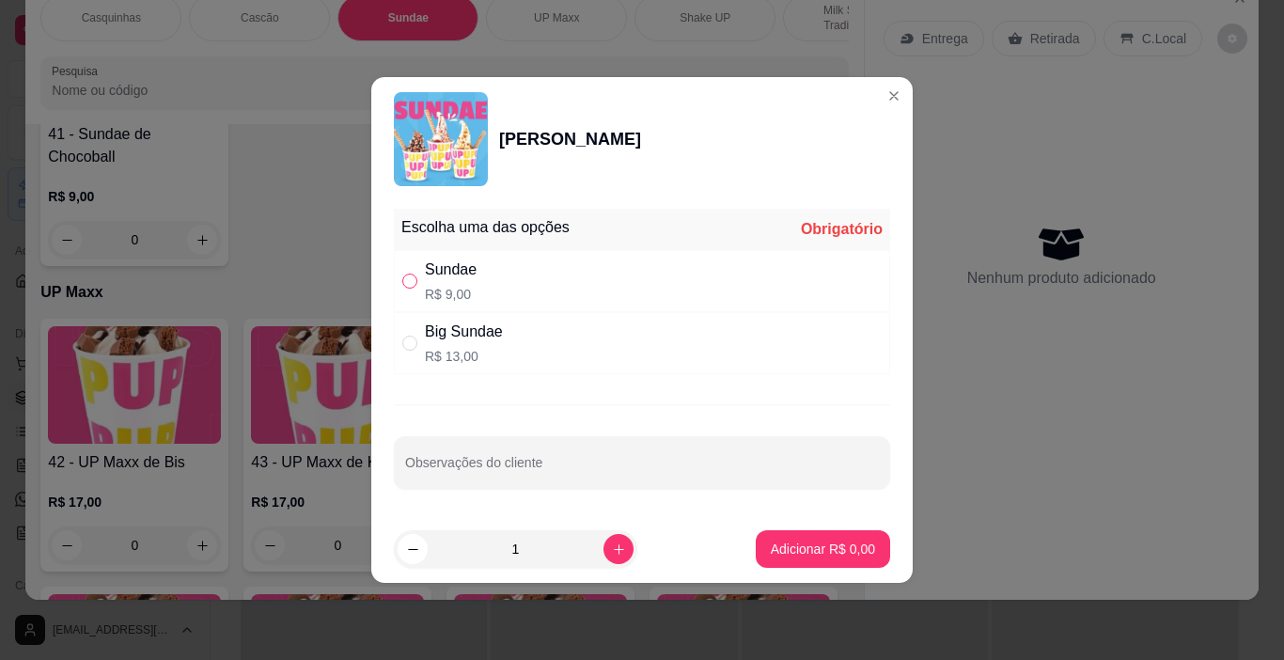
click at [404, 290] on label "" at bounding box center [409, 281] width 15 height 21
click at [404, 289] on input "" at bounding box center [409, 280] width 15 height 15
click at [422, 275] on div "" at bounding box center [413, 281] width 23 height 21
radio input "true"
click at [836, 545] on p "Adicionar R$ 9,00" at bounding box center [823, 548] width 104 height 19
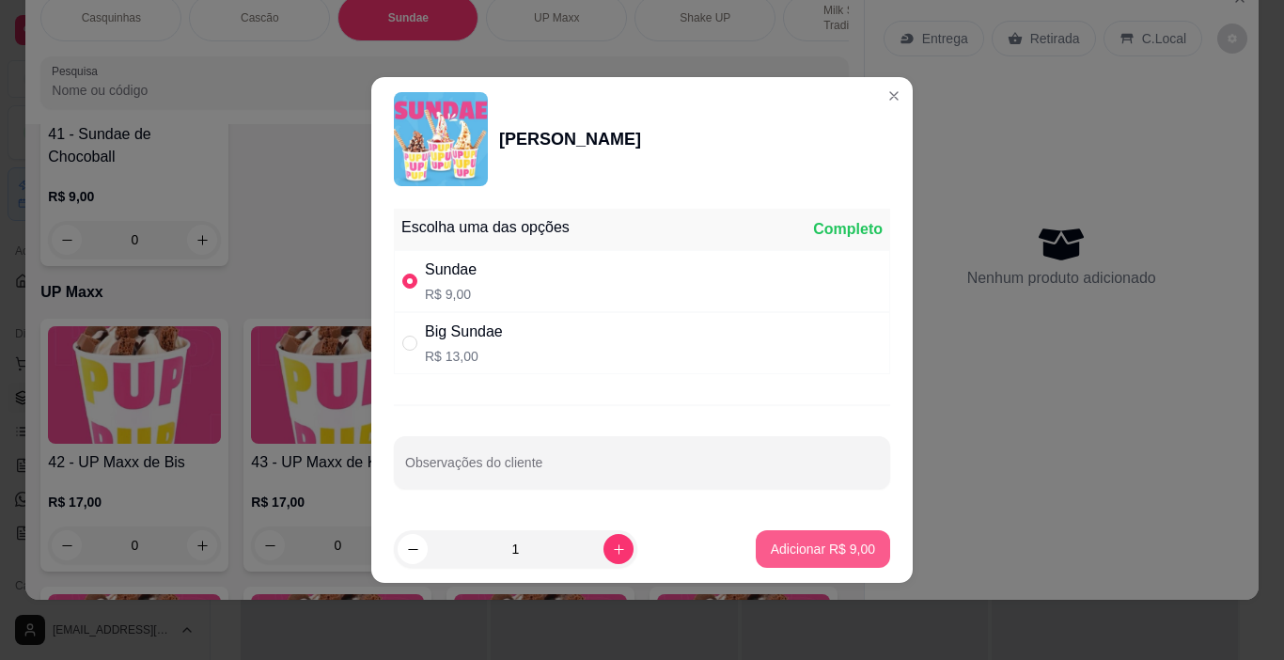
type input "1"
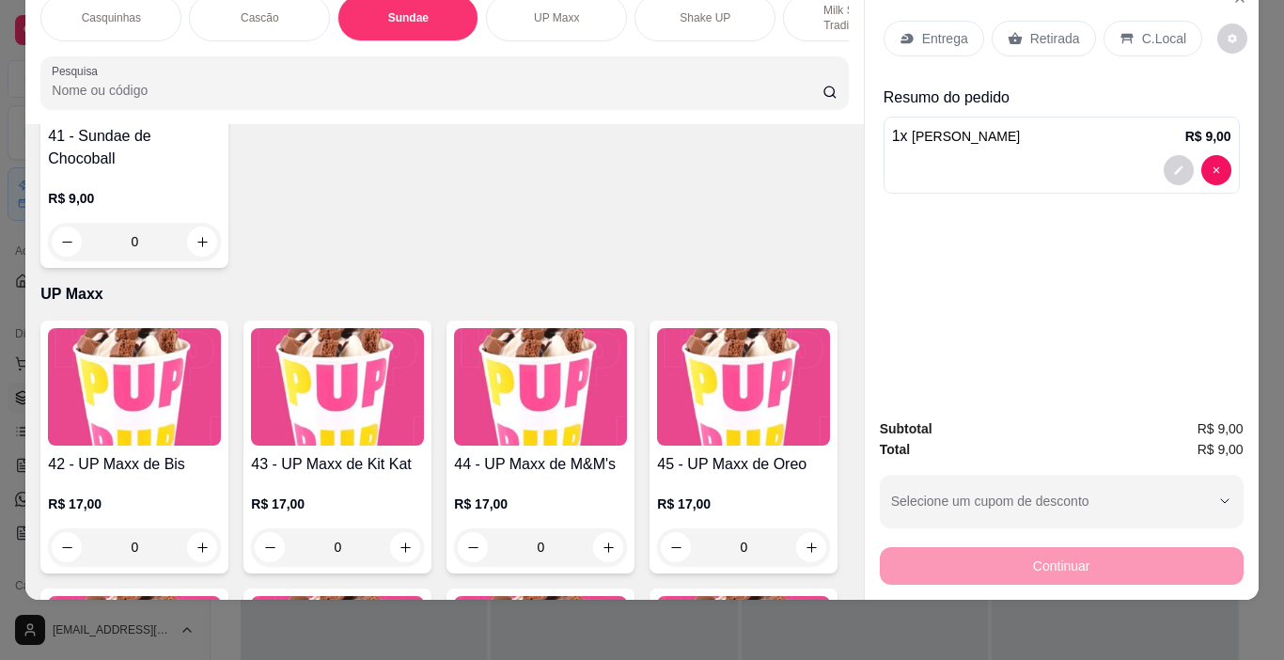
click at [1142, 29] on p "C.Local" at bounding box center [1164, 38] width 44 height 19
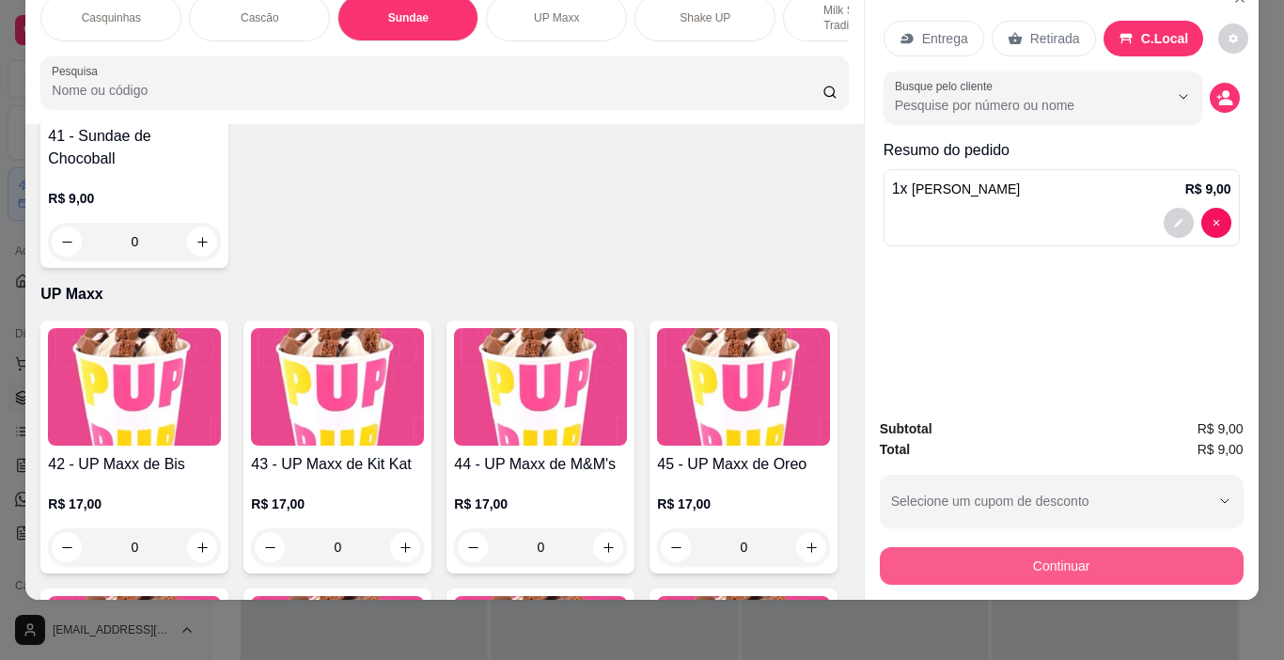
click at [992, 547] on button "Continuar" at bounding box center [1062, 566] width 364 height 38
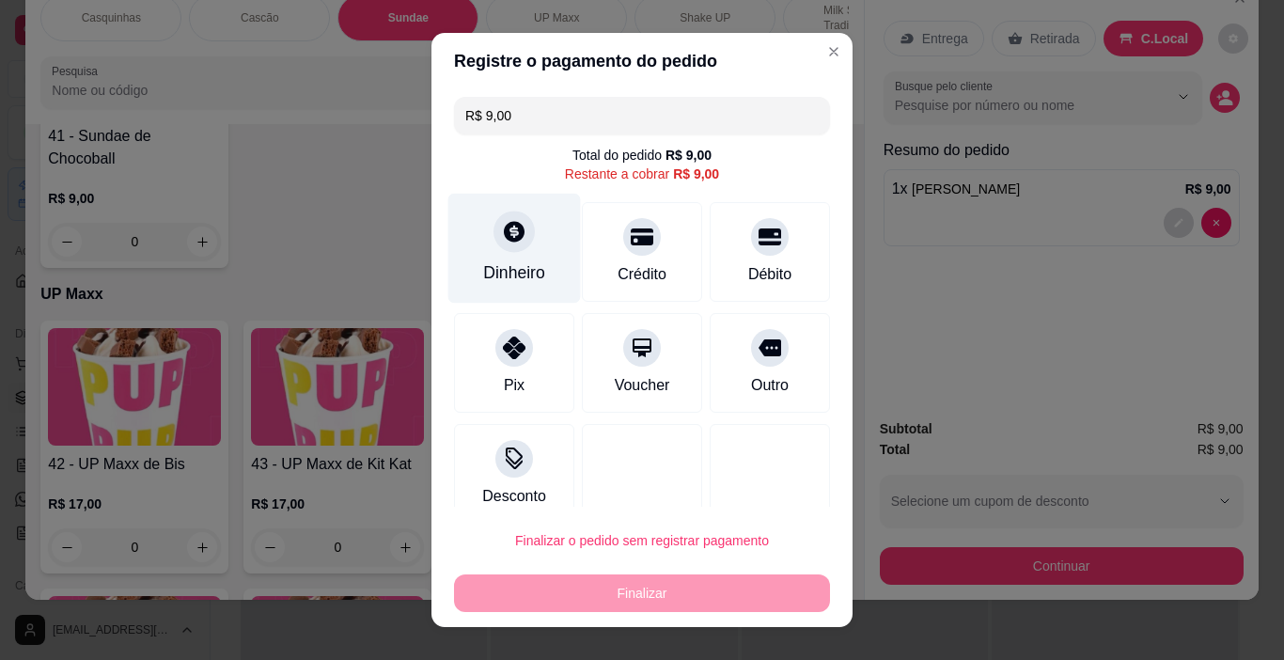
click at [497, 246] on div at bounding box center [513, 231] width 41 height 41
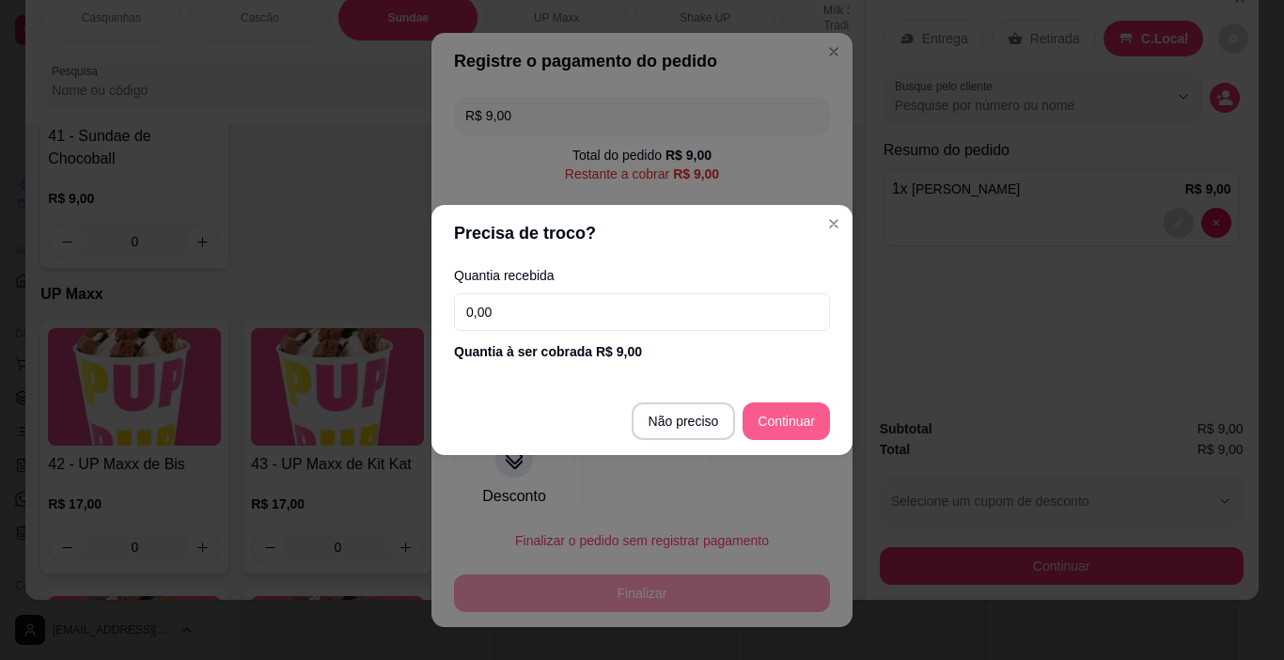
type input "R$ 0,00"
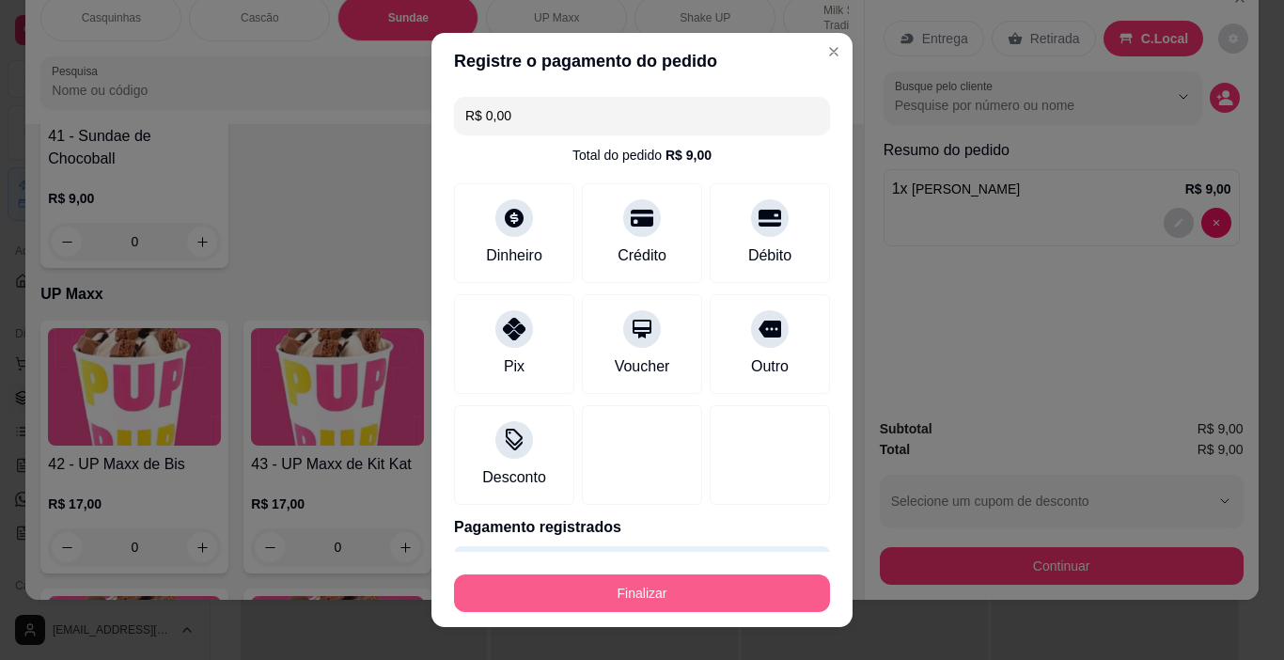
click at [763, 593] on button "Finalizar" at bounding box center [642, 593] width 376 height 38
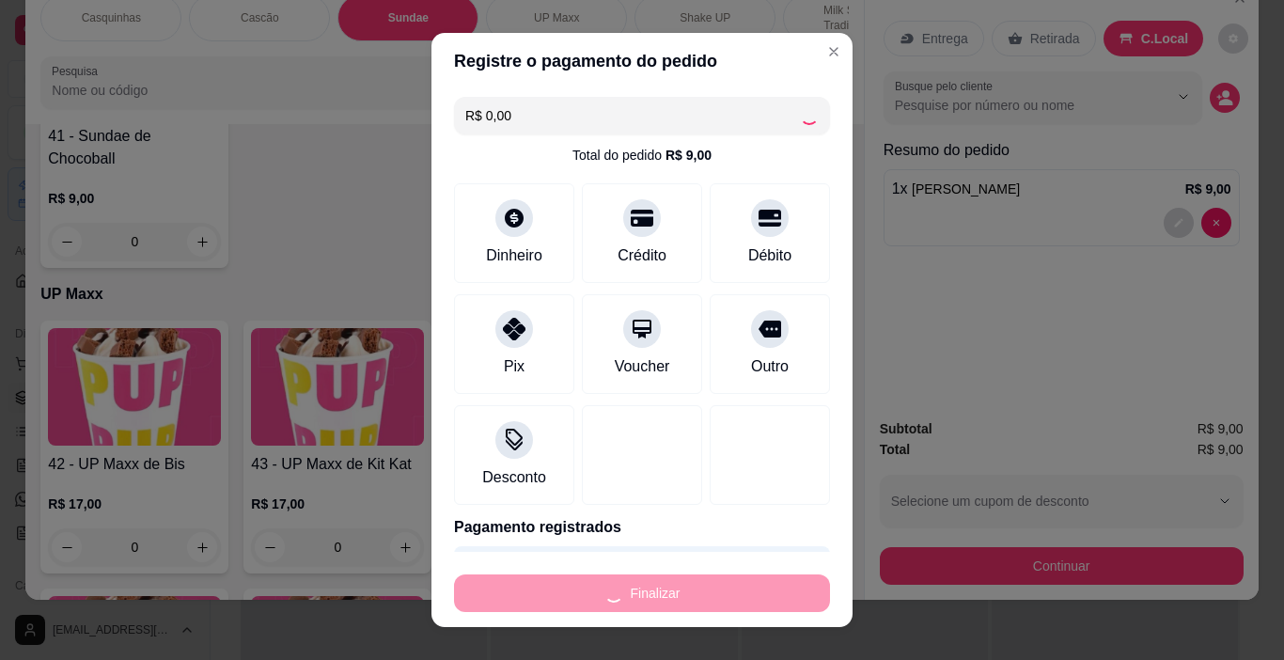
type input "0"
type input "-R$ 9,00"
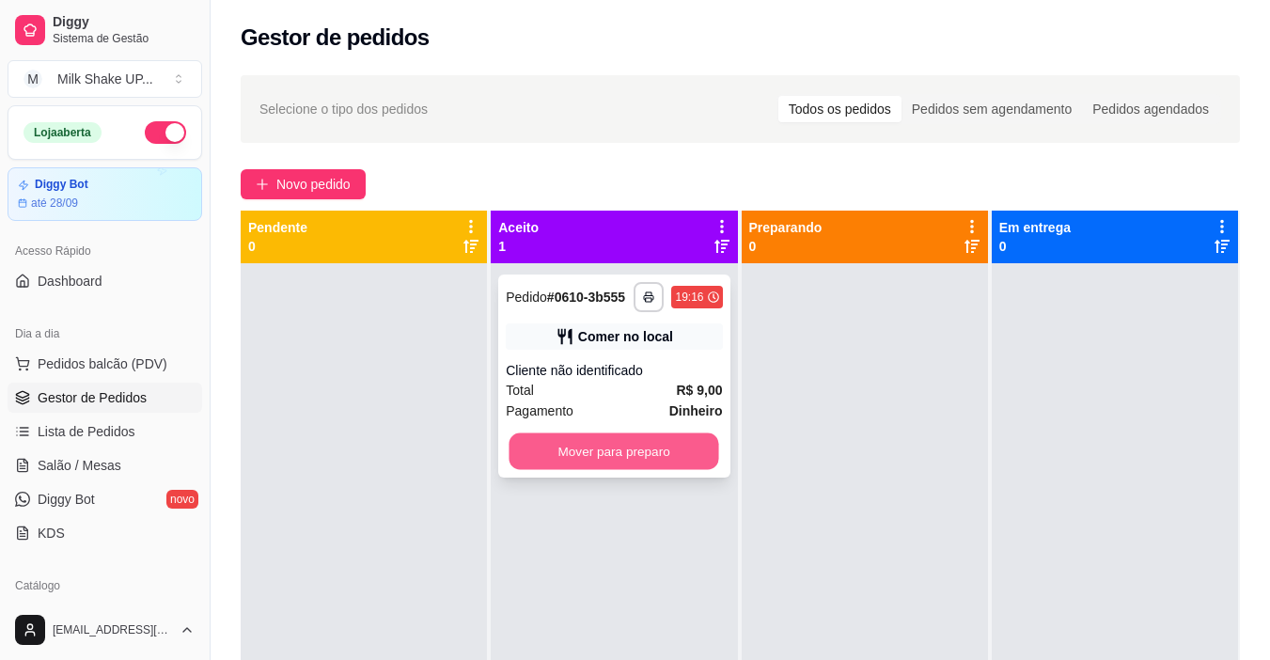
click at [645, 451] on button "Mover para preparo" at bounding box center [614, 451] width 210 height 37
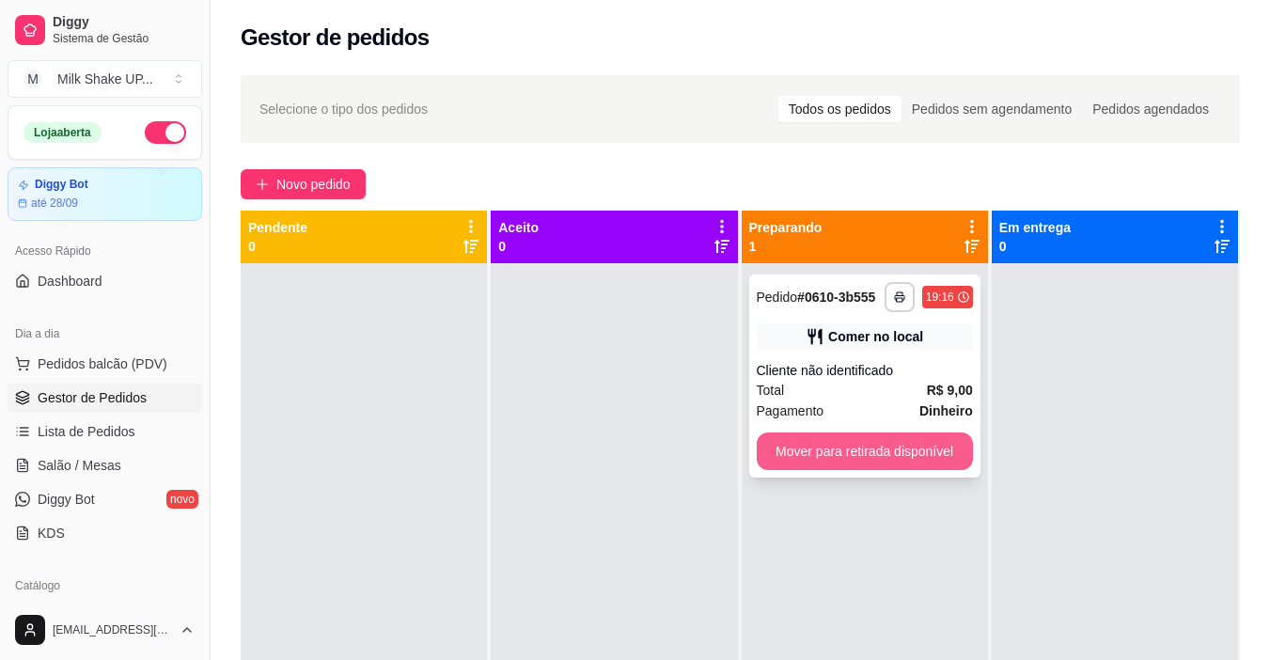
click at [864, 458] on button "Mover para retirada disponível" at bounding box center [865, 451] width 216 height 38
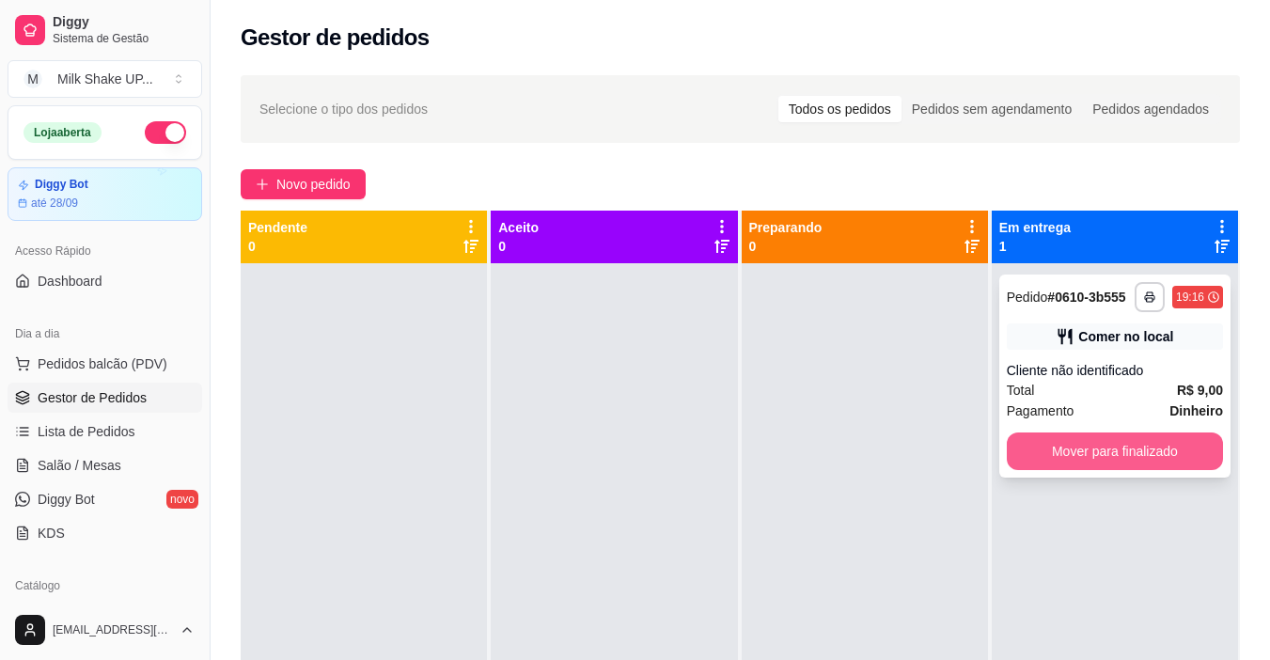
click at [1010, 458] on button "Mover para finalizado" at bounding box center [1115, 451] width 216 height 38
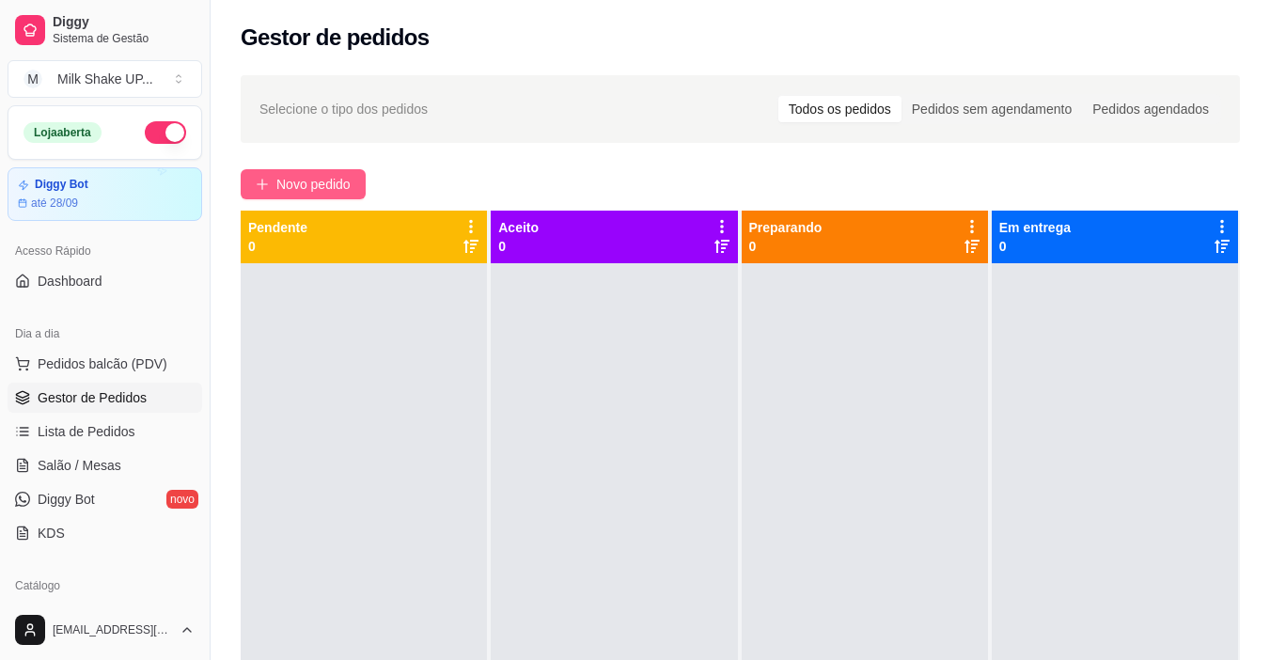
click at [334, 170] on button "Novo pedido" at bounding box center [303, 184] width 125 height 30
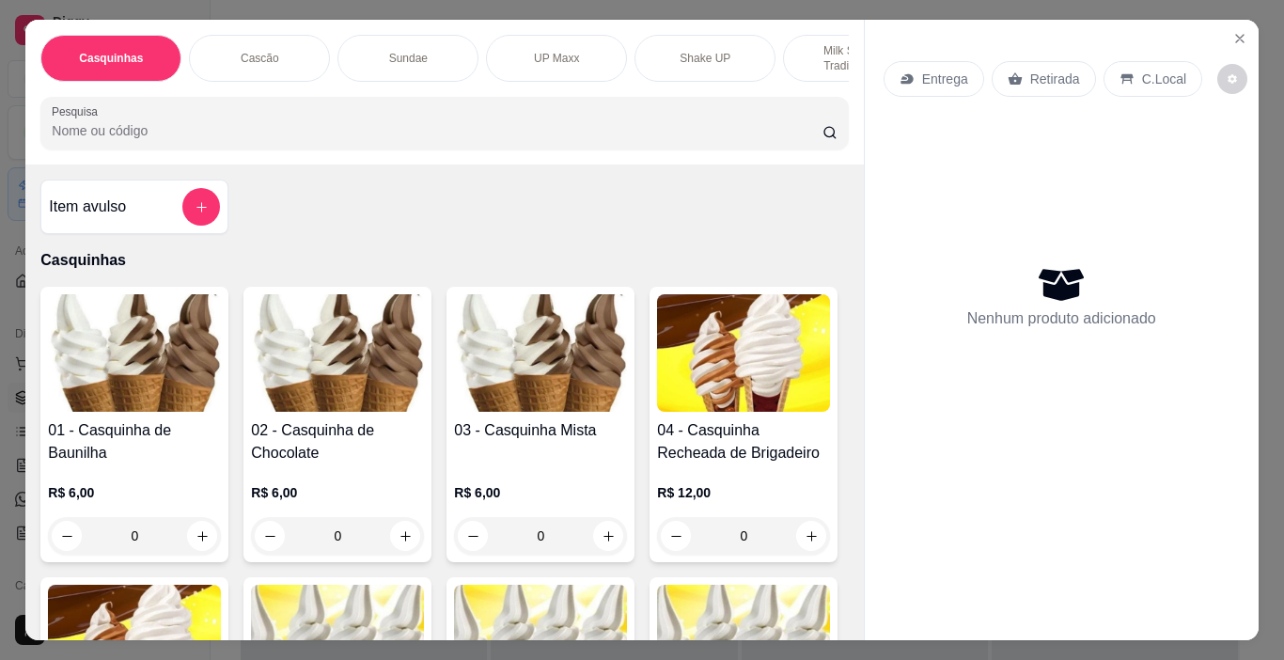
click at [425, 53] on div "Sundae" at bounding box center [407, 58] width 141 height 47
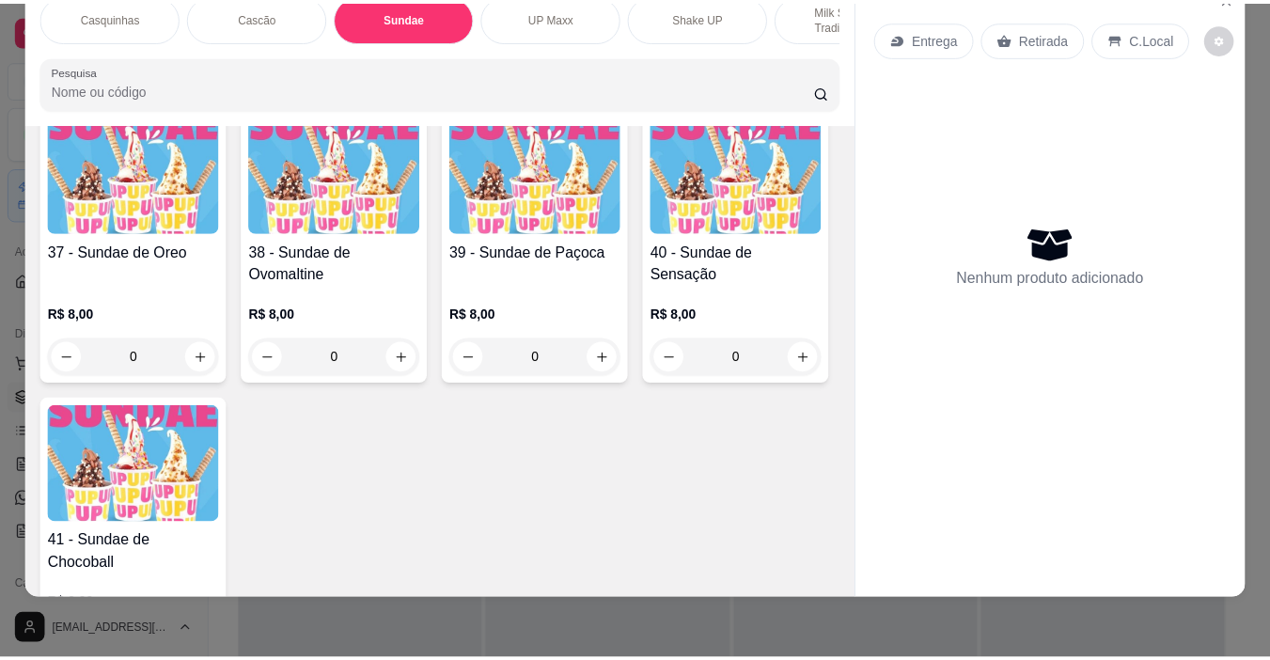
scroll to position [2836, 0]
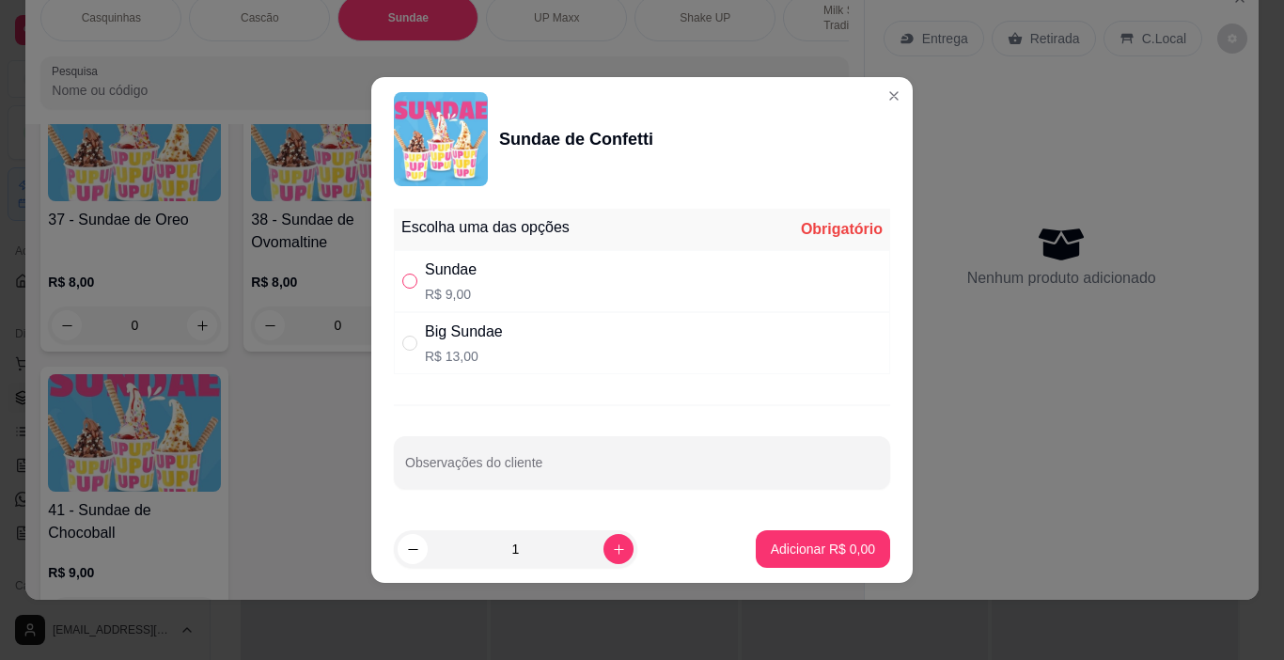
click at [411, 285] on input "" at bounding box center [409, 280] width 15 height 15
radio input "true"
click at [811, 546] on p "Adicionar R$ 9,00" at bounding box center [823, 548] width 102 height 18
type input "1"
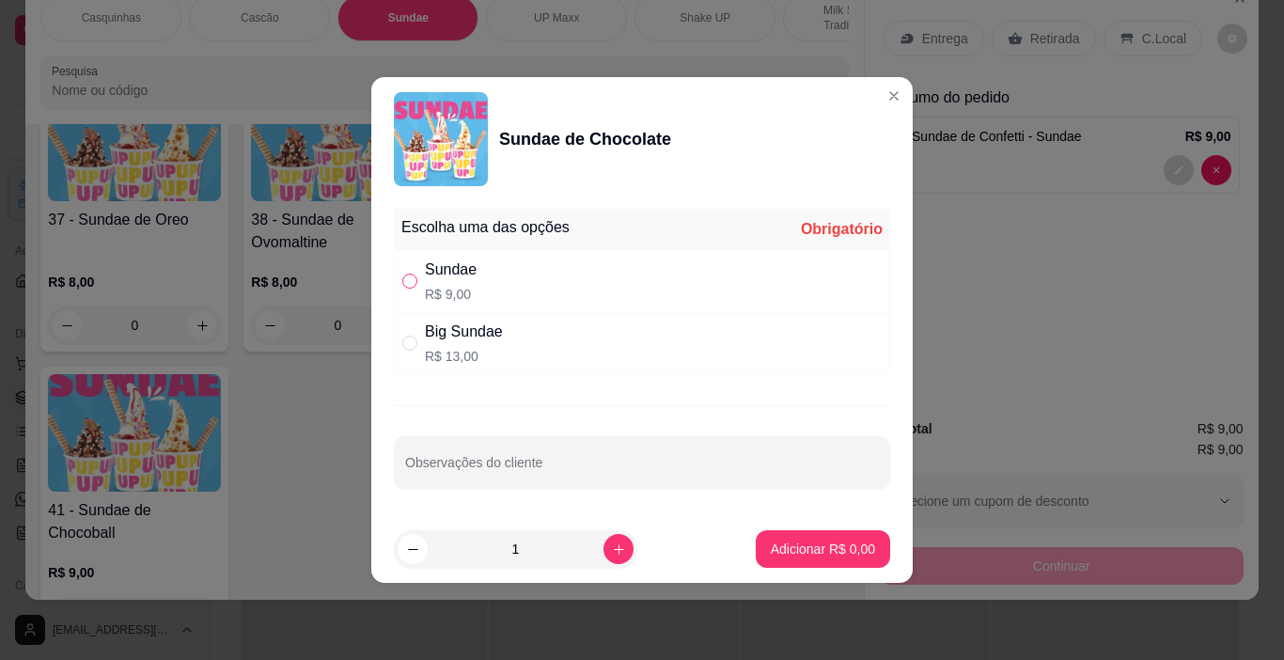
click at [413, 275] on input "" at bounding box center [409, 280] width 15 height 15
radio input "true"
click at [804, 539] on p "Adicionar R$ 9,00" at bounding box center [823, 548] width 102 height 18
type input "1"
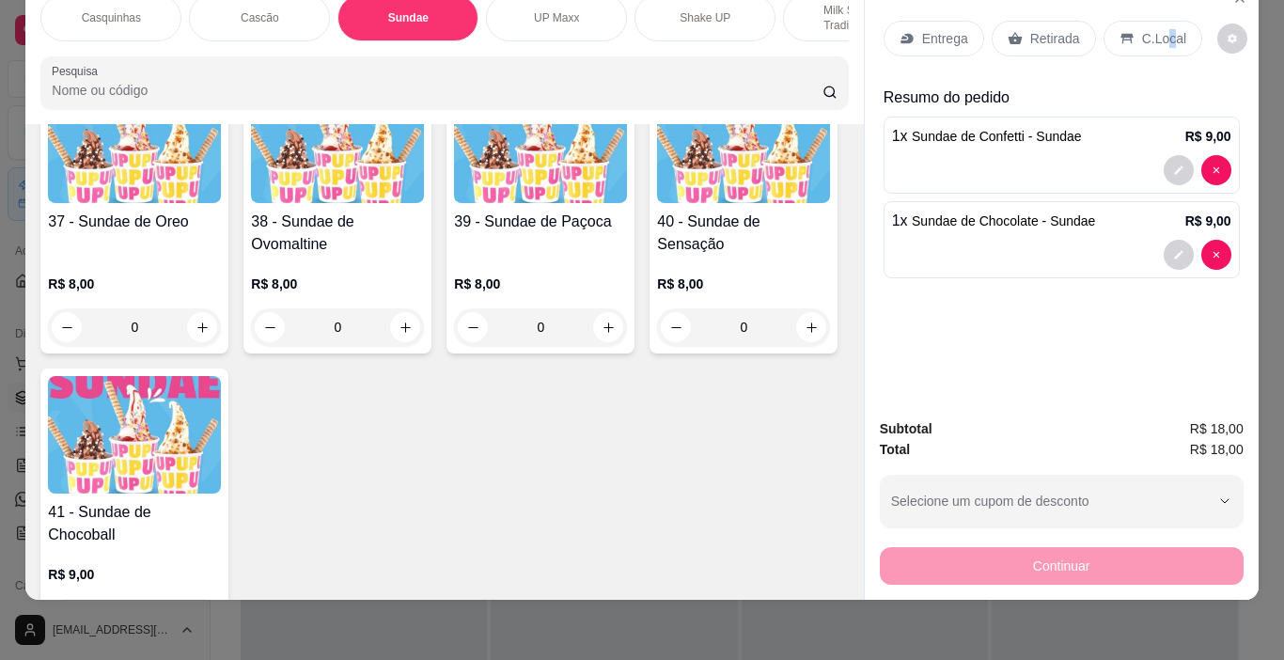
drag, startPoint x: 1158, startPoint y: 38, endPoint x: 1147, endPoint y: 55, distance: 21.1
click at [1154, 35] on div "C.Local" at bounding box center [1152, 39] width 99 height 36
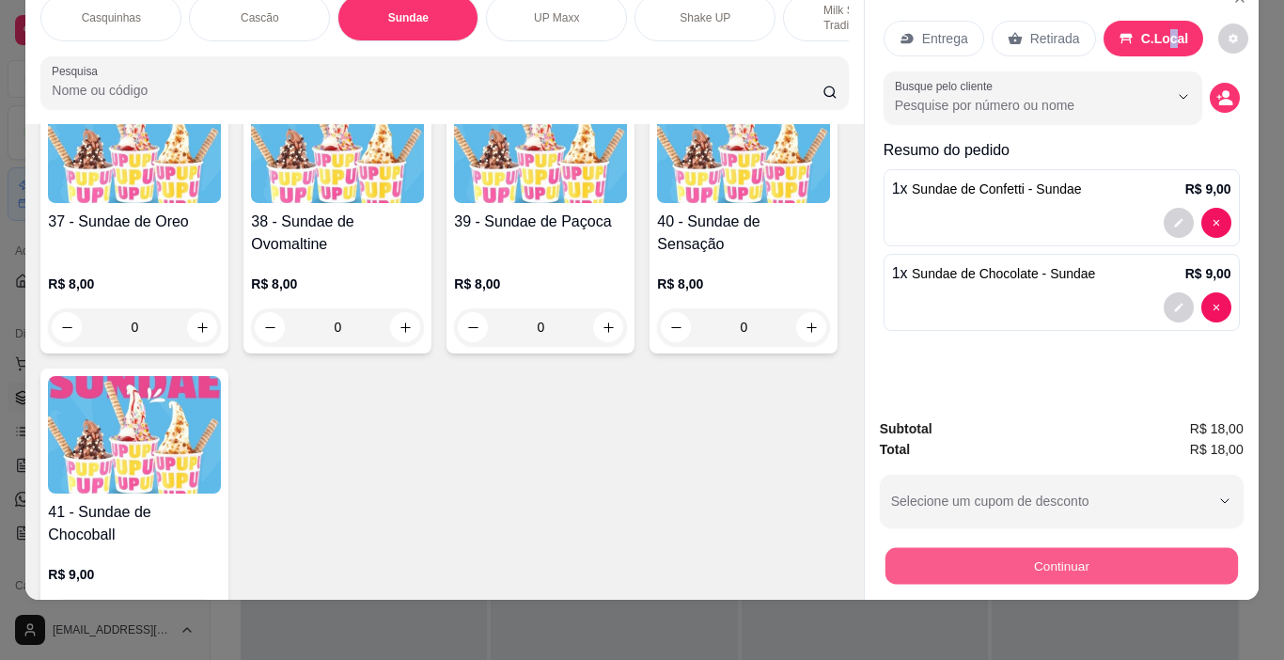
click at [1158, 548] on button "Continuar" at bounding box center [1060, 566] width 352 height 37
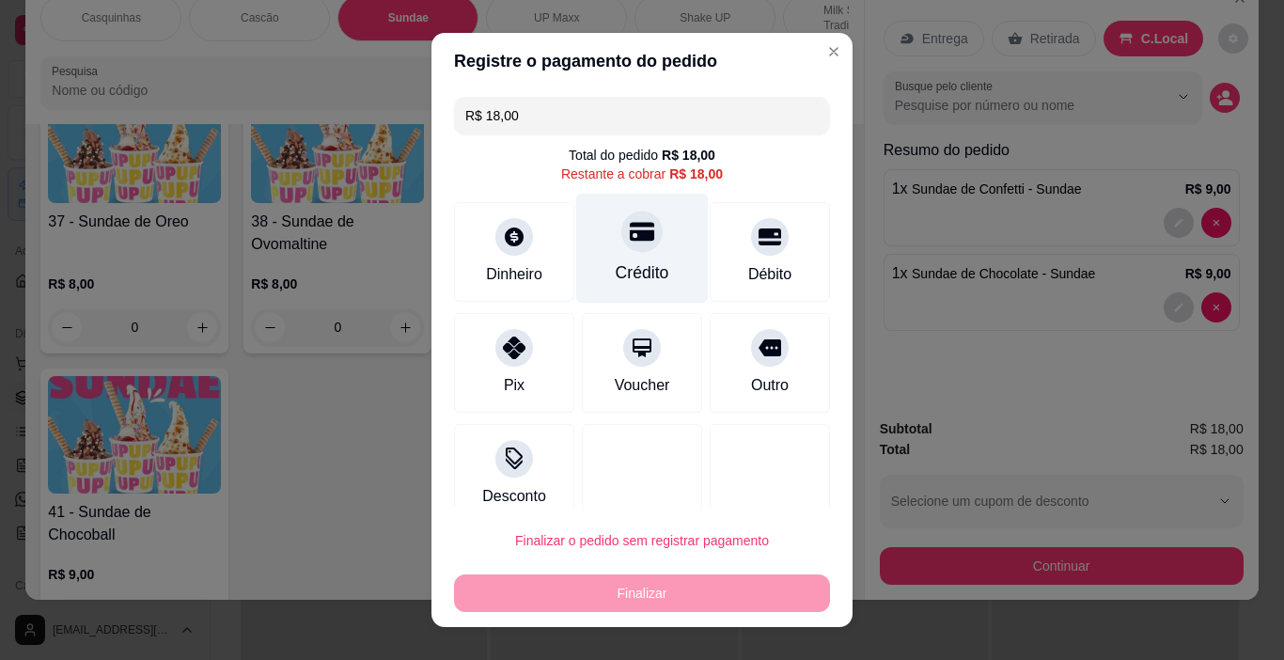
click at [630, 243] on icon at bounding box center [642, 231] width 24 height 24
type input "R$ 0,00"
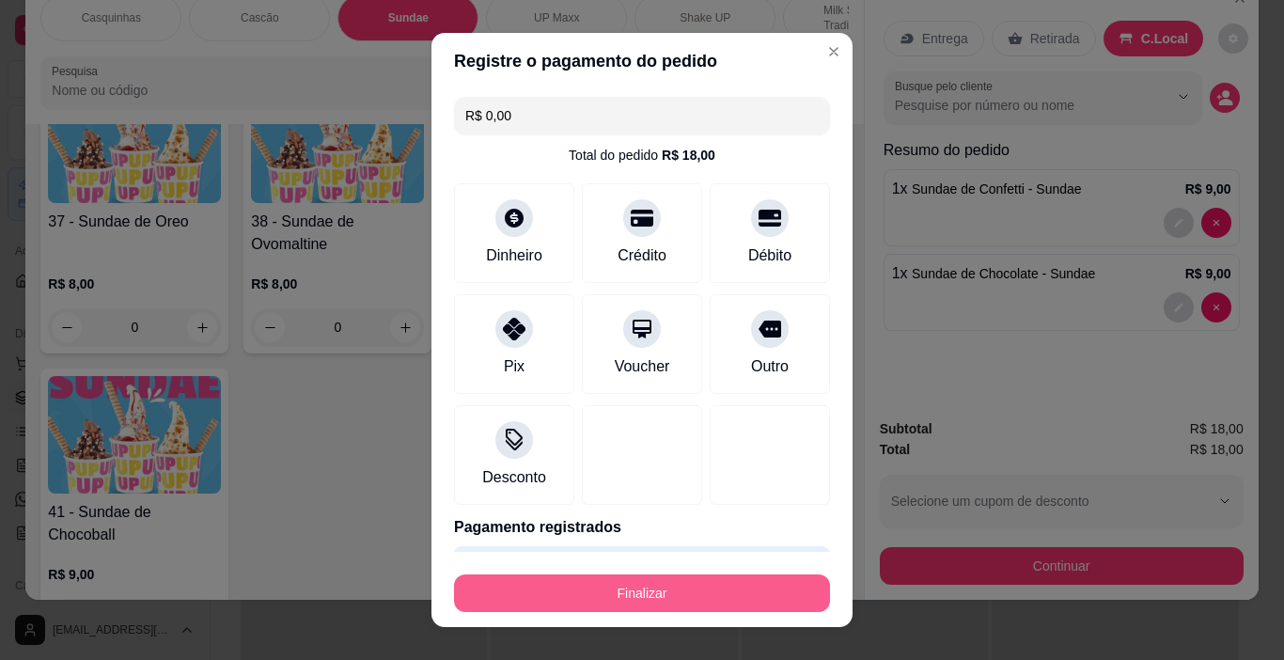
click at [719, 597] on button "Finalizar" at bounding box center [642, 593] width 376 height 38
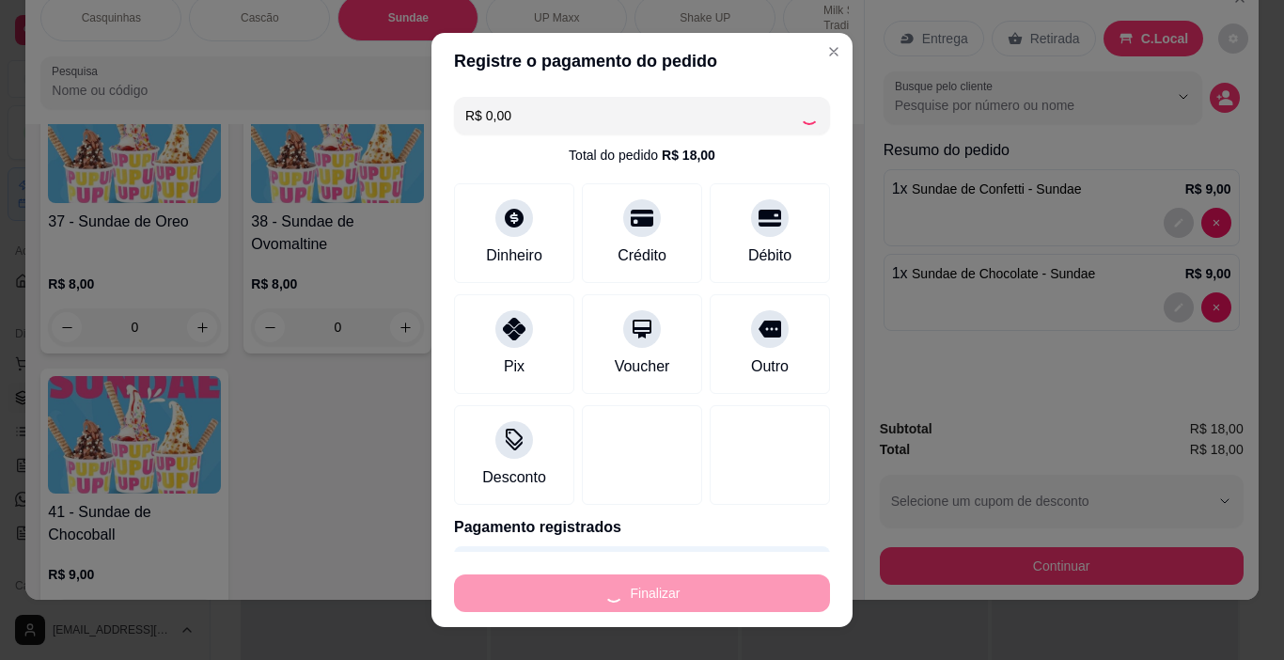
type input "0"
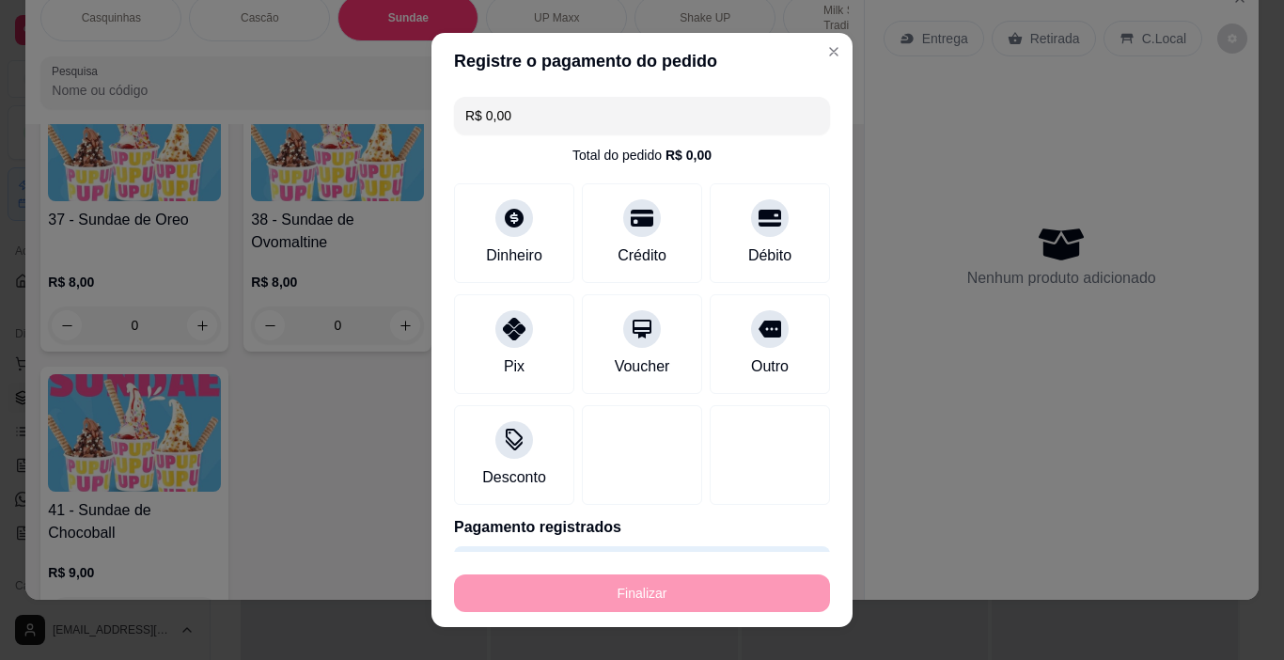
type input "-R$ 18,00"
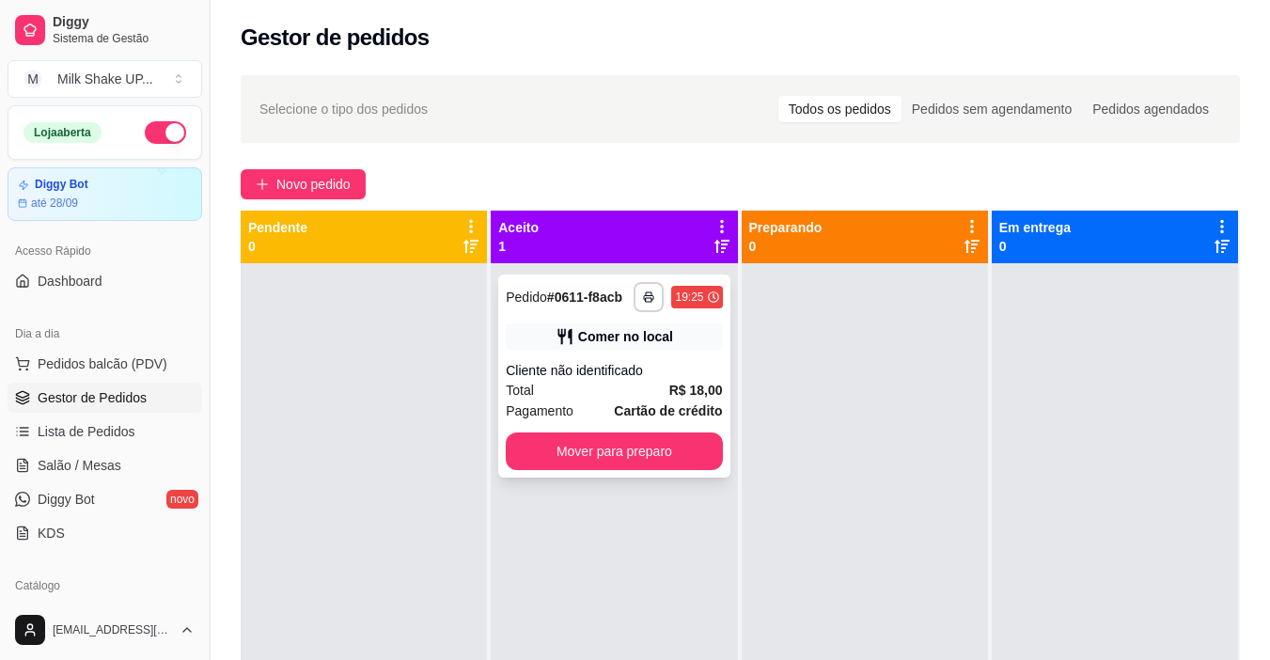
click at [695, 457] on button "Mover para preparo" at bounding box center [614, 451] width 216 height 38
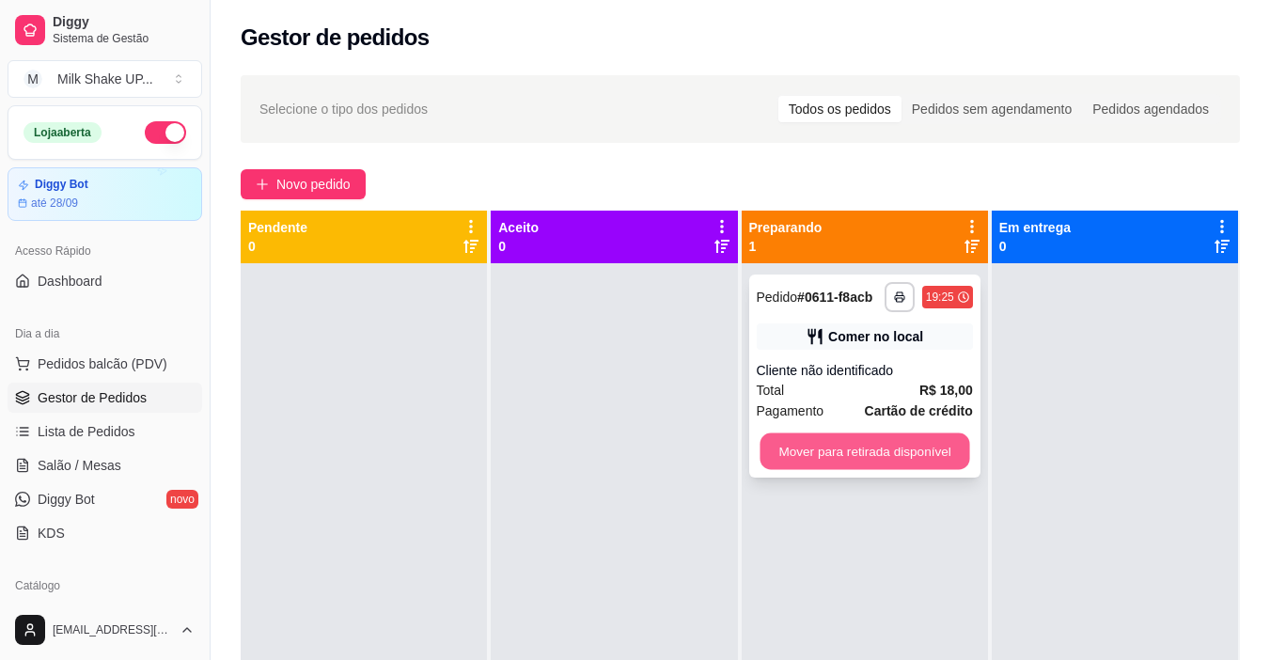
click at [864, 462] on button "Mover para retirada disponível" at bounding box center [864, 451] width 210 height 37
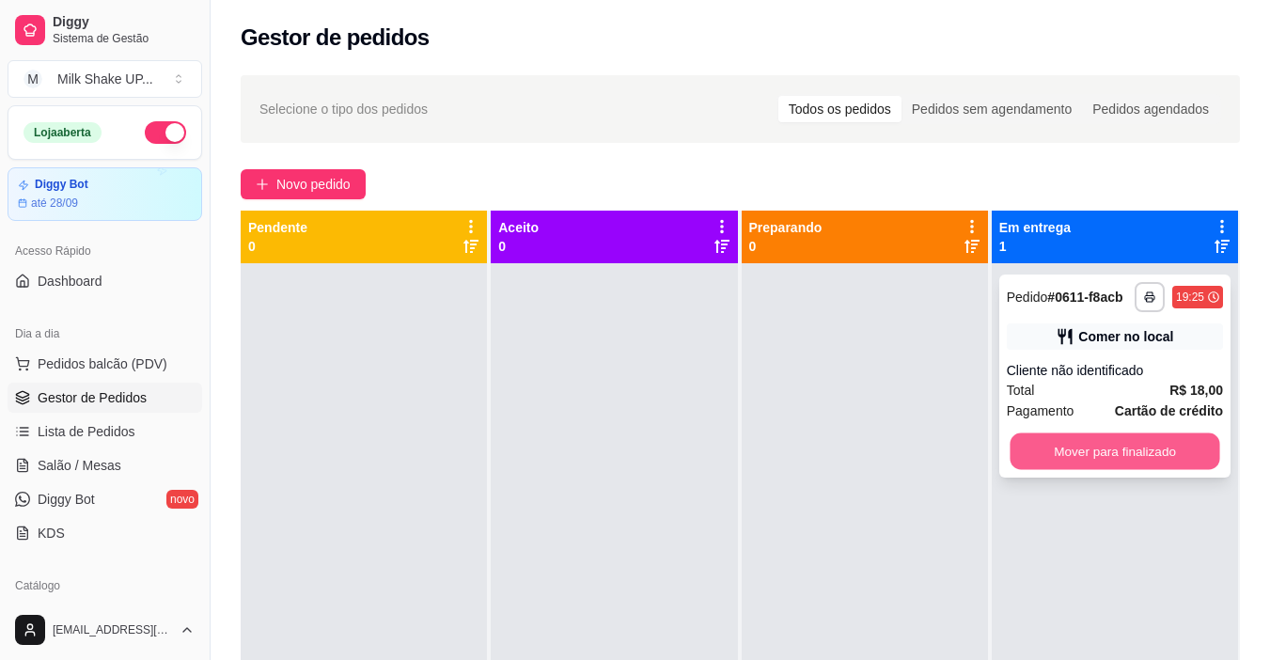
click at [1054, 448] on button "Mover para finalizado" at bounding box center [1114, 451] width 210 height 37
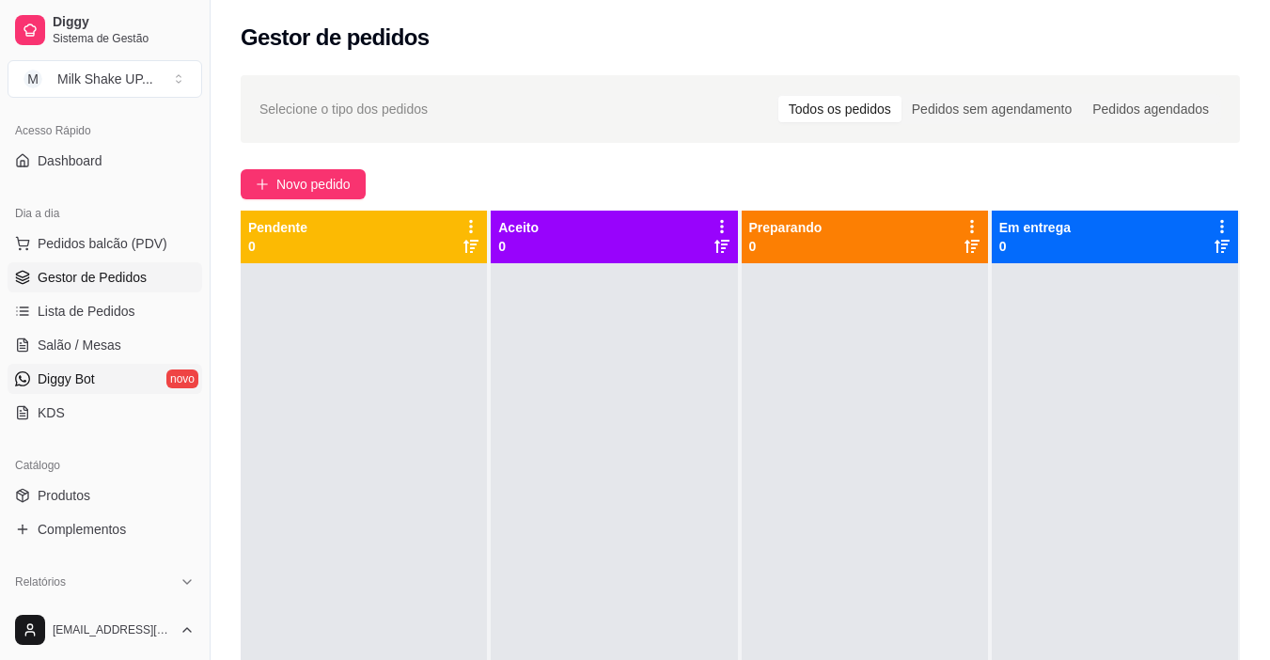
scroll to position [282, 0]
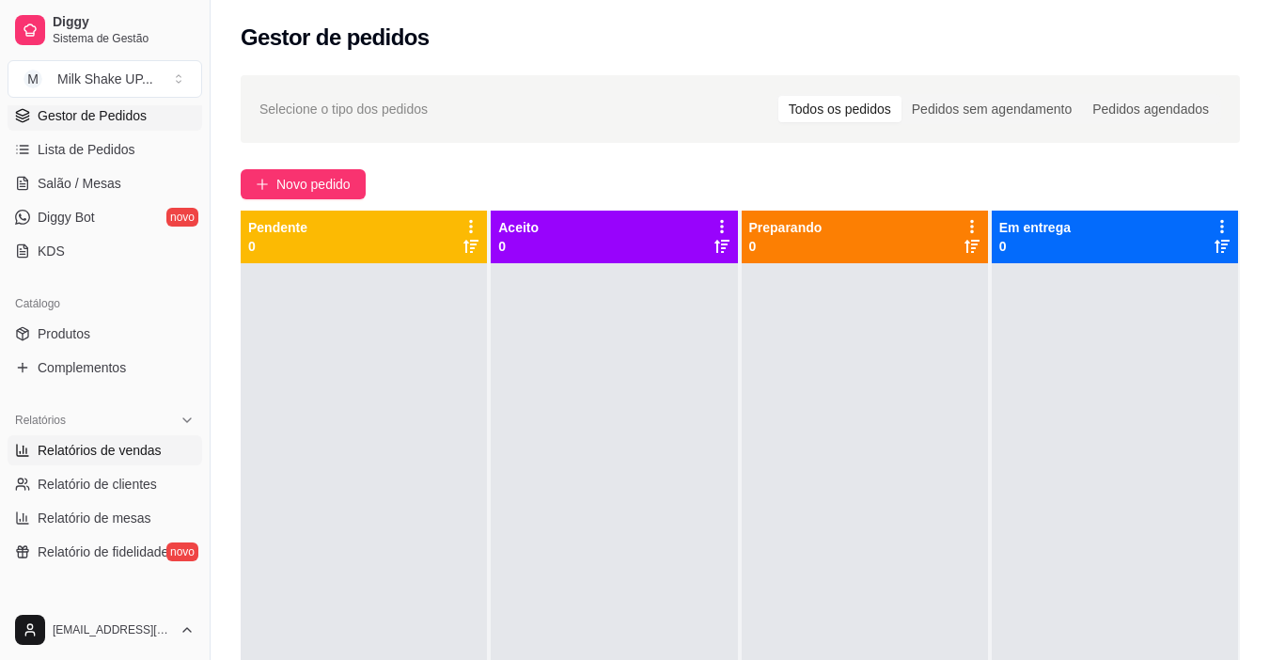
click at [145, 445] on span "Relatórios de vendas" at bounding box center [100, 450] width 124 height 19
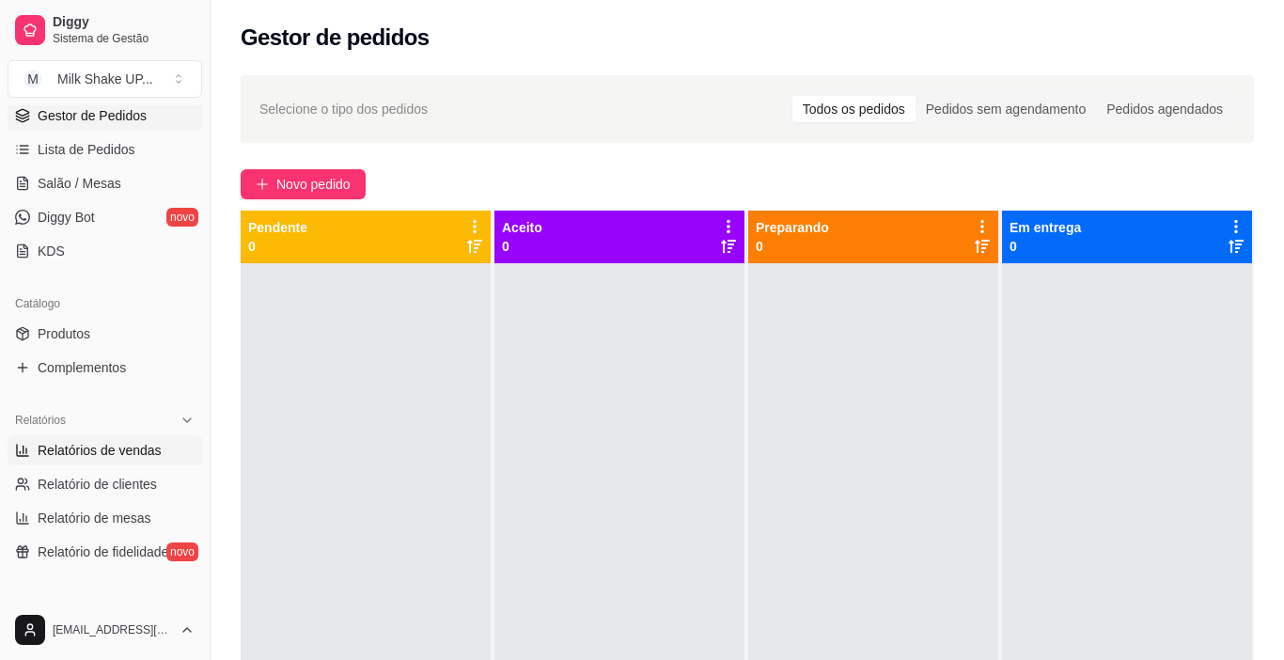
select select "ALL"
select select "0"
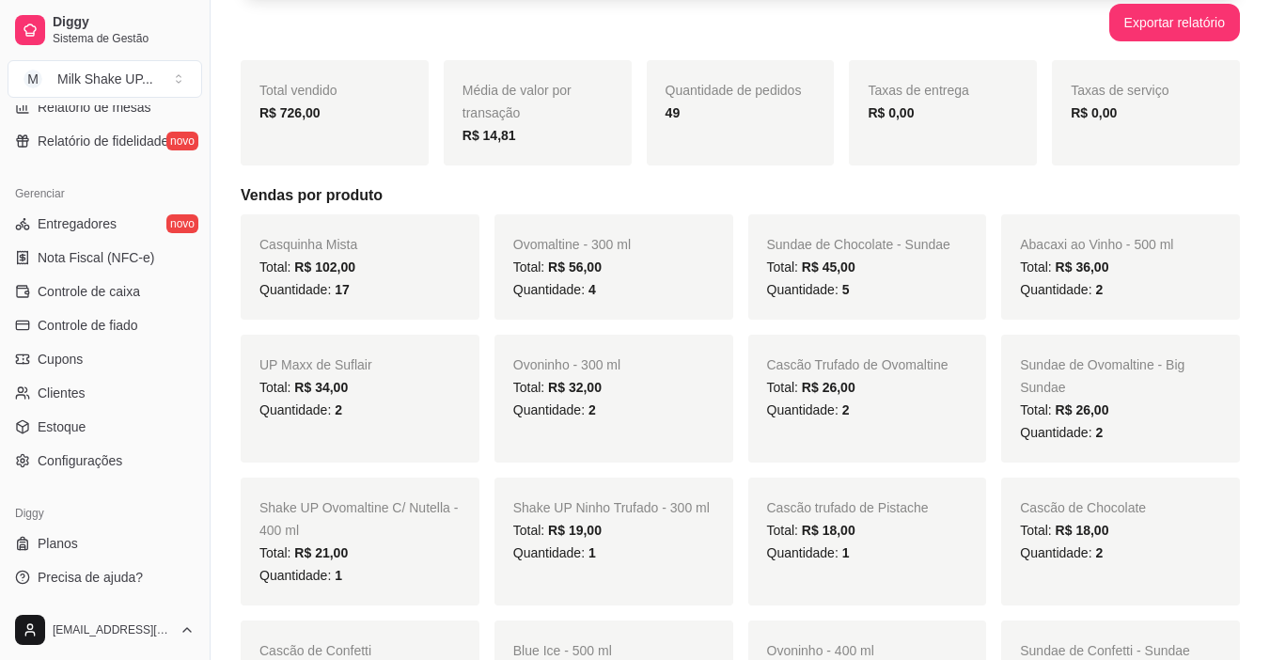
scroll to position [282, 0]
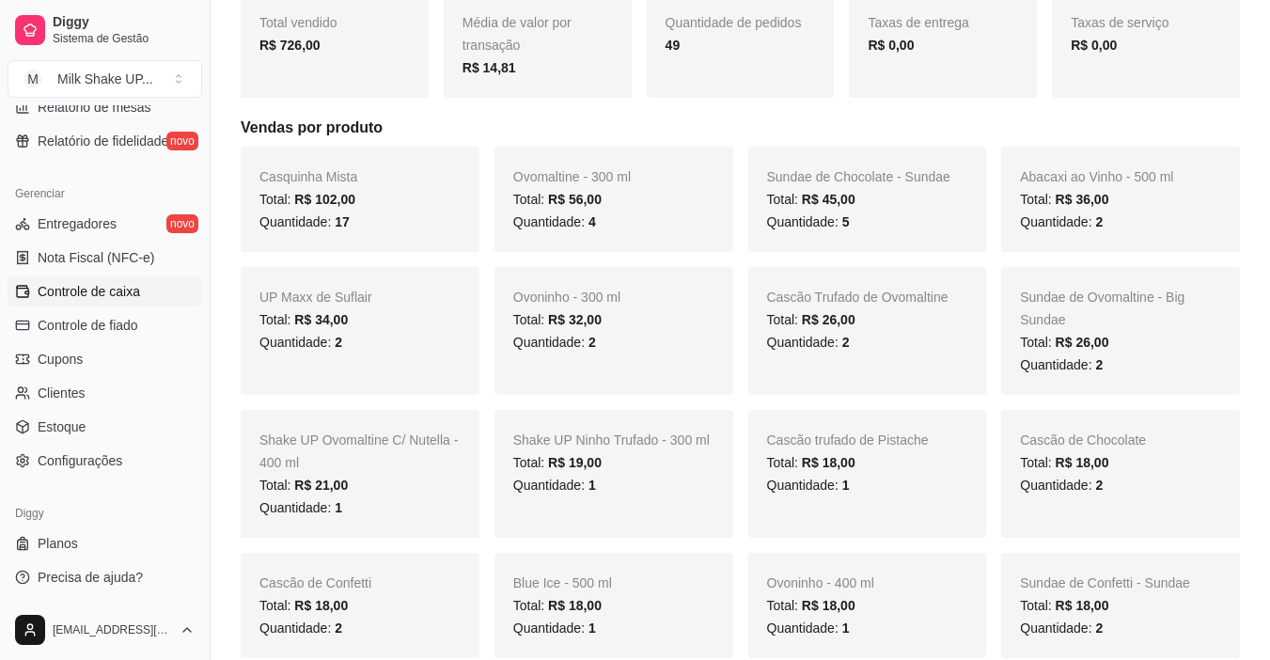
click at [105, 291] on span "Controle de caixa" at bounding box center [89, 291] width 102 height 19
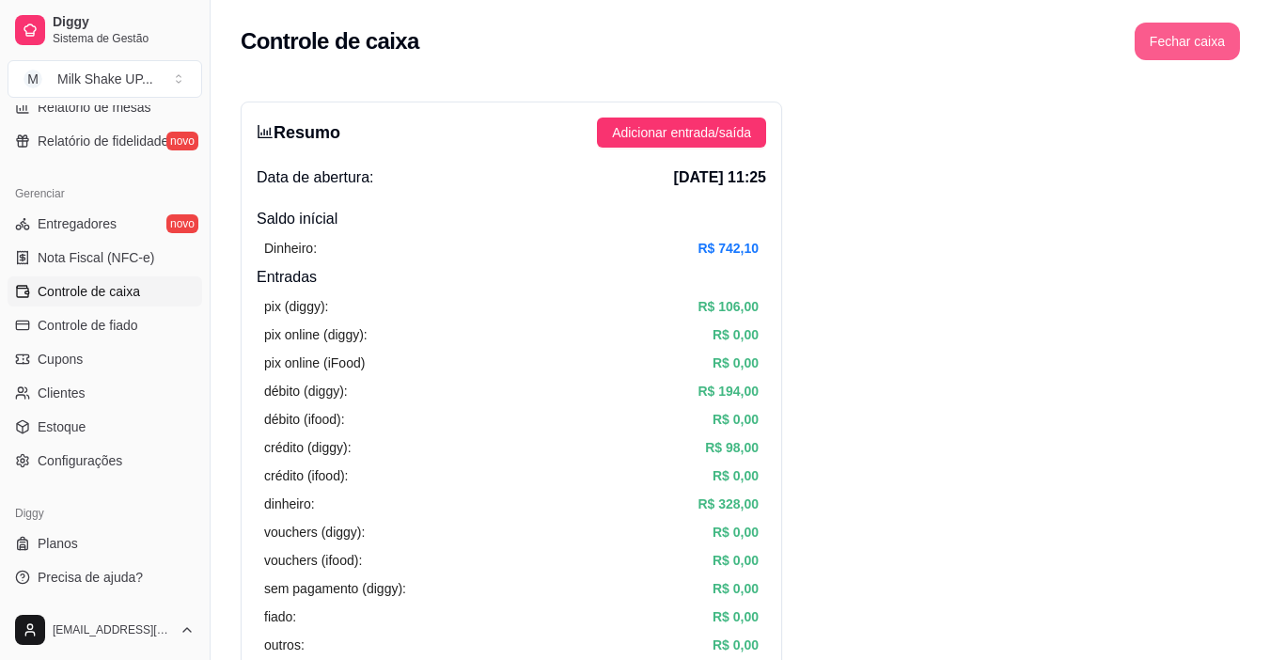
click at [1198, 46] on button "Fechar caixa" at bounding box center [1186, 42] width 105 height 38
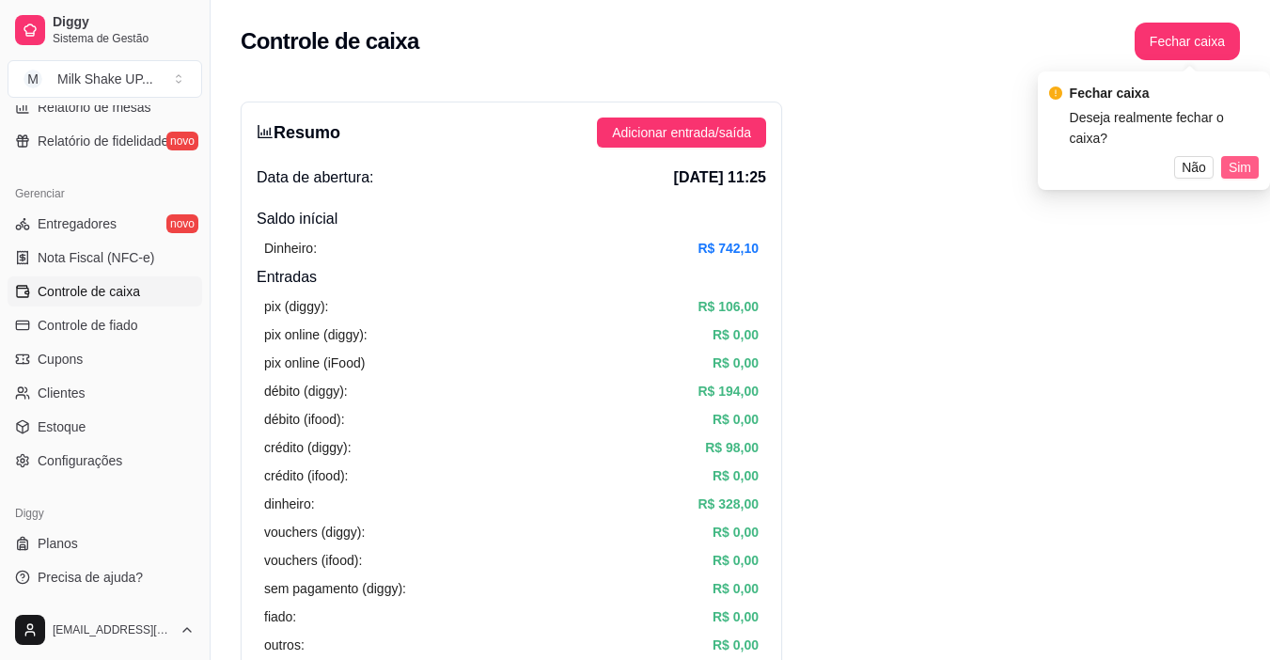
click at [1246, 157] on span "Sim" at bounding box center [1239, 167] width 23 height 21
